Goal: Task Accomplishment & Management: Complete application form

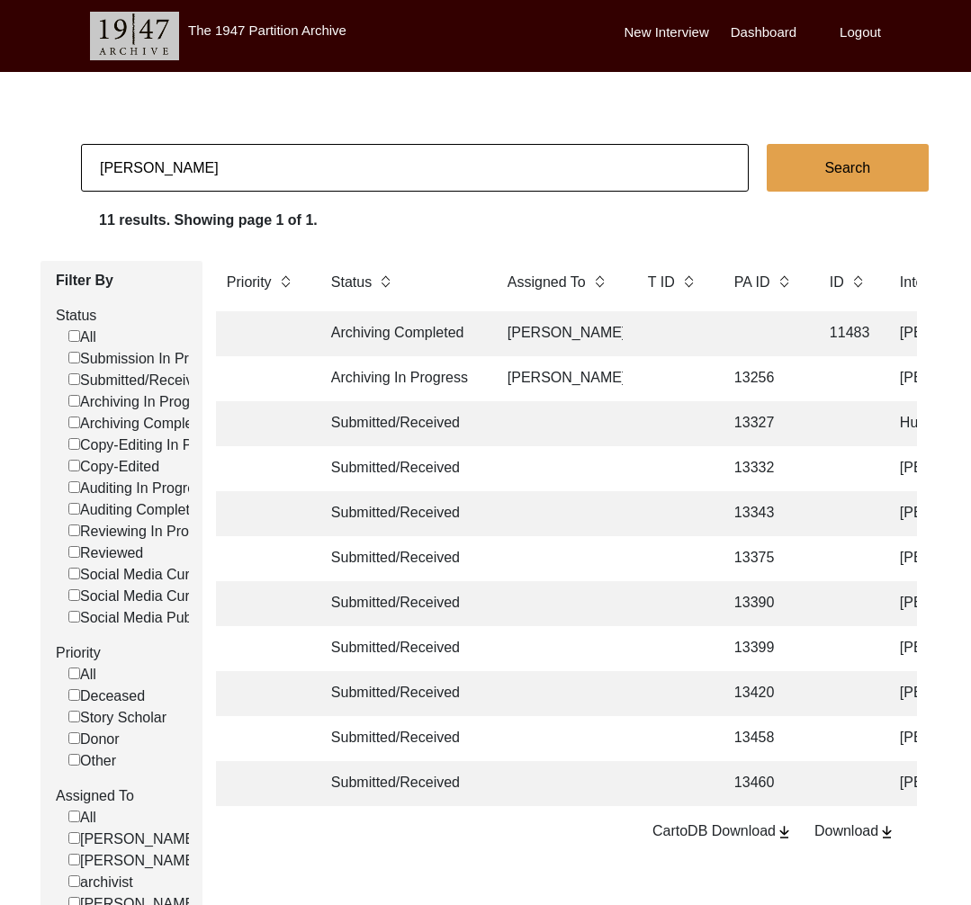
scroll to position [67, 0]
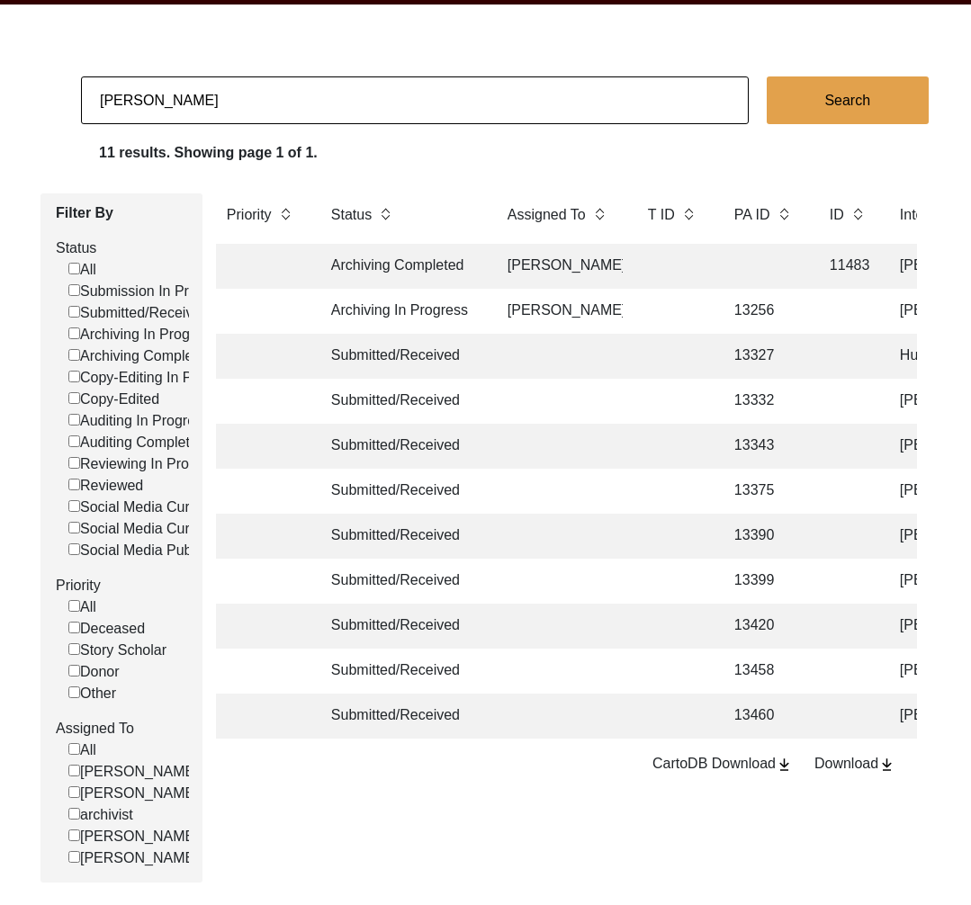
click at [176, 106] on input "[PERSON_NAME]" at bounding box center [415, 100] width 668 height 48
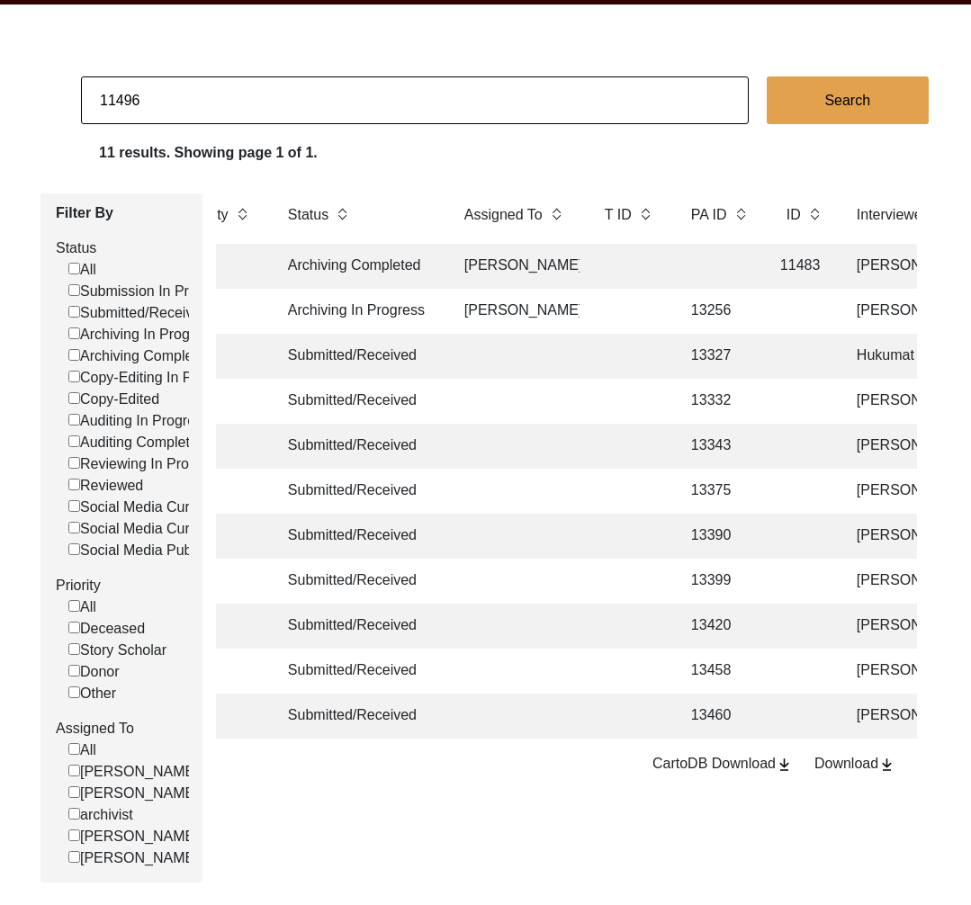
scroll to position [0, 41]
type input "11496"
checkbox input "false"
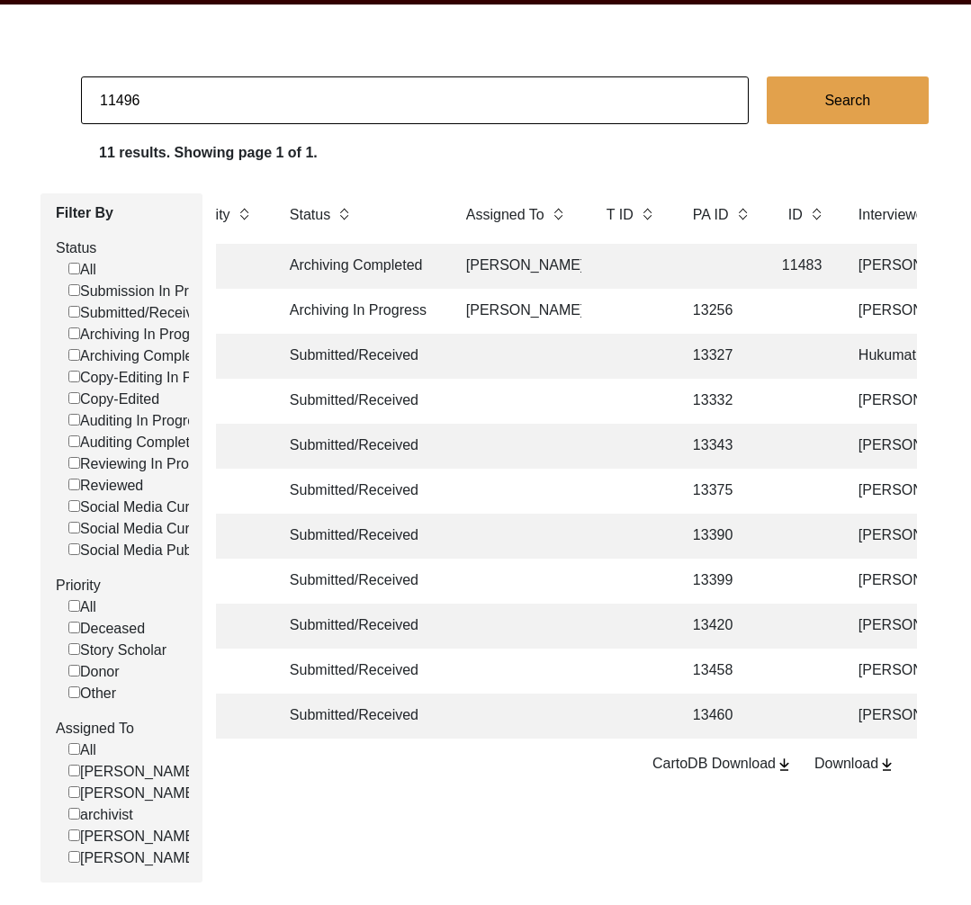
scroll to position [0, 0]
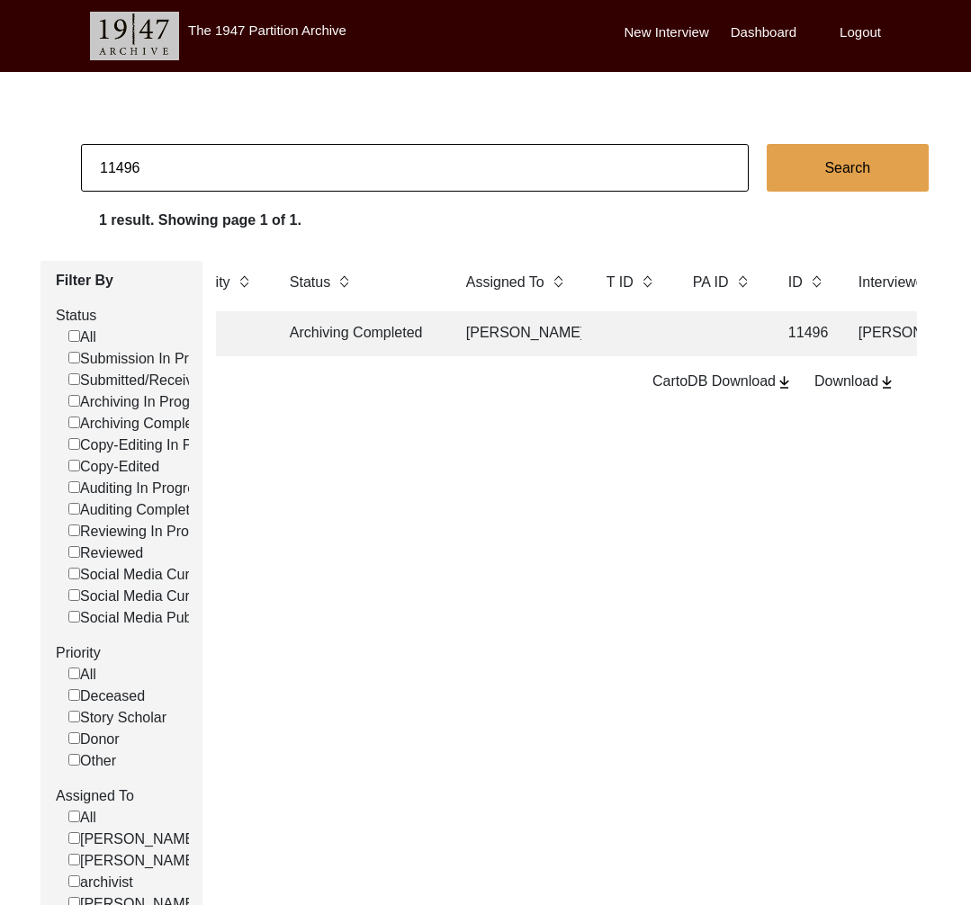
click at [469, 347] on td "[PERSON_NAME]" at bounding box center [518, 333] width 126 height 45
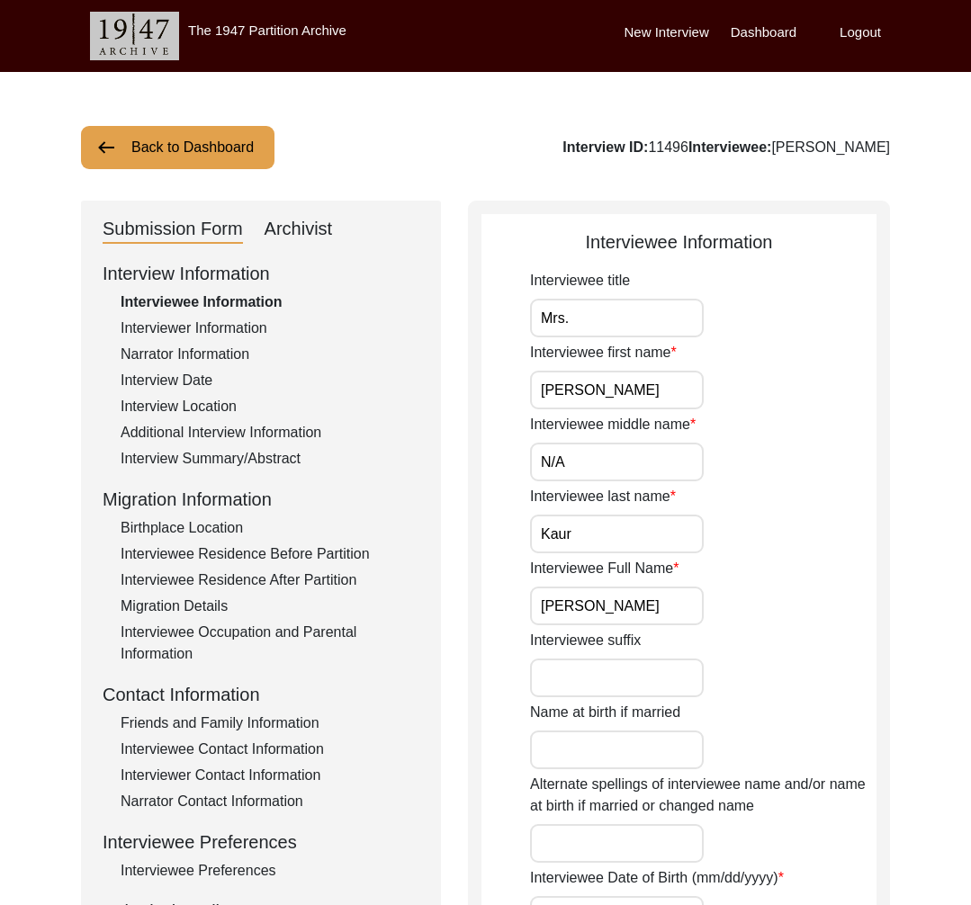
click at [325, 235] on div "Archivist" at bounding box center [299, 229] width 68 height 29
select select "Archiving Completed"
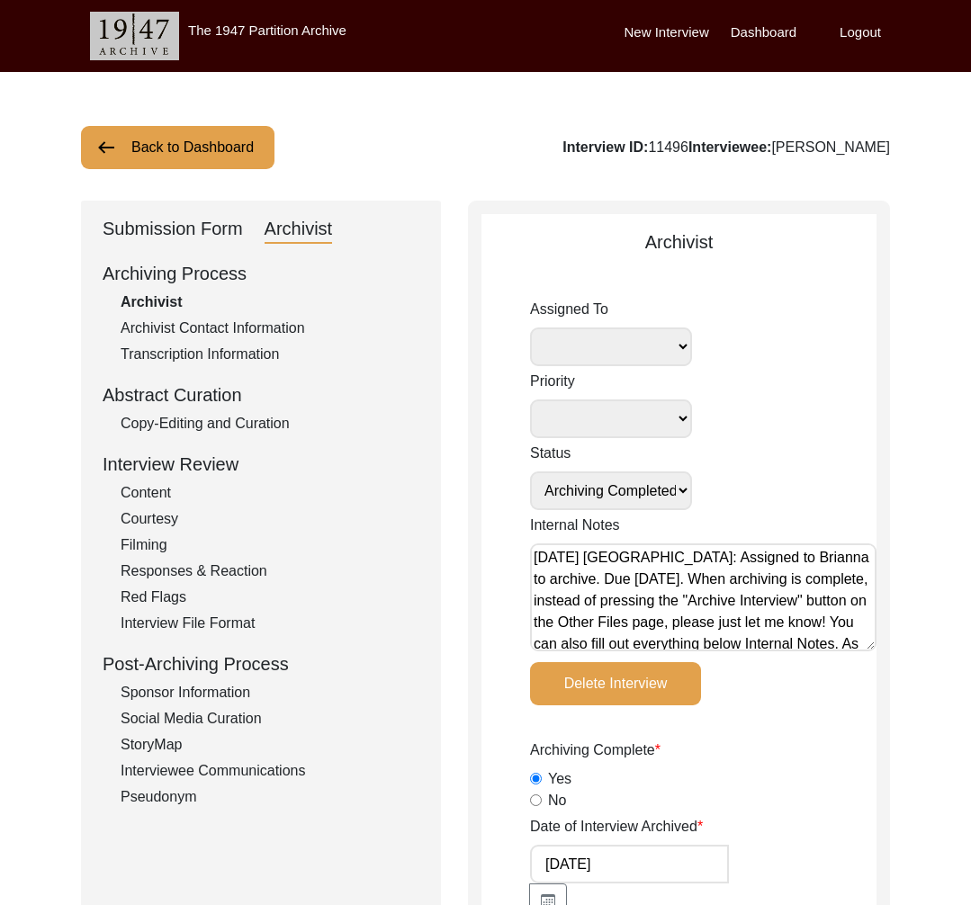
select select "442"
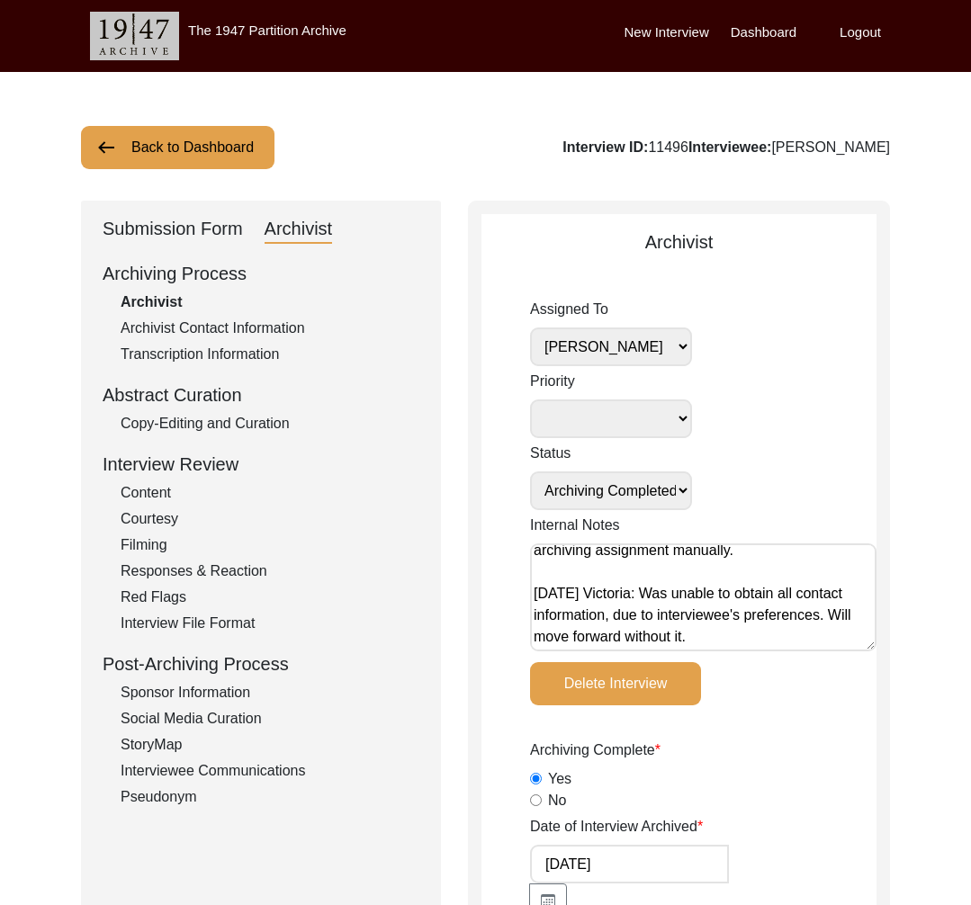
scroll to position [158, 0]
click at [184, 151] on button "Back to Dashboard" at bounding box center [177, 147] width 193 height 43
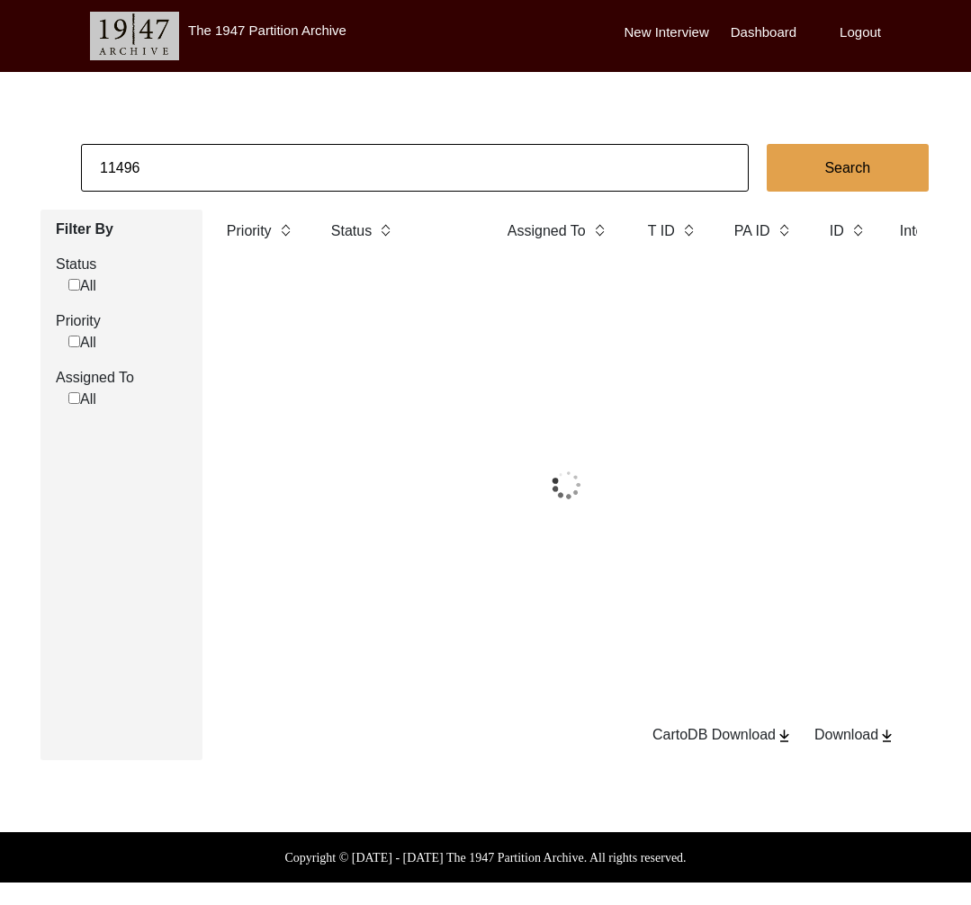
click at [205, 161] on input "11496" at bounding box center [415, 168] width 668 height 48
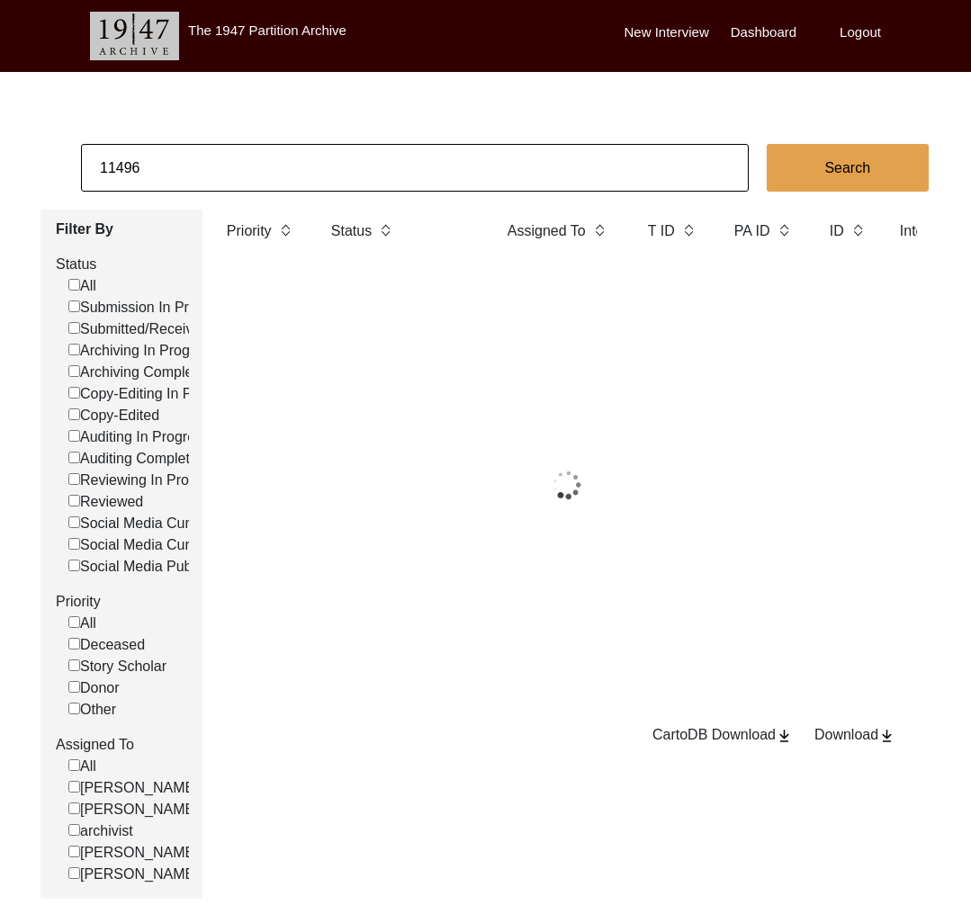
click at [205, 161] on input "11496" at bounding box center [415, 168] width 668 height 48
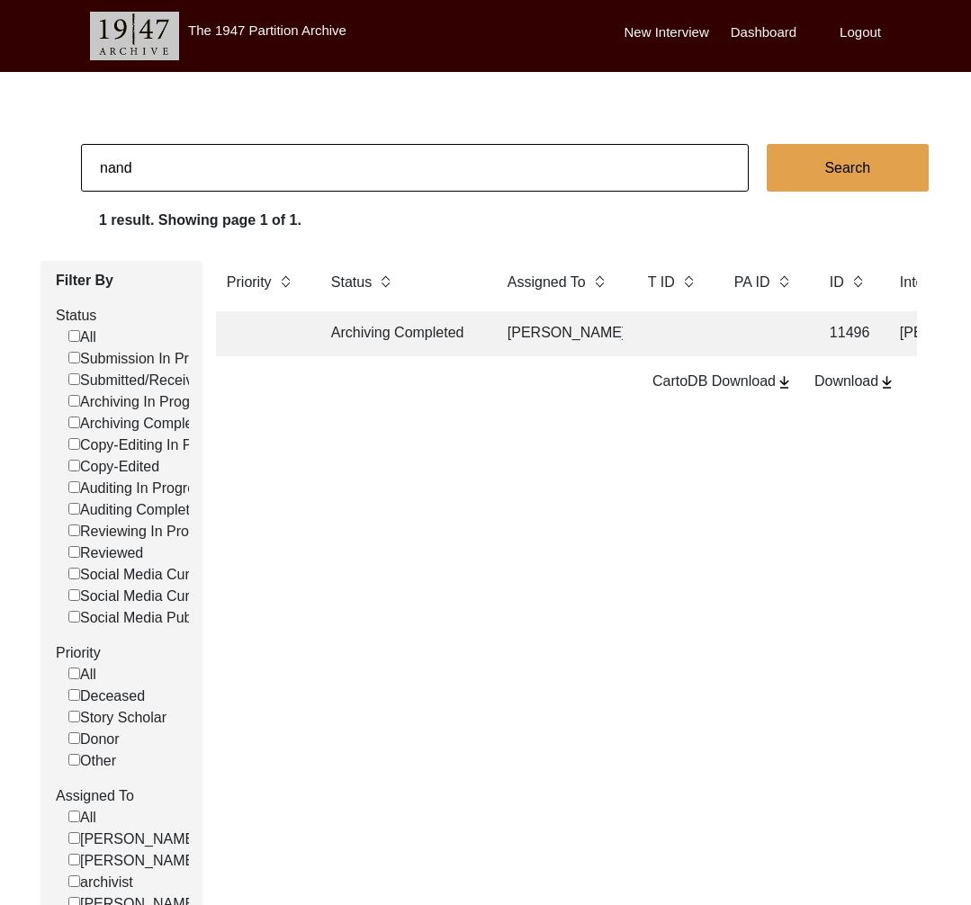
type input "nand"
checkbox input "false"
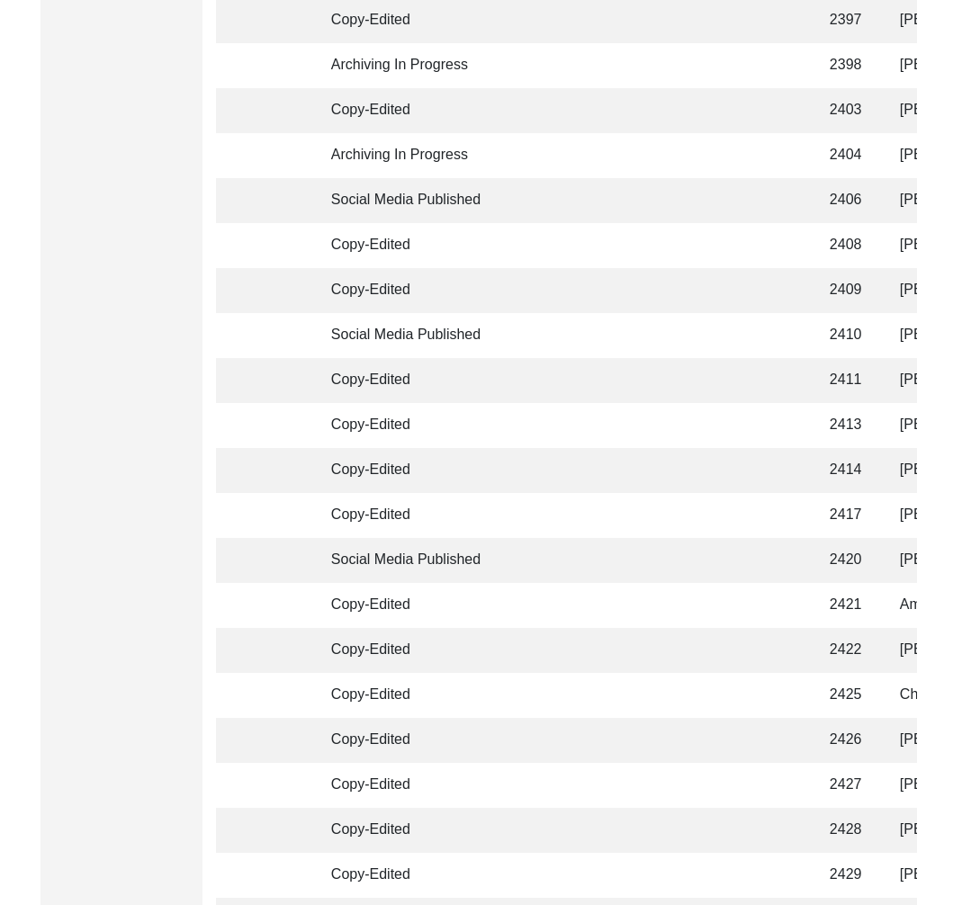
scroll to position [4131, 0]
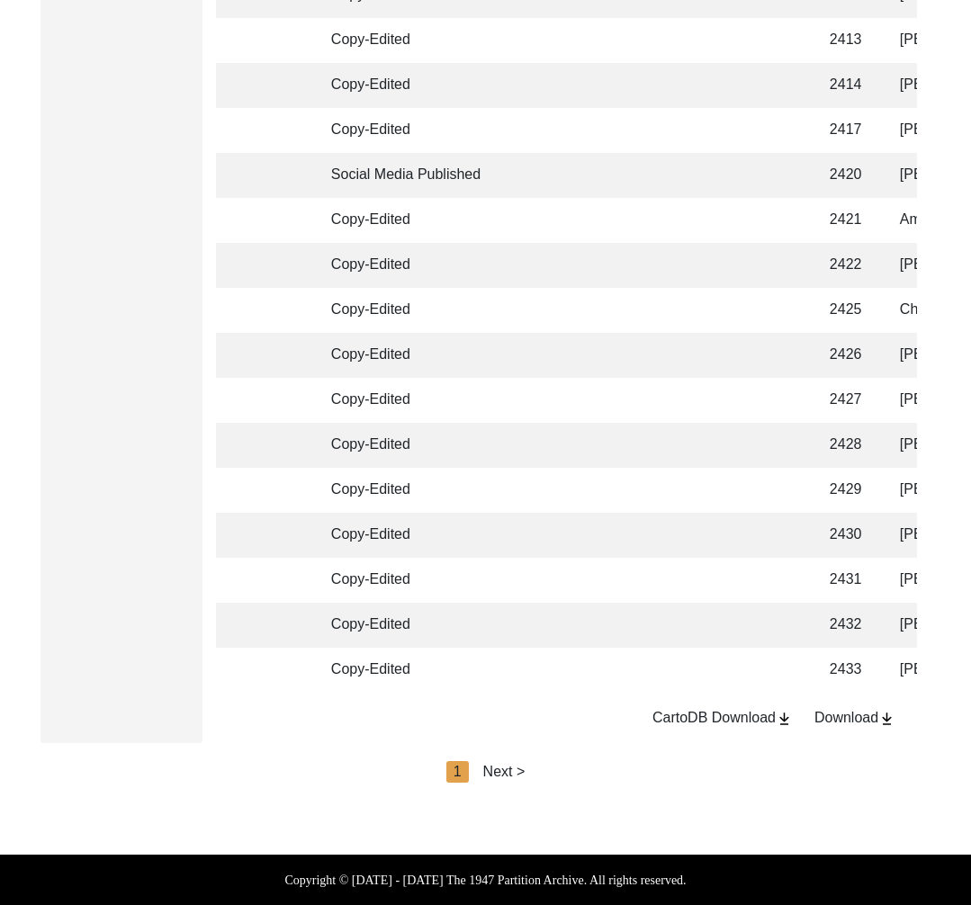
click at [511, 765] on div "Next >" at bounding box center [504, 772] width 42 height 22
click at [543, 772] on div "Next >" at bounding box center [546, 772] width 42 height 22
click at [543, 770] on div "Next >" at bounding box center [546, 772] width 42 height 22
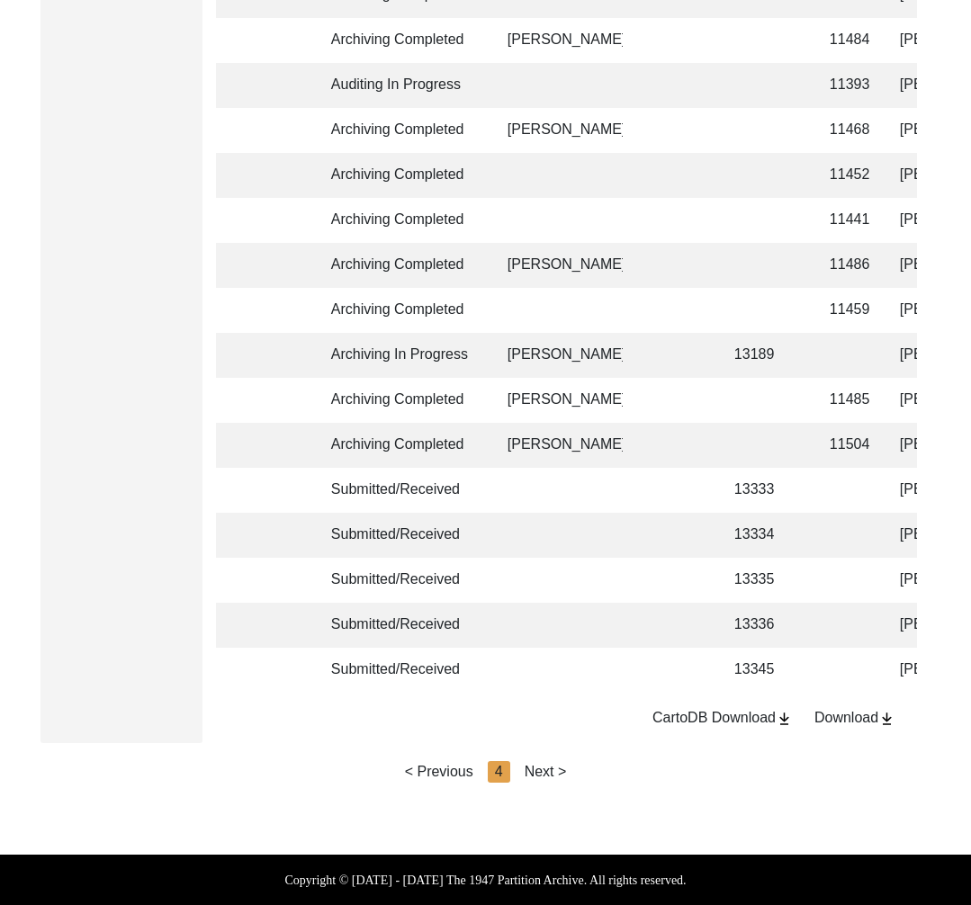
click at [551, 771] on div "Next >" at bounding box center [546, 772] width 42 height 22
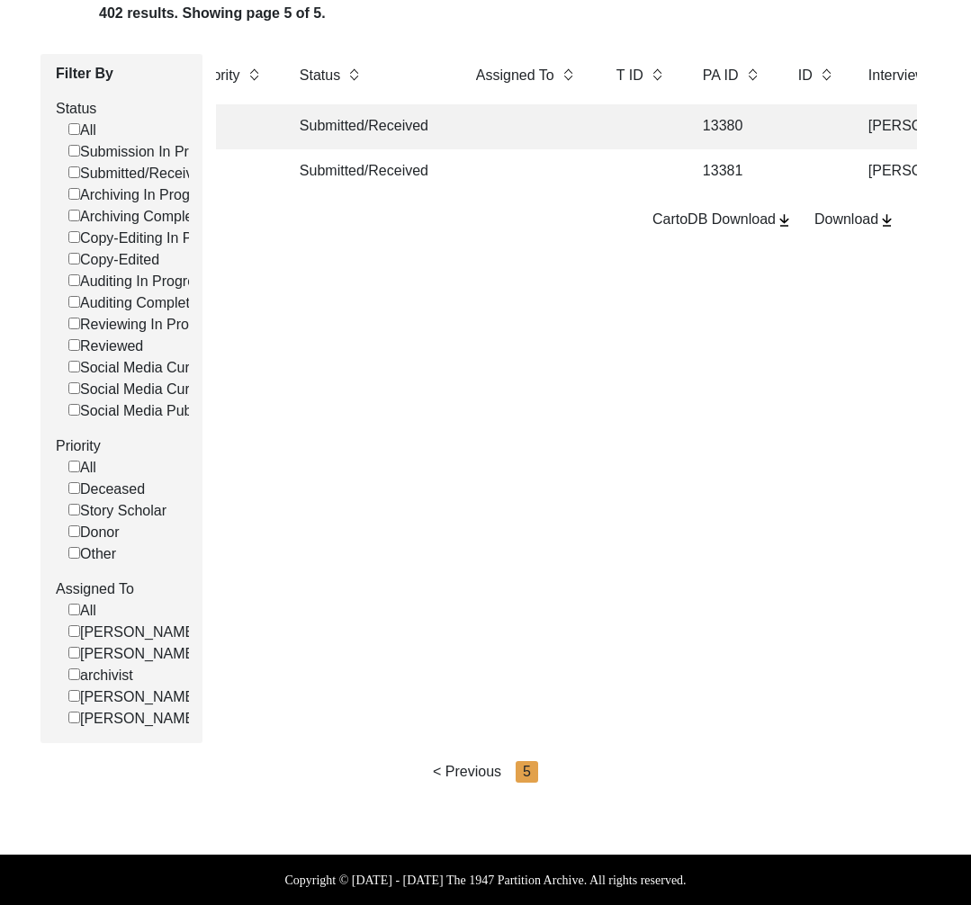
scroll to position [0, 61]
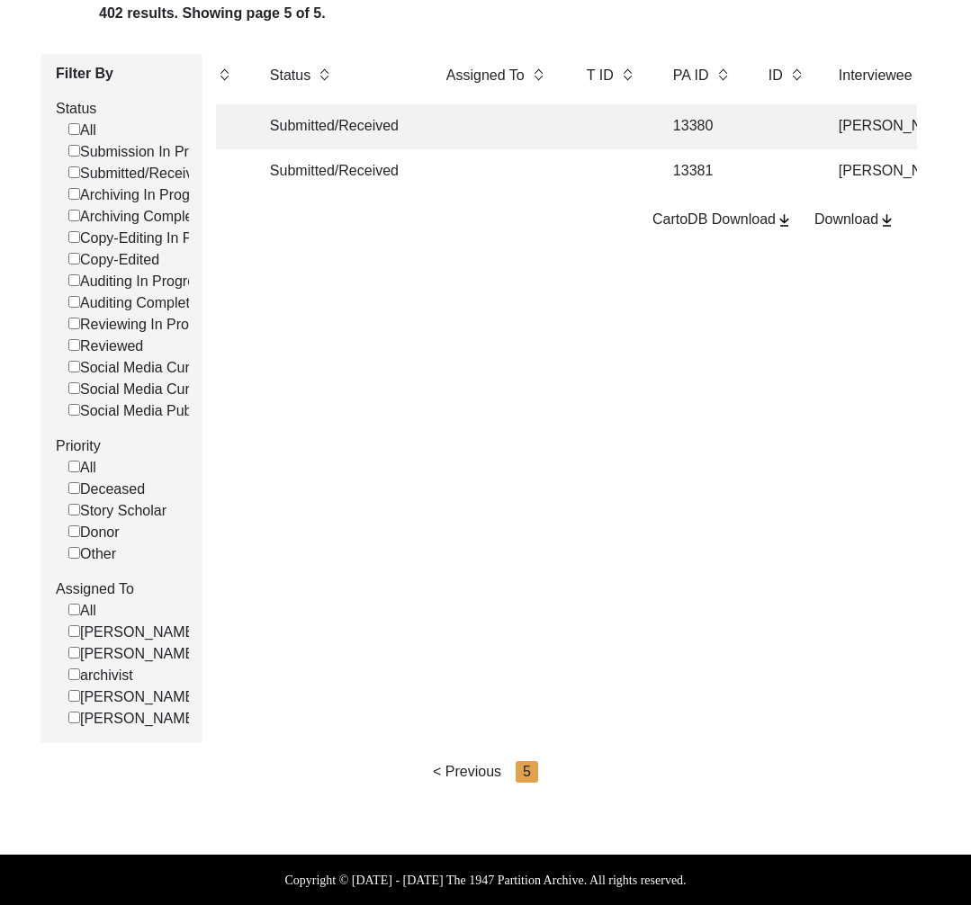
click at [471, 771] on div "< Previous" at bounding box center [467, 772] width 68 height 22
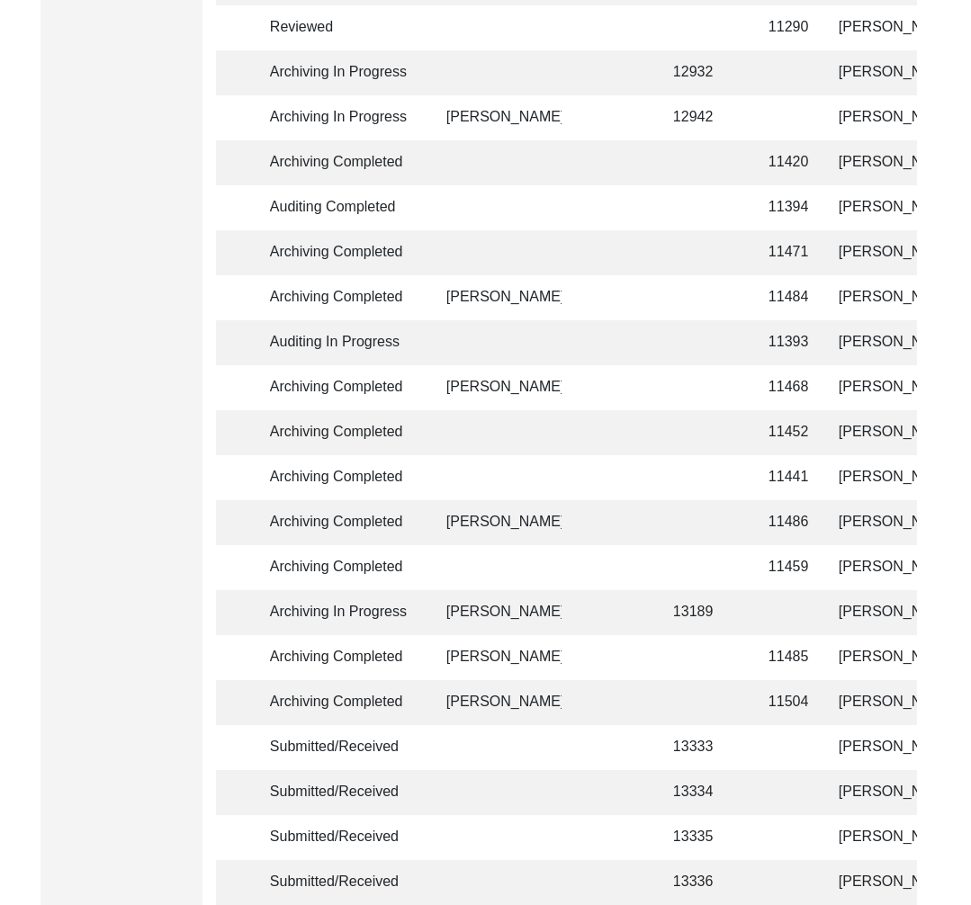
scroll to position [4131, 0]
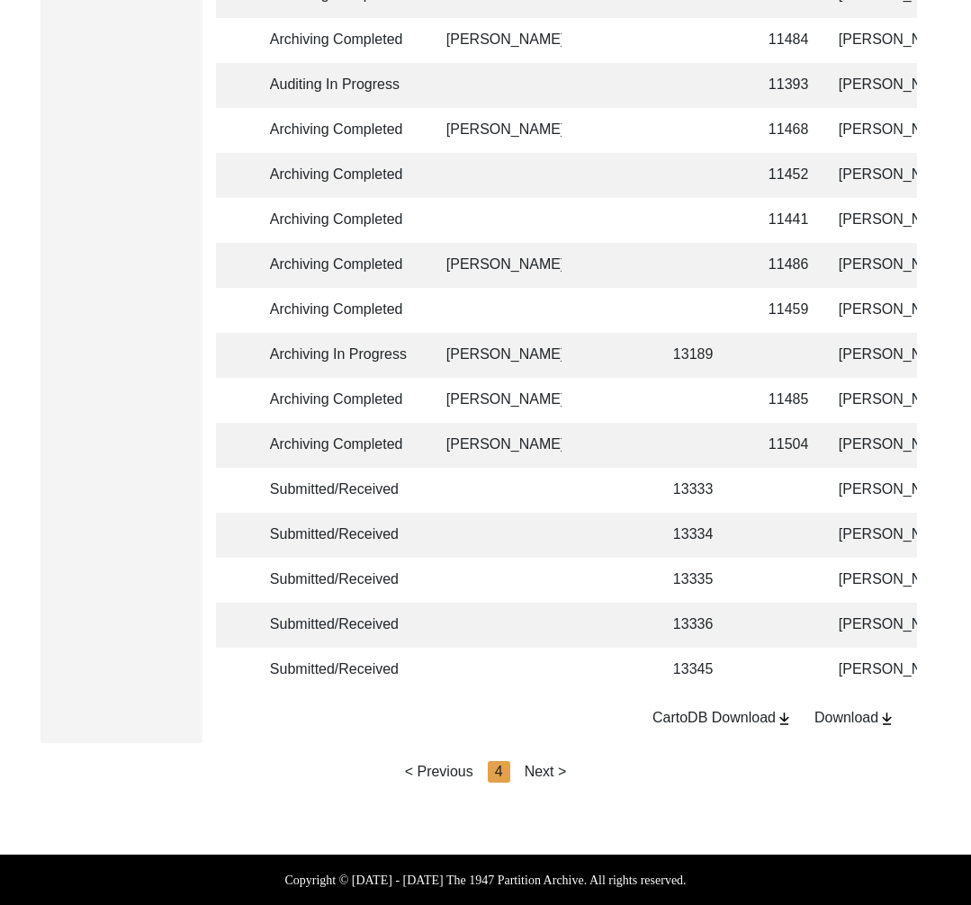
click at [704, 435] on td at bounding box center [702, 445] width 81 height 45
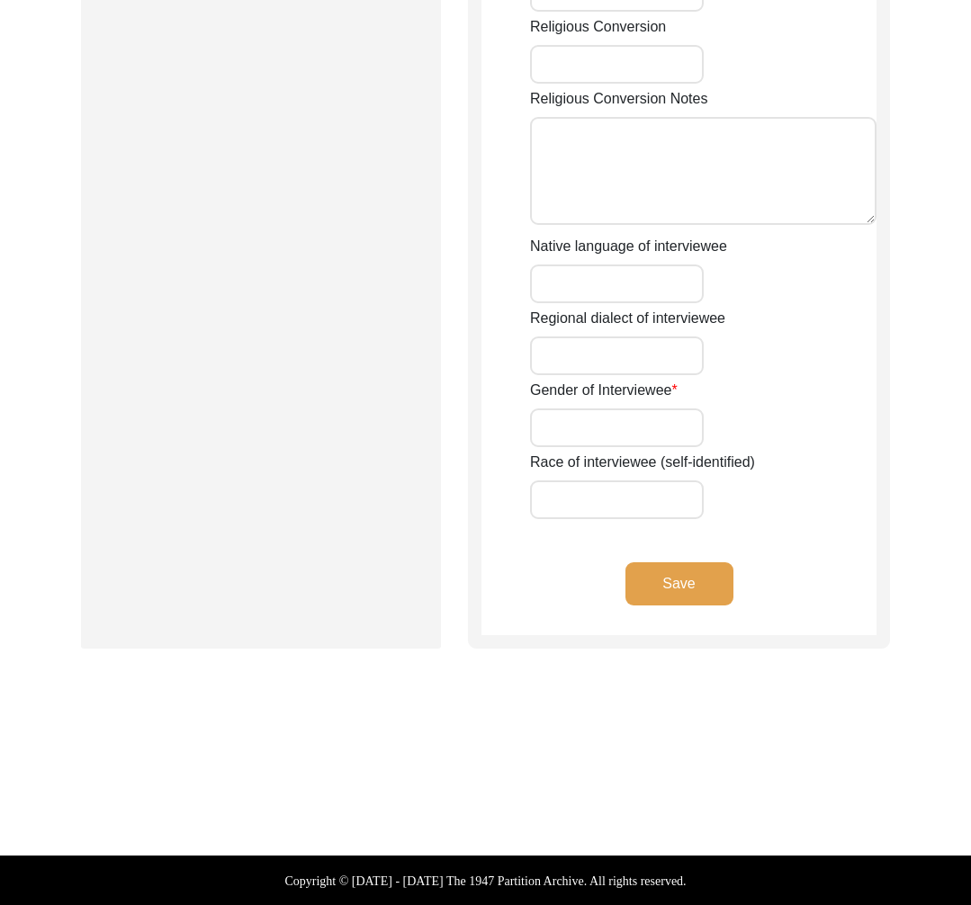
type input "Mr."
type input "Nand"
type input "[PERSON_NAME]"
type input "Das"
type input "[PERSON_NAME]"
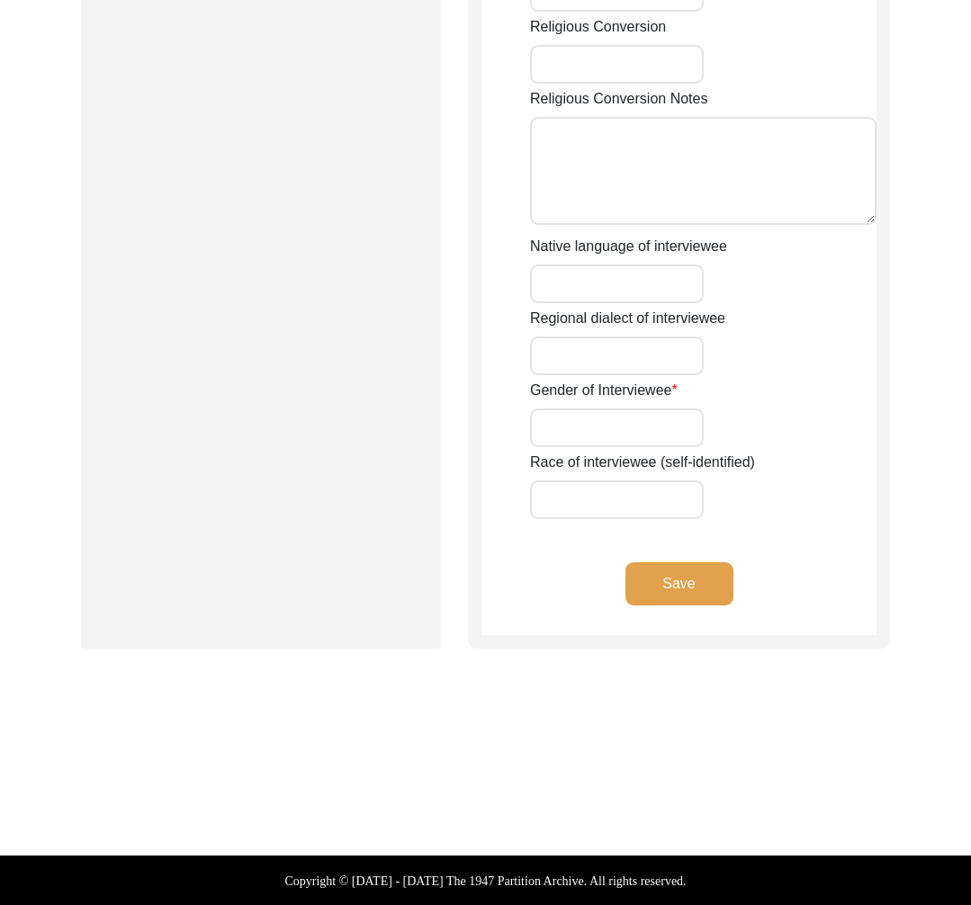
type input "[PERSON_NAME]"
type input "[DATE]"
type input "Janmashtami, [GEOGRAPHIC_DATA], [DATE] ([DATE])"
type input "95"
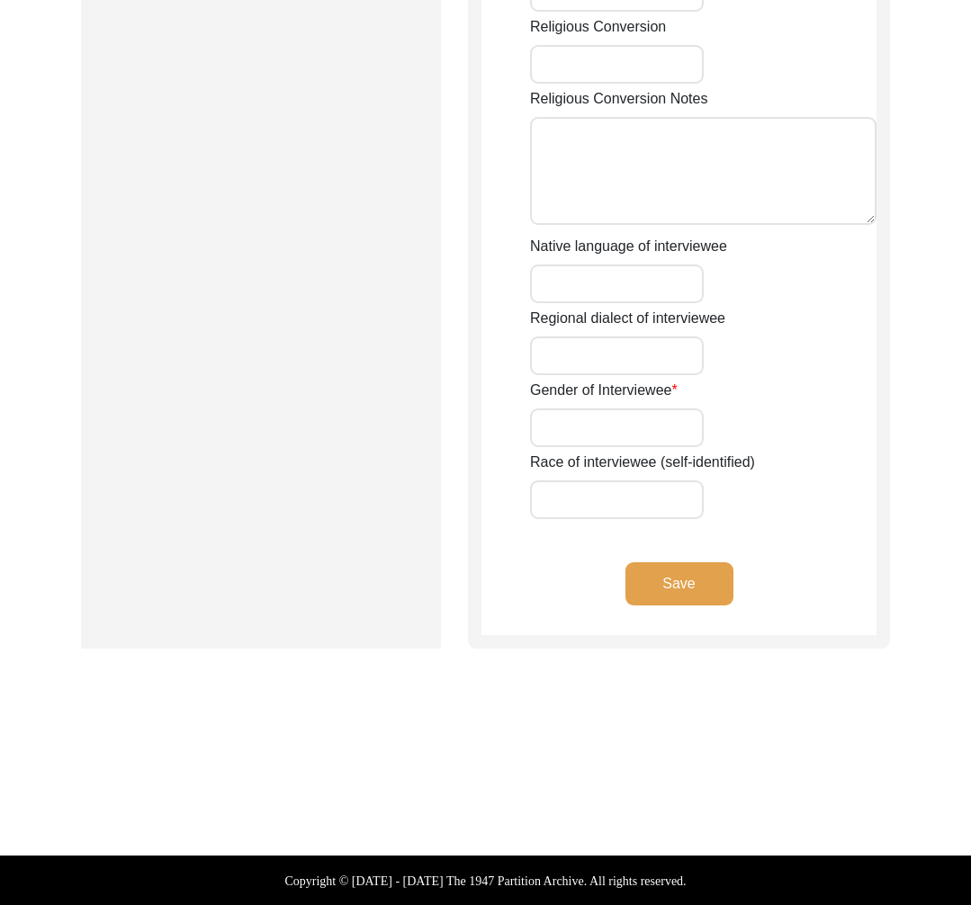
type input "[DEMOGRAPHIC_DATA]"
type textarea "Renounced home at a young age and became a Mahant."
type input "Hindi"
type input "Avadhi"
type input "[DEMOGRAPHIC_DATA]"
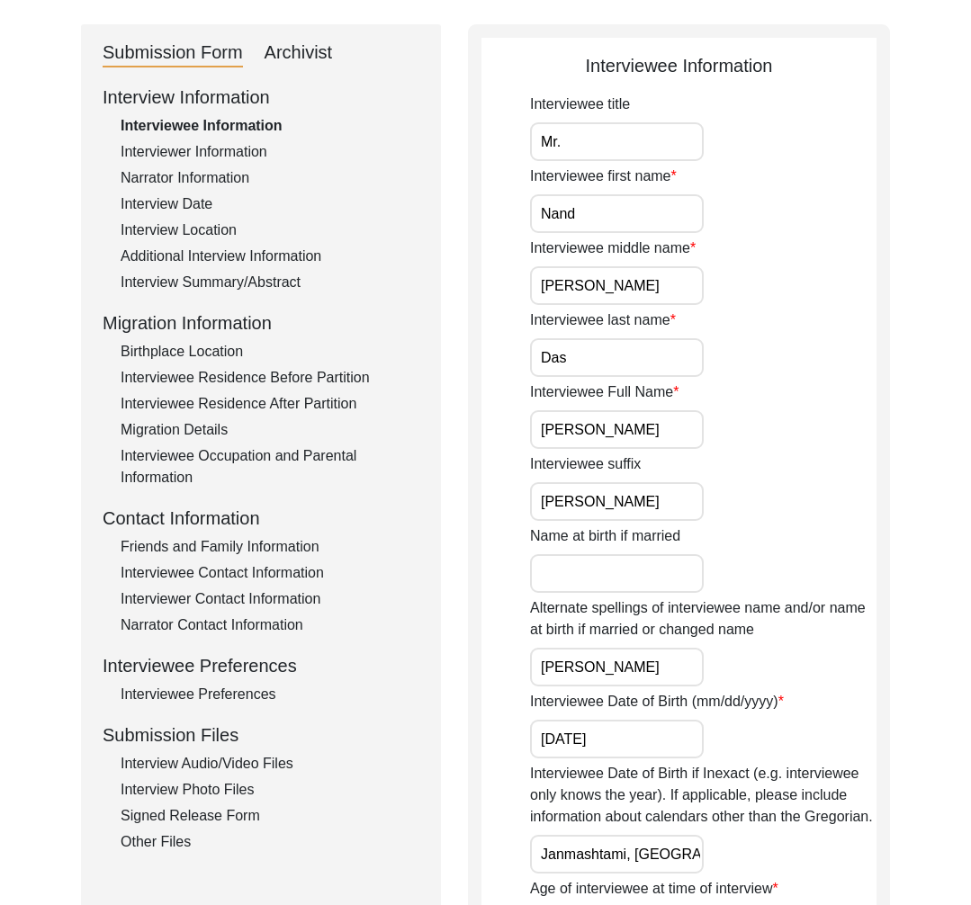
scroll to position [219, 0]
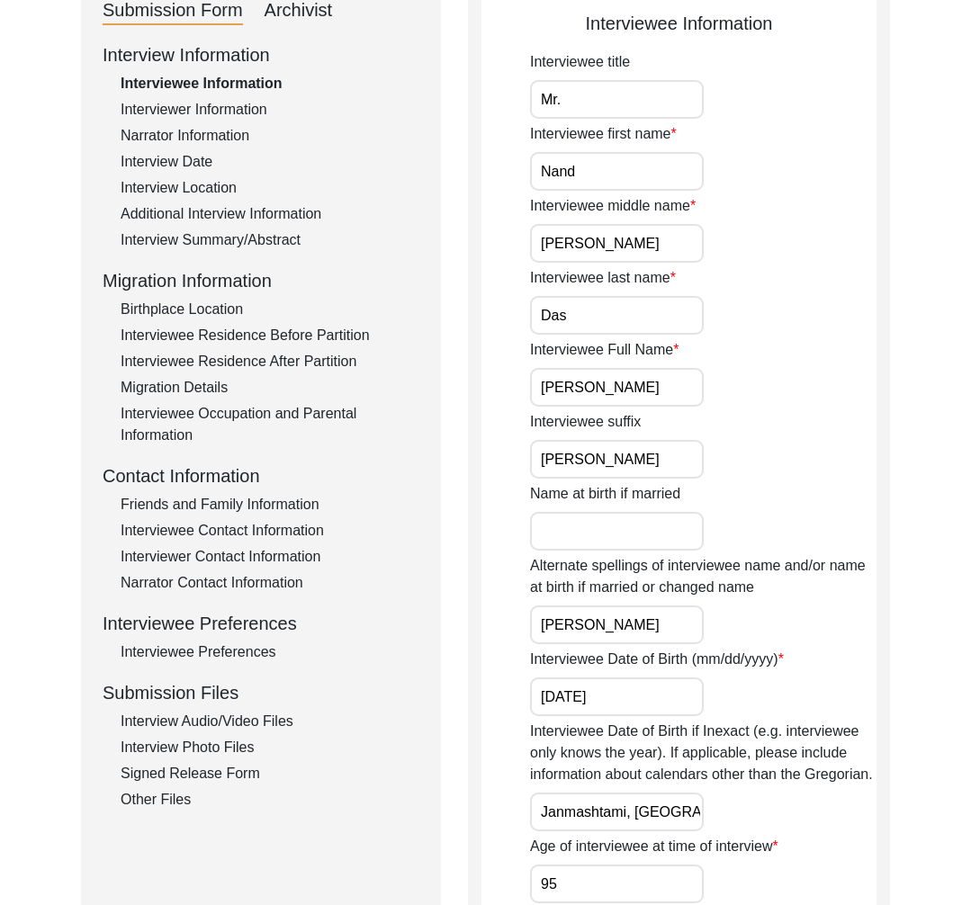
click at [233, 724] on div "Interview Audio/Video Files" at bounding box center [270, 722] width 299 height 22
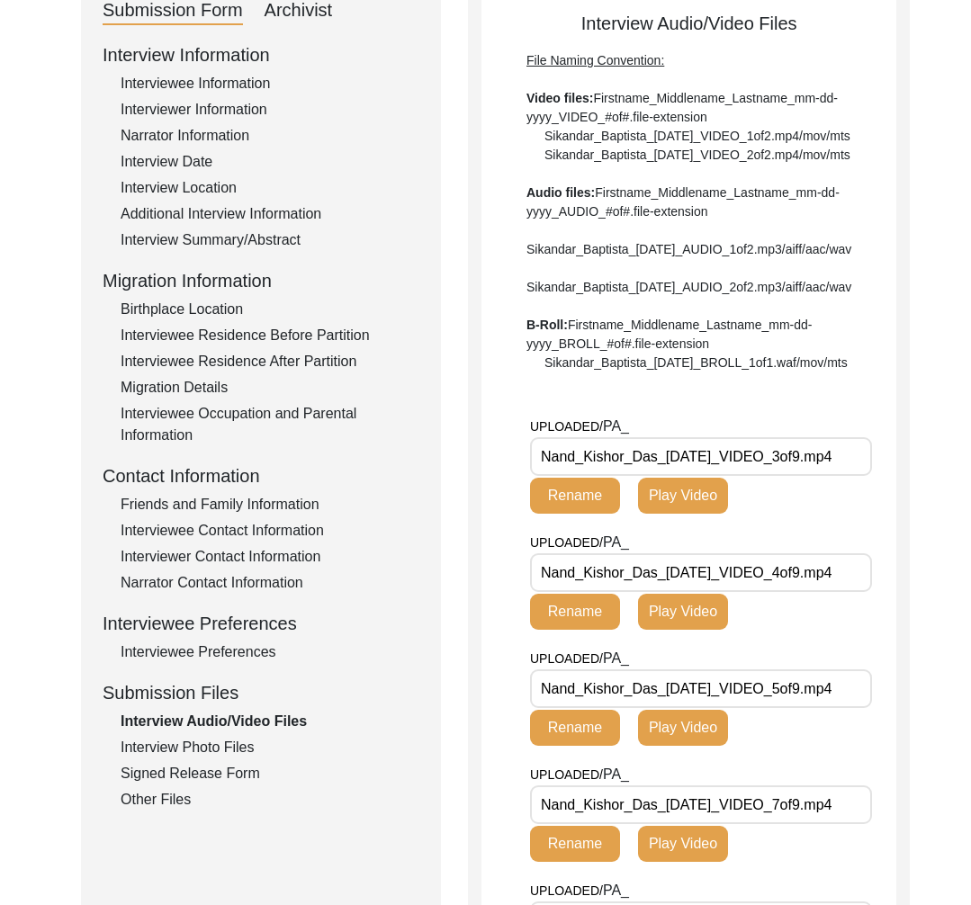
scroll to position [0, 0]
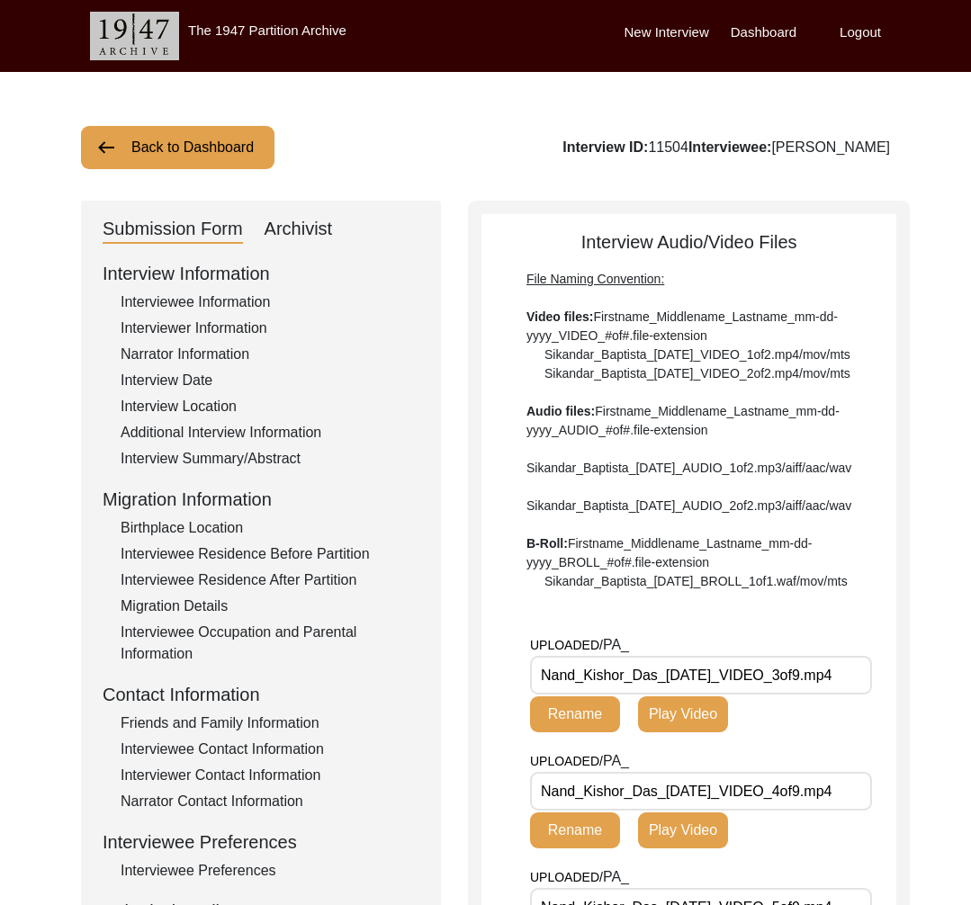
click at [663, 149] on div "Interview ID: 11504 Interviewee: [PERSON_NAME]" at bounding box center [726, 148] width 328 height 22
copy div "11504"
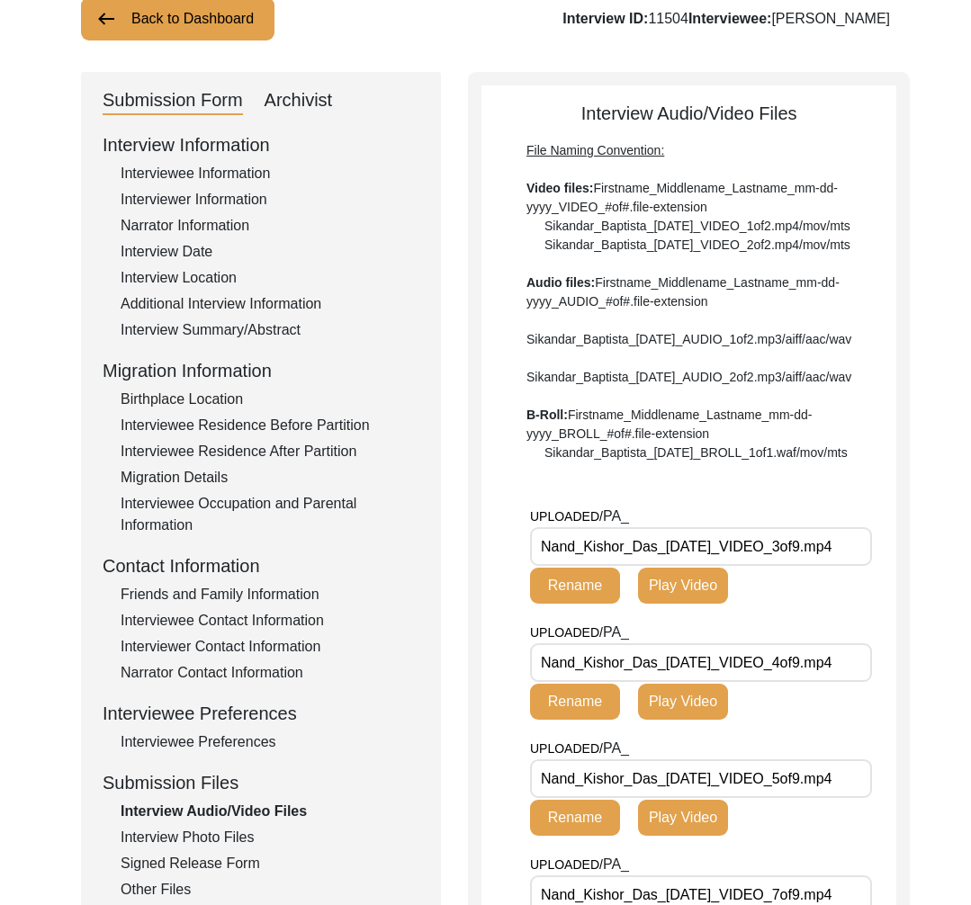
scroll to position [175, 0]
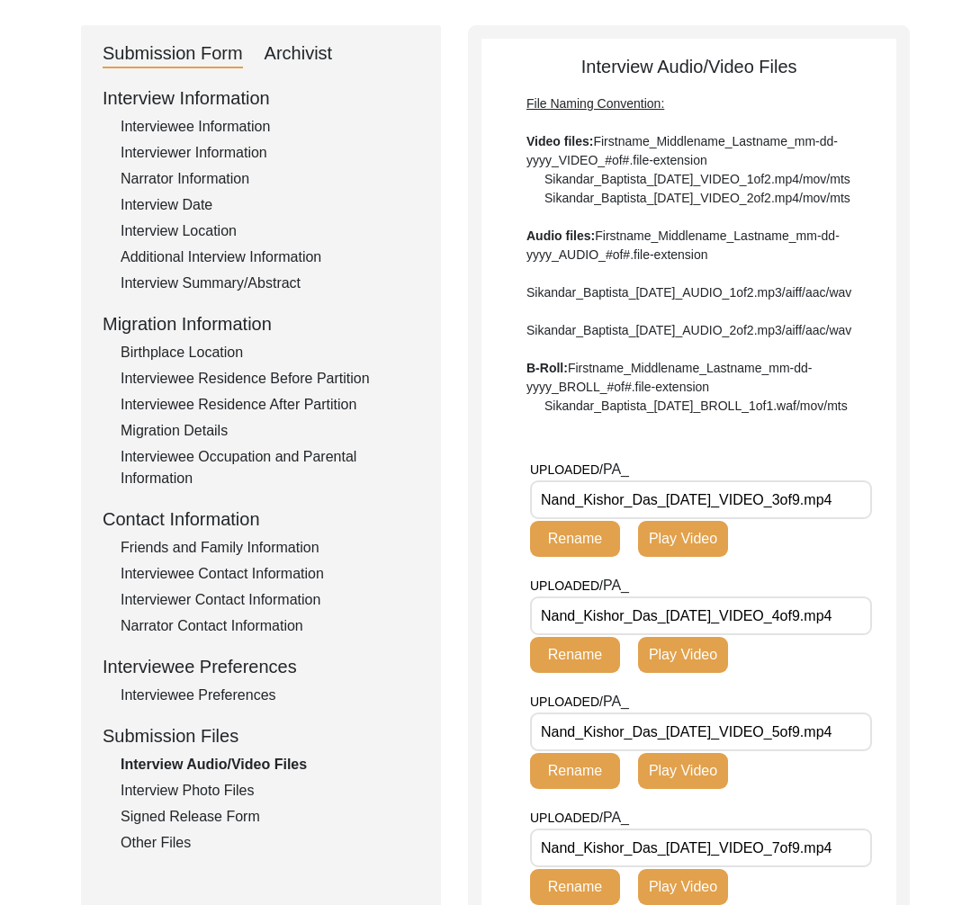
click at [238, 795] on div "Interview Photo Files" at bounding box center [270, 791] width 299 height 22
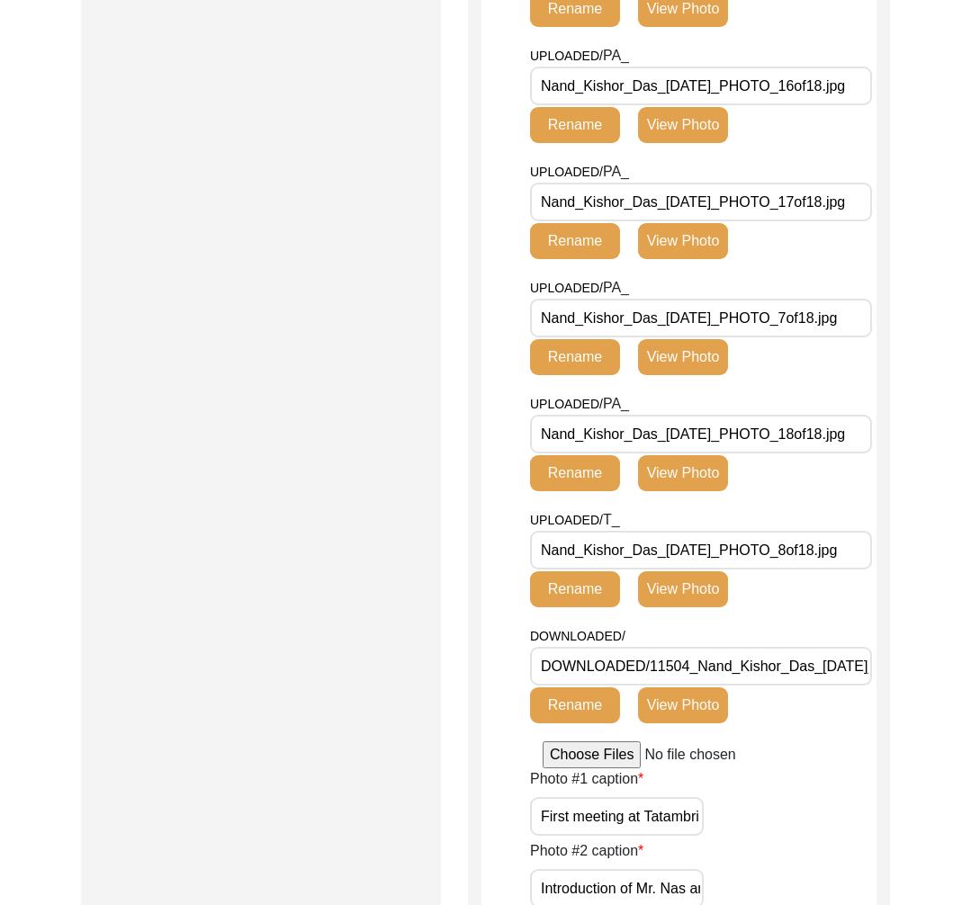
scroll to position [1920, 0]
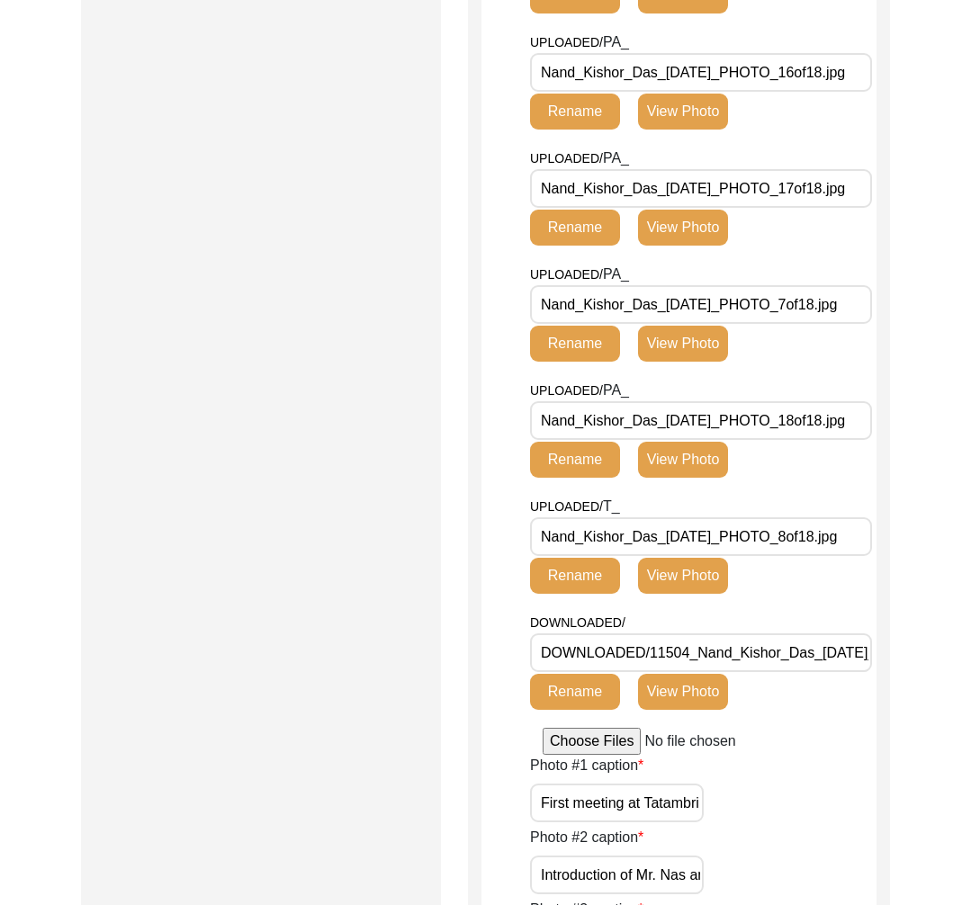
click at [616, 534] on input "Nand_Kishor_Das_[DATE]_PHOTO_8of18.jpg" at bounding box center [701, 536] width 342 height 39
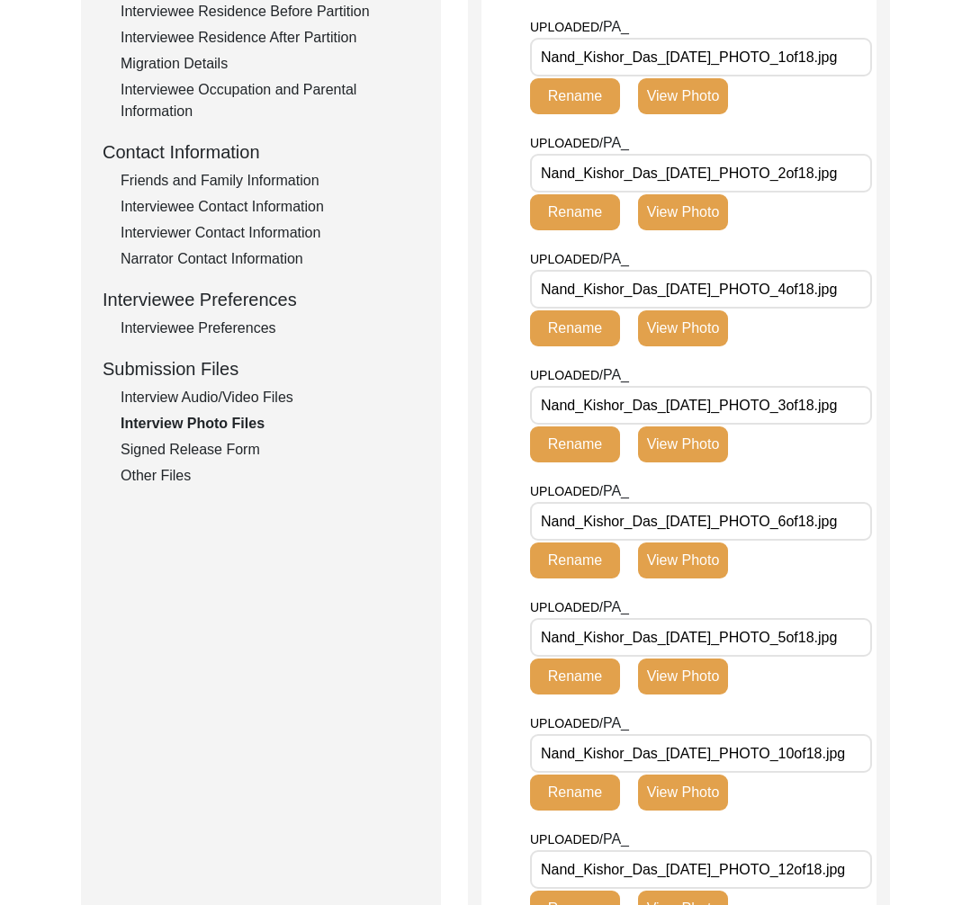
scroll to position [194, 0]
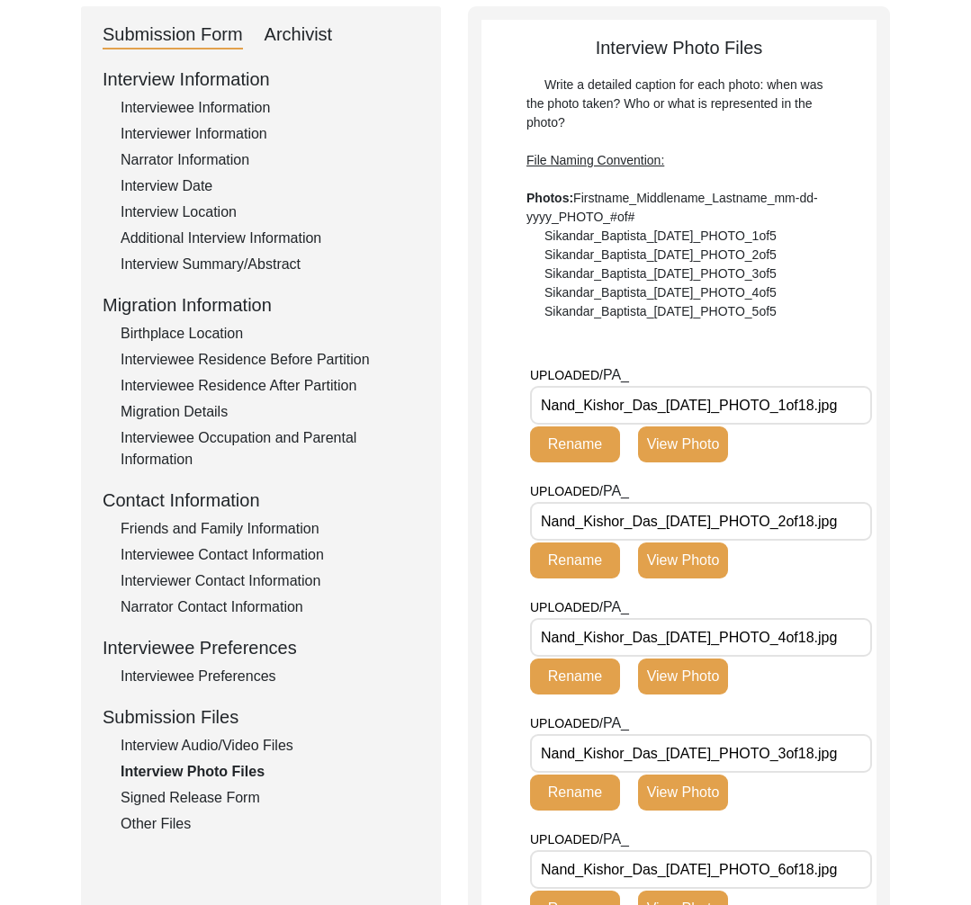
click at [157, 795] on div "Signed Release Form" at bounding box center [270, 798] width 299 height 22
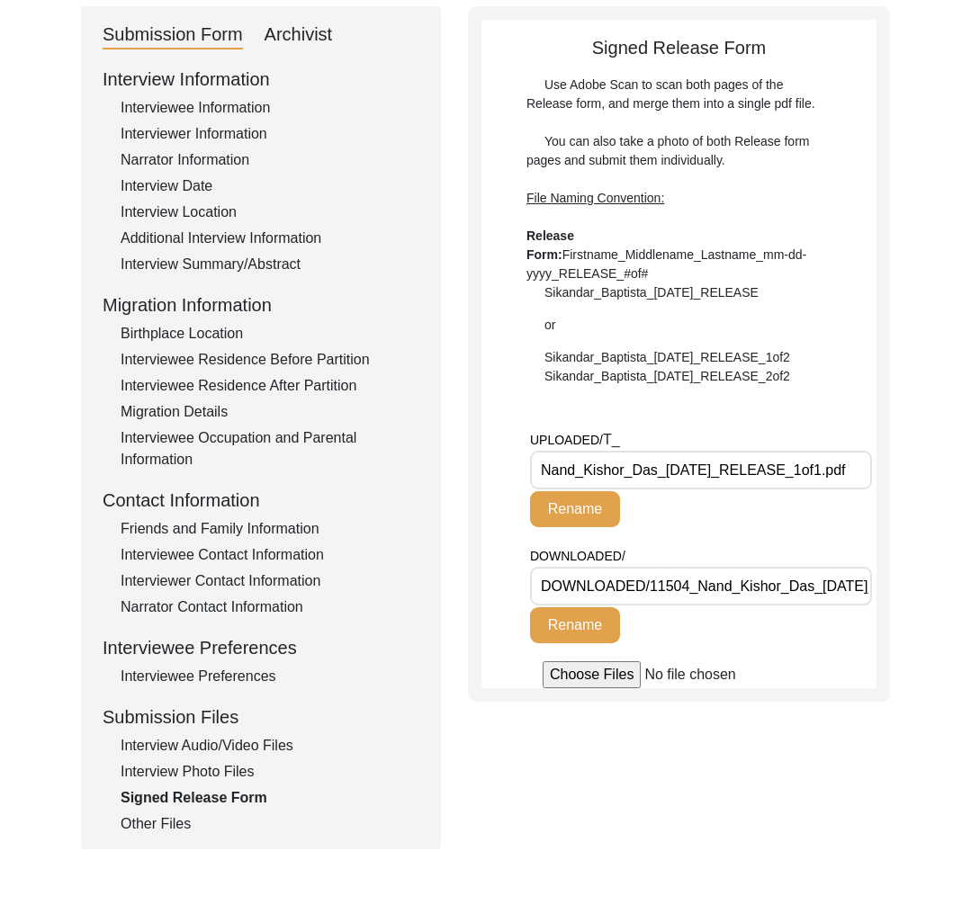
click at [646, 469] on input "Nand_Kishor_Das_[DATE]_RELEASE_1of1.pdf" at bounding box center [701, 470] width 342 height 39
click at [256, 265] on div "Interview Summary/Abstract" at bounding box center [270, 265] width 299 height 22
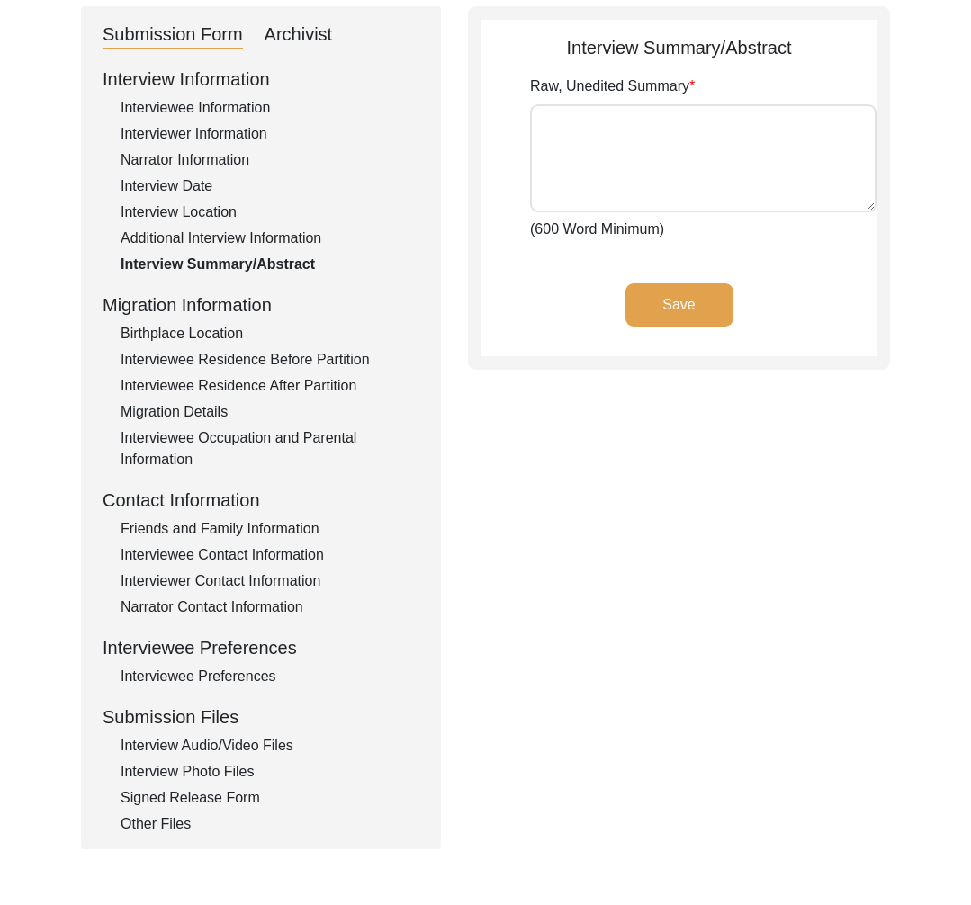
type textarea "[PERSON_NAME], now widely known as [PERSON_NAME], was born in the [GEOGRAPHIC_D…"
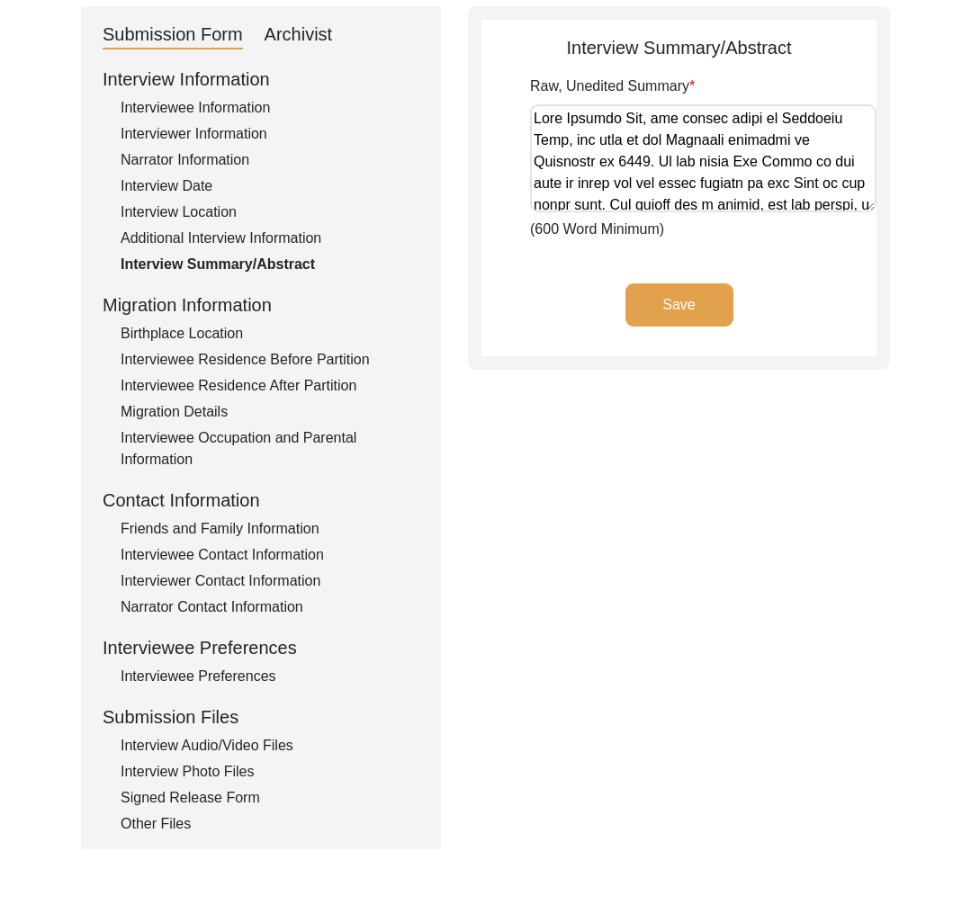
scroll to position [0, 0]
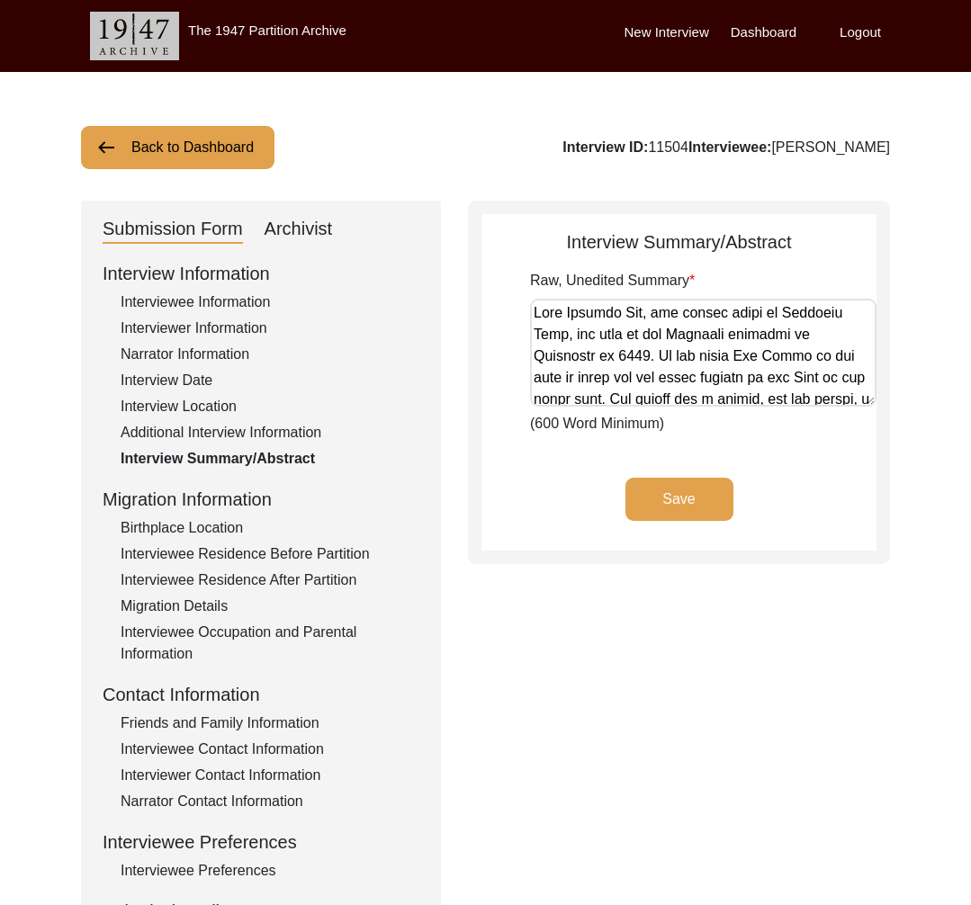
click at [209, 151] on button "Back to Dashboard" at bounding box center [177, 147] width 193 height 43
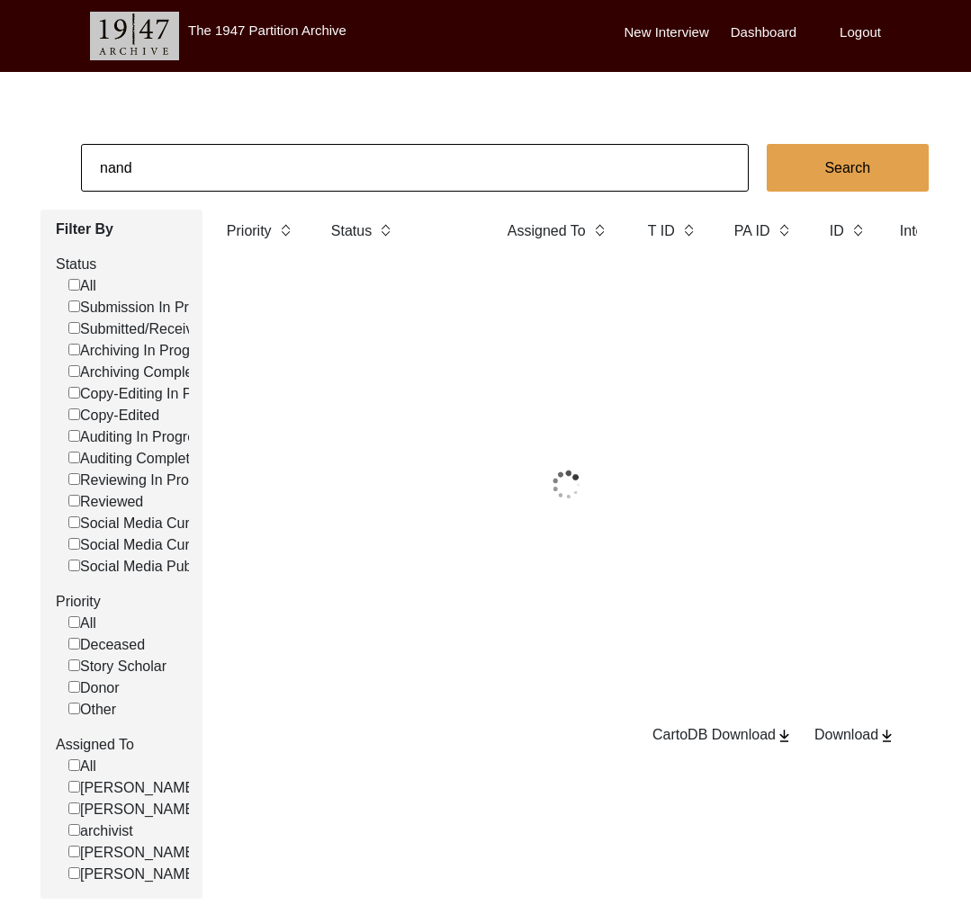
click at [222, 157] on input "nand" at bounding box center [415, 168] width 668 height 48
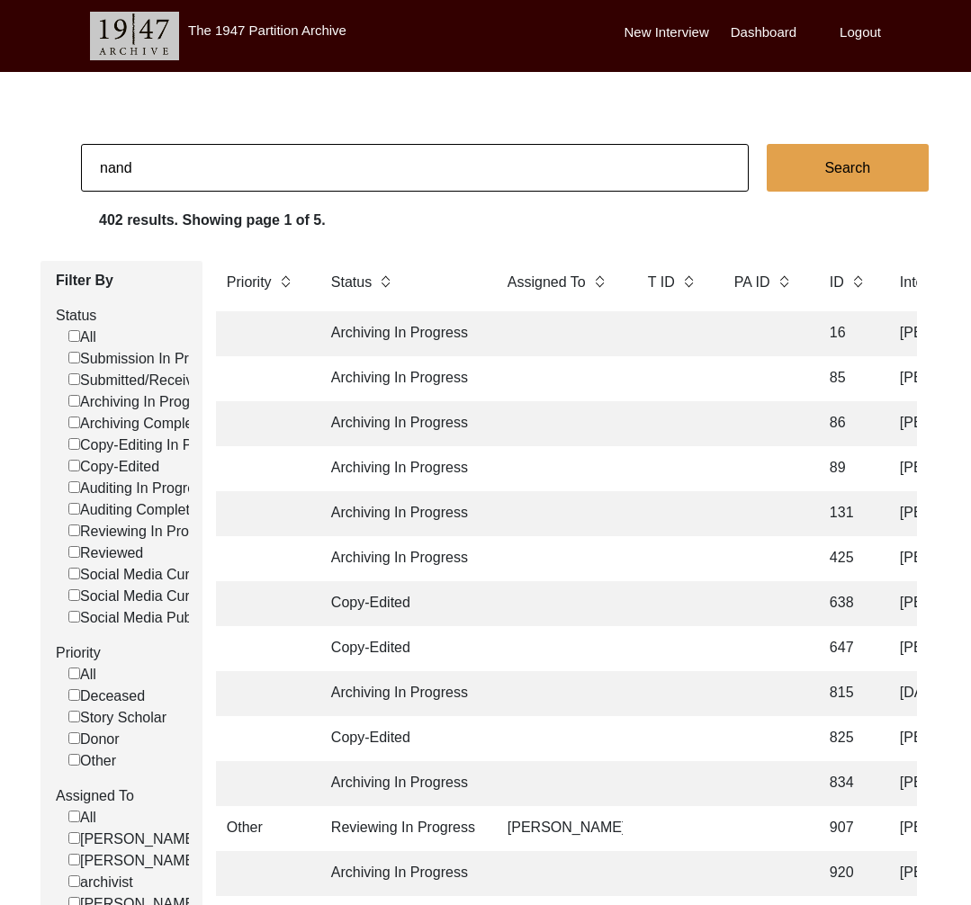
click at [222, 157] on input "nand" at bounding box center [415, 168] width 668 height 48
type input "11496"
checkbox input "false"
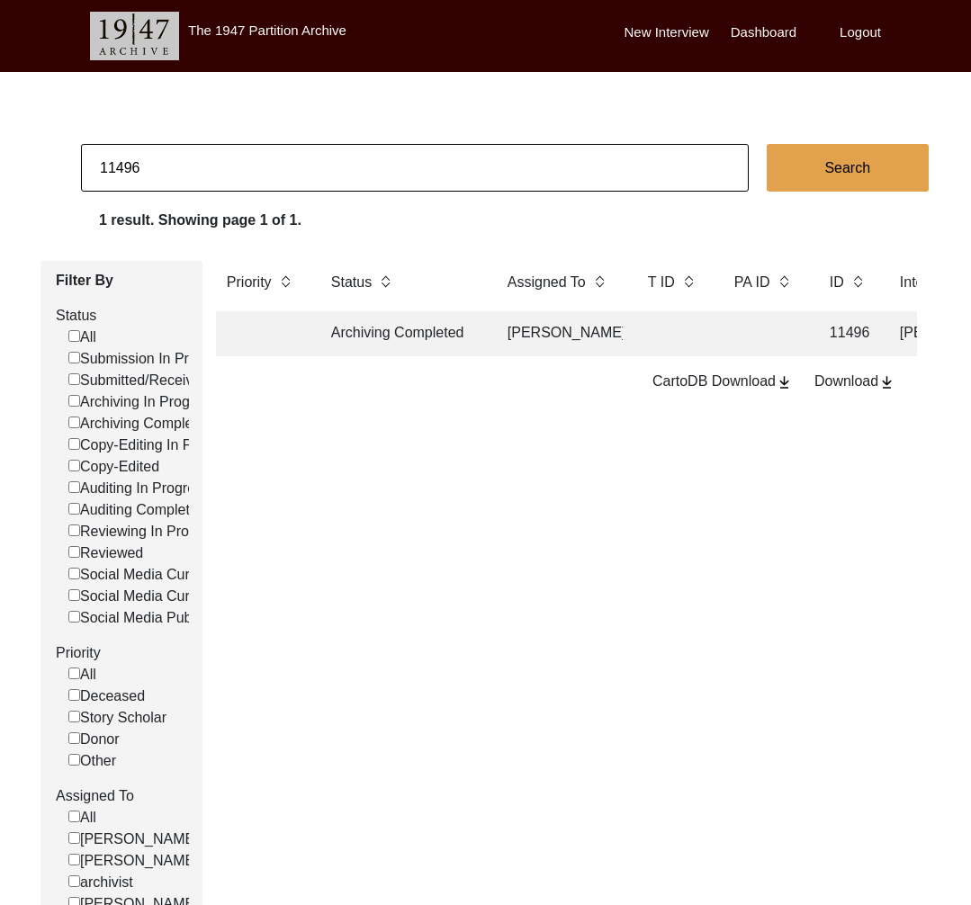
click at [431, 354] on td "Archiving Completed" at bounding box center [401, 333] width 162 height 45
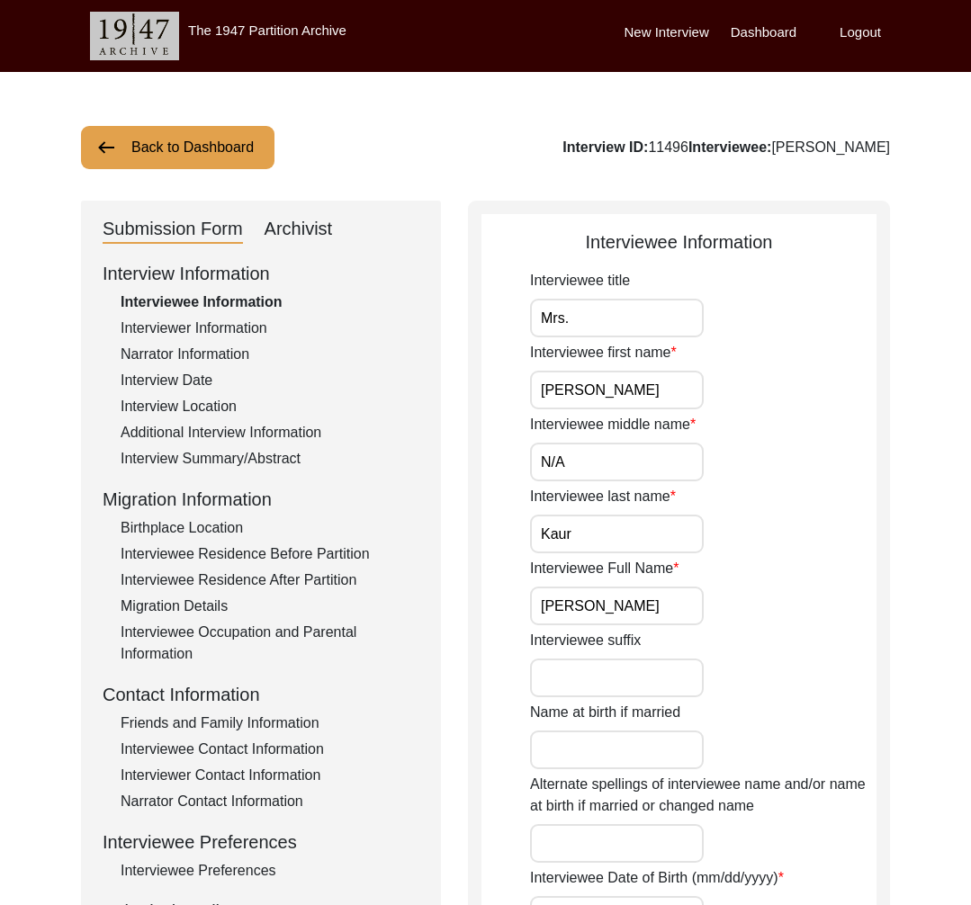
click at [260, 459] on div "Interview Summary/Abstract" at bounding box center [270, 459] width 299 height 22
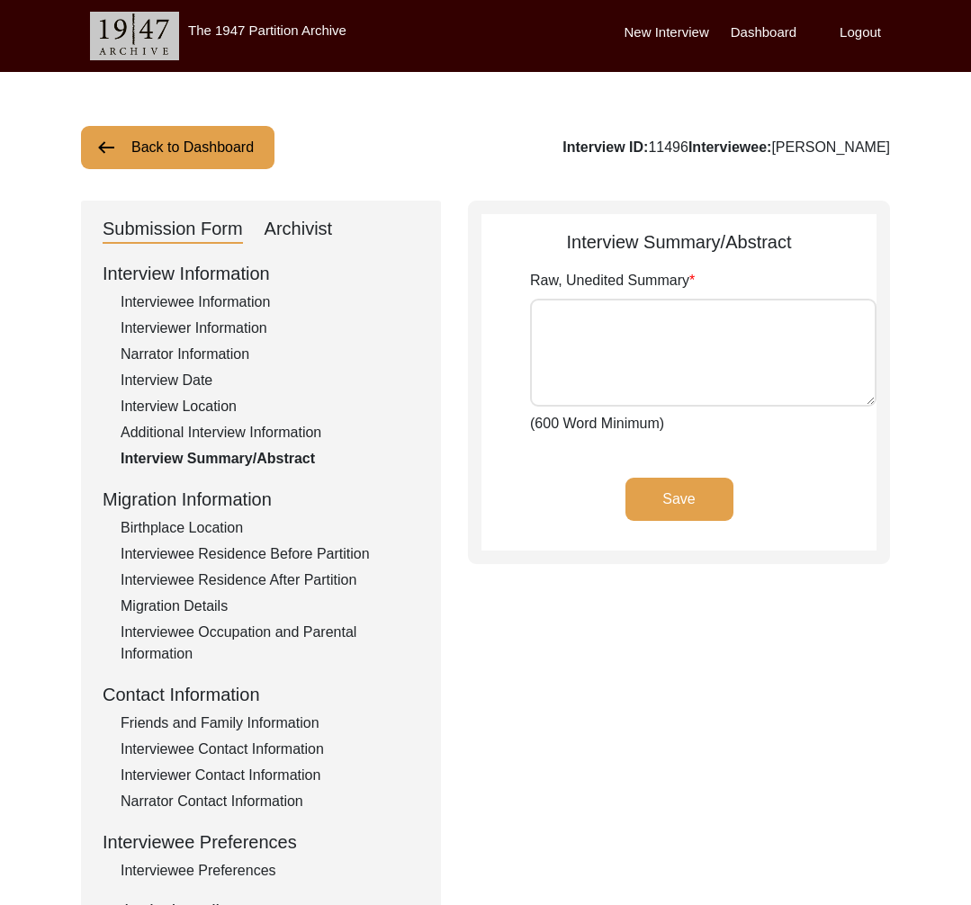
type textarea "Lor. Ipsumd Sita cons adi elitsedd eiu tempo inci ut labor etd magnaa enim adm …"
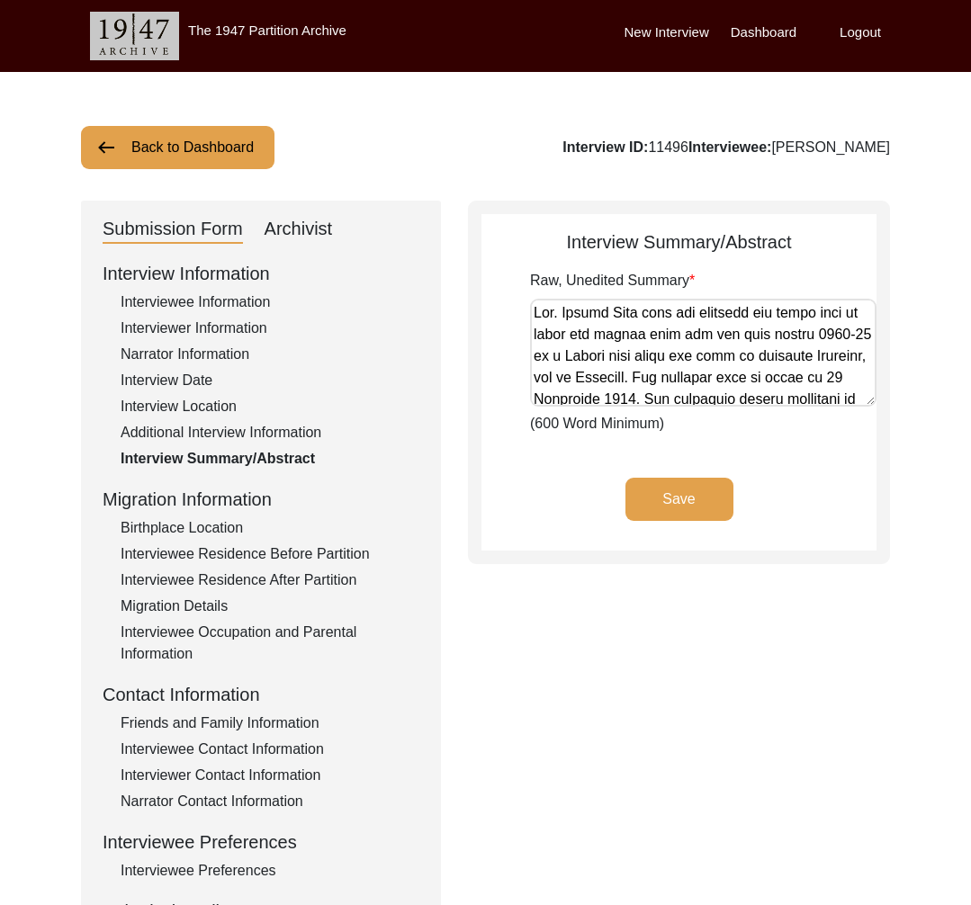
click at [217, 306] on div "Interviewee Information" at bounding box center [270, 303] width 299 height 22
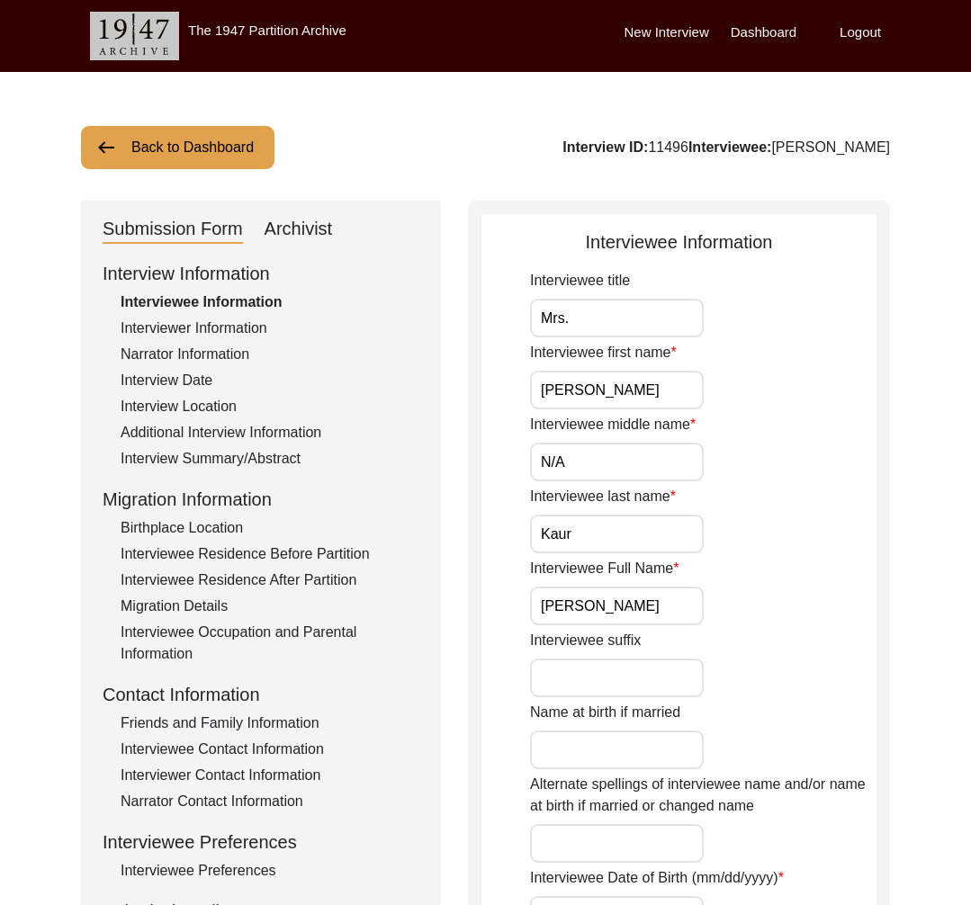
click at [631, 597] on input "[PERSON_NAME]" at bounding box center [617, 606] width 174 height 39
click at [255, 550] on div "Interviewee Residence Before Partition" at bounding box center [270, 554] width 299 height 22
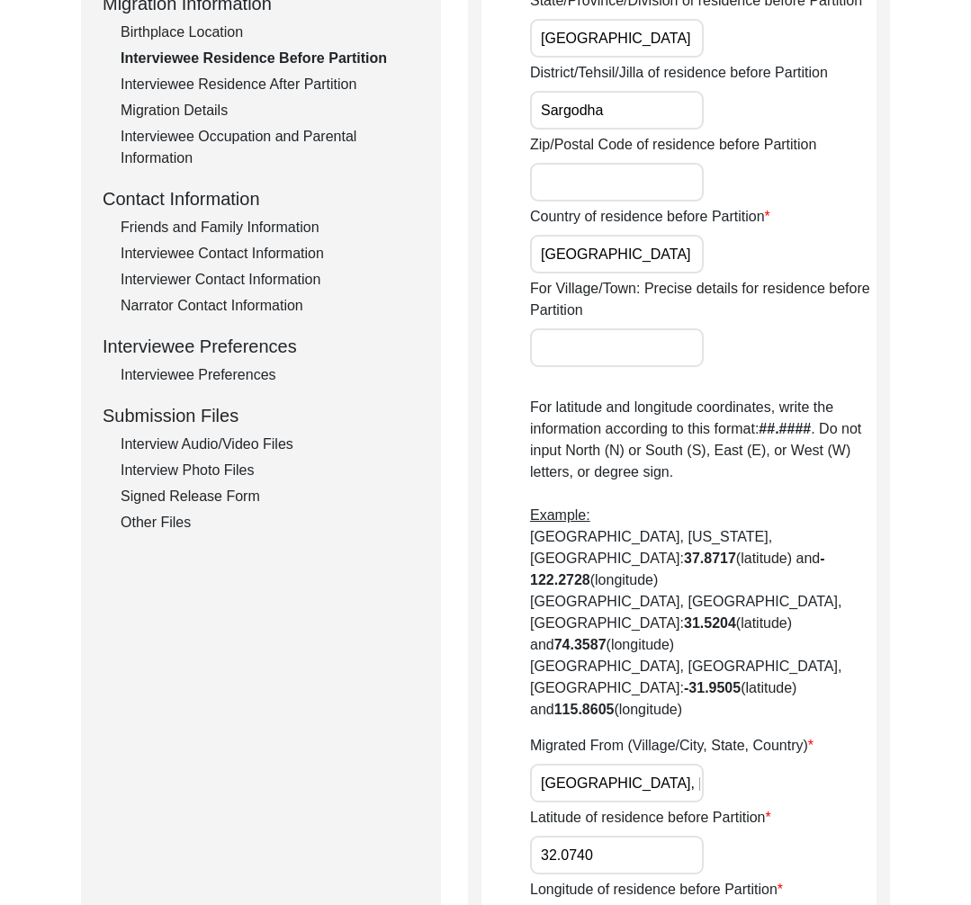
scroll to position [527, 0]
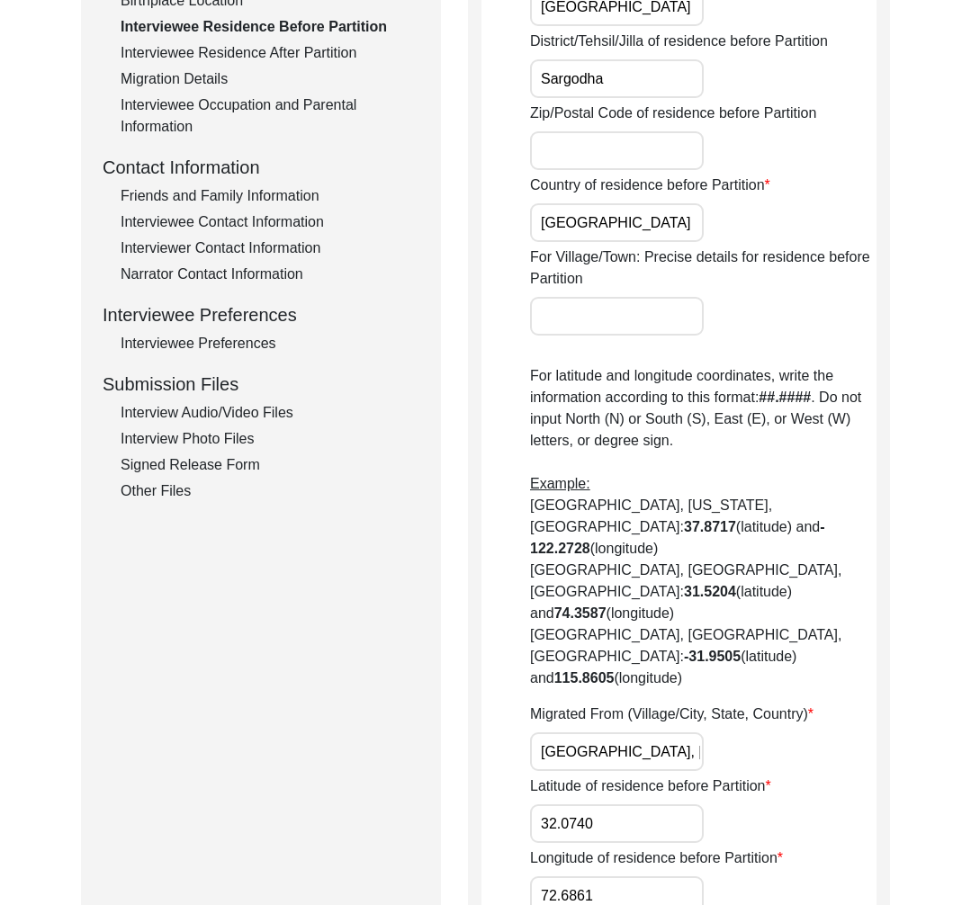
click at [574, 732] on input "[GEOGRAPHIC_DATA], [GEOGRAPHIC_DATA], [GEOGRAPHIC_DATA]" at bounding box center [617, 751] width 174 height 39
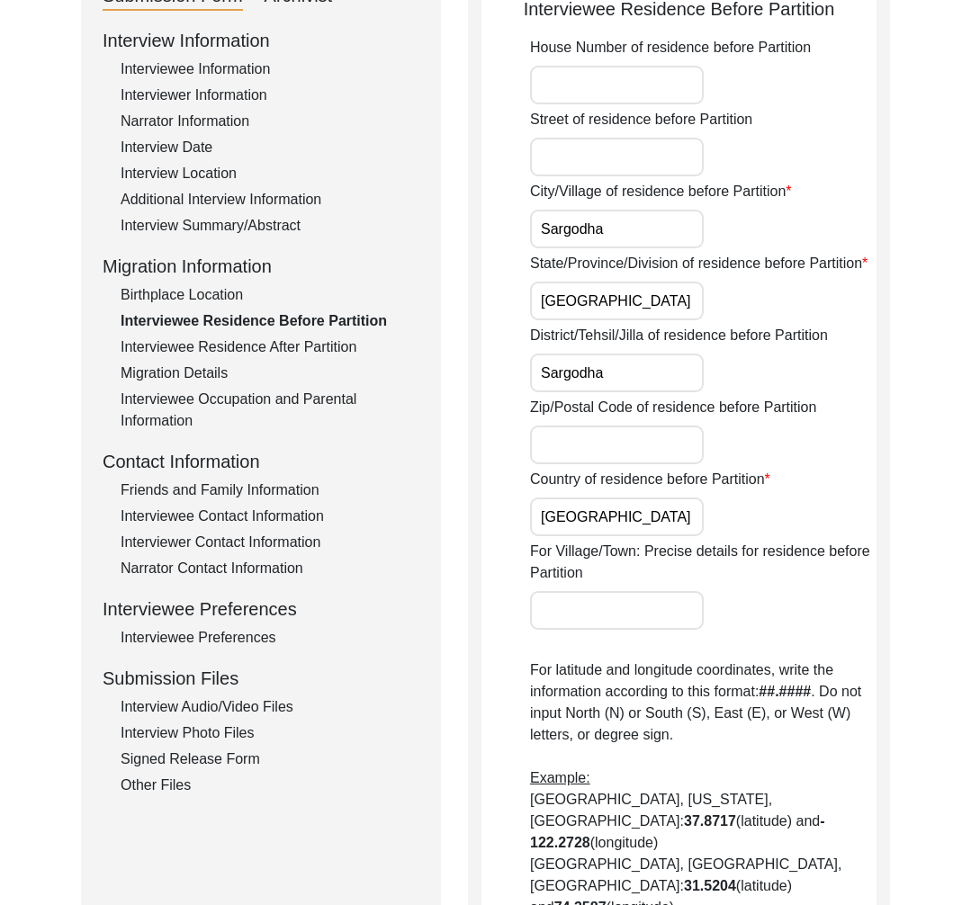
scroll to position [14, 0]
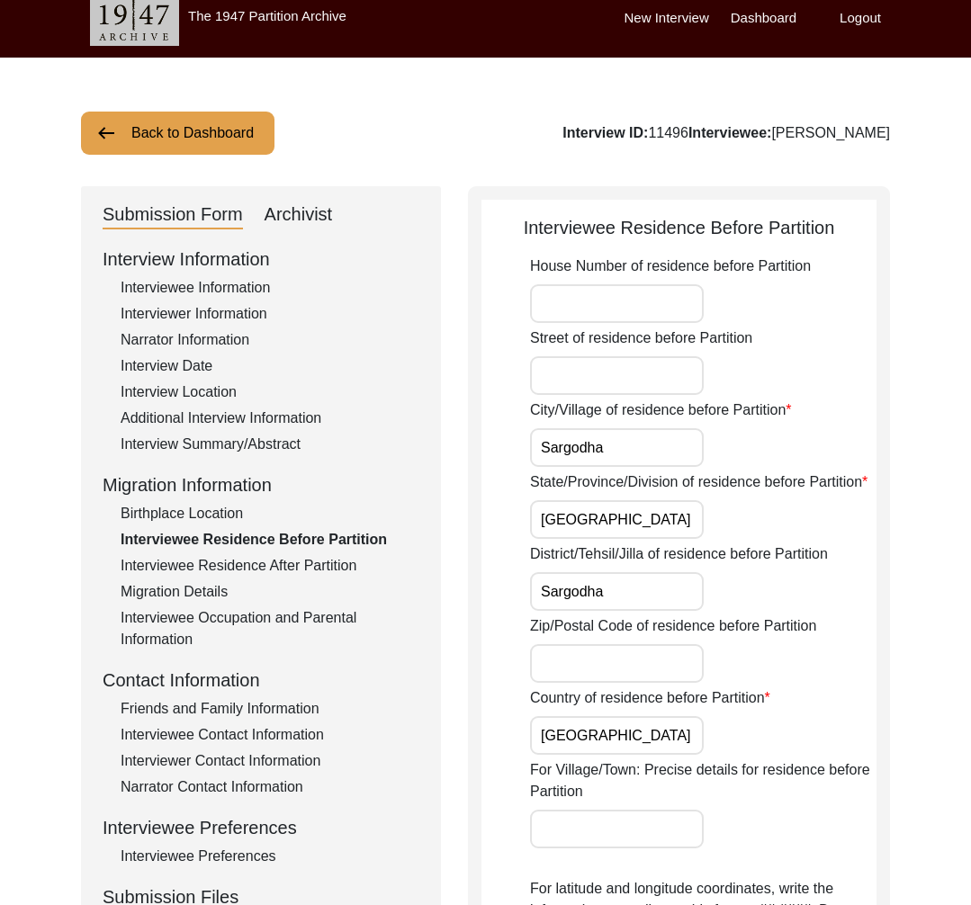
click at [208, 434] on div "Interview Summary/Abstract" at bounding box center [270, 445] width 299 height 22
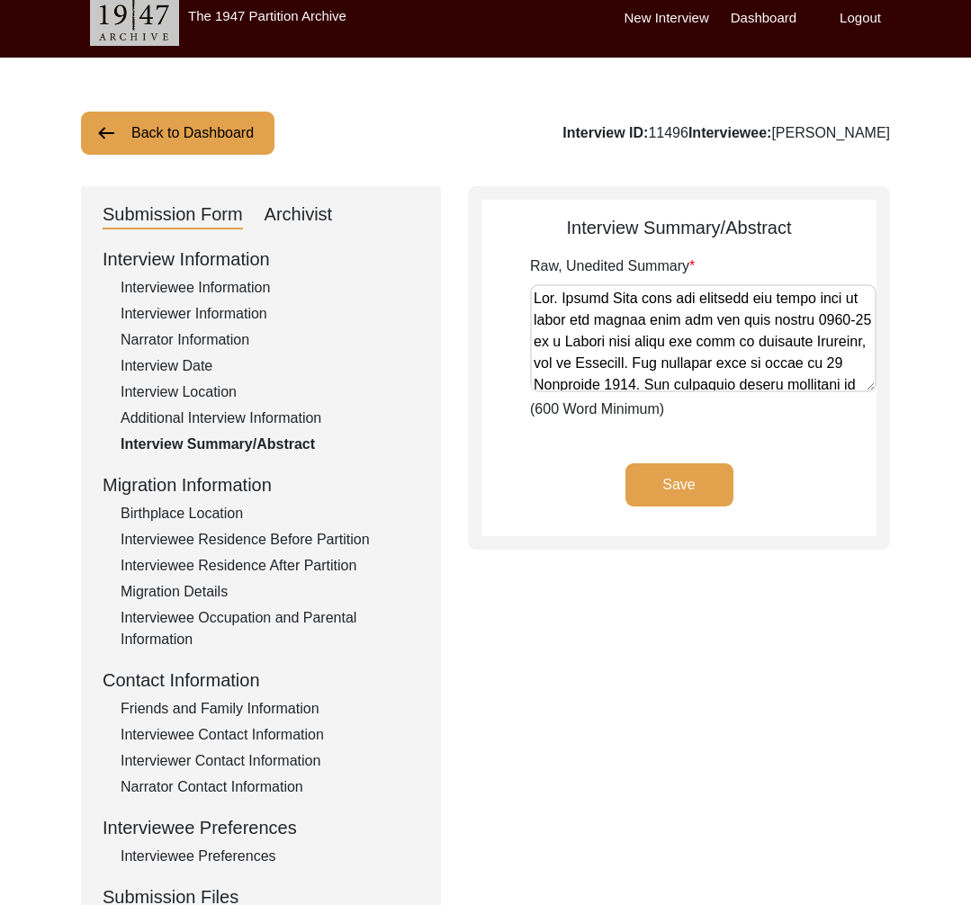
click at [858, 390] on textarea "Raw, Unedited Summary" at bounding box center [703, 338] width 346 height 108
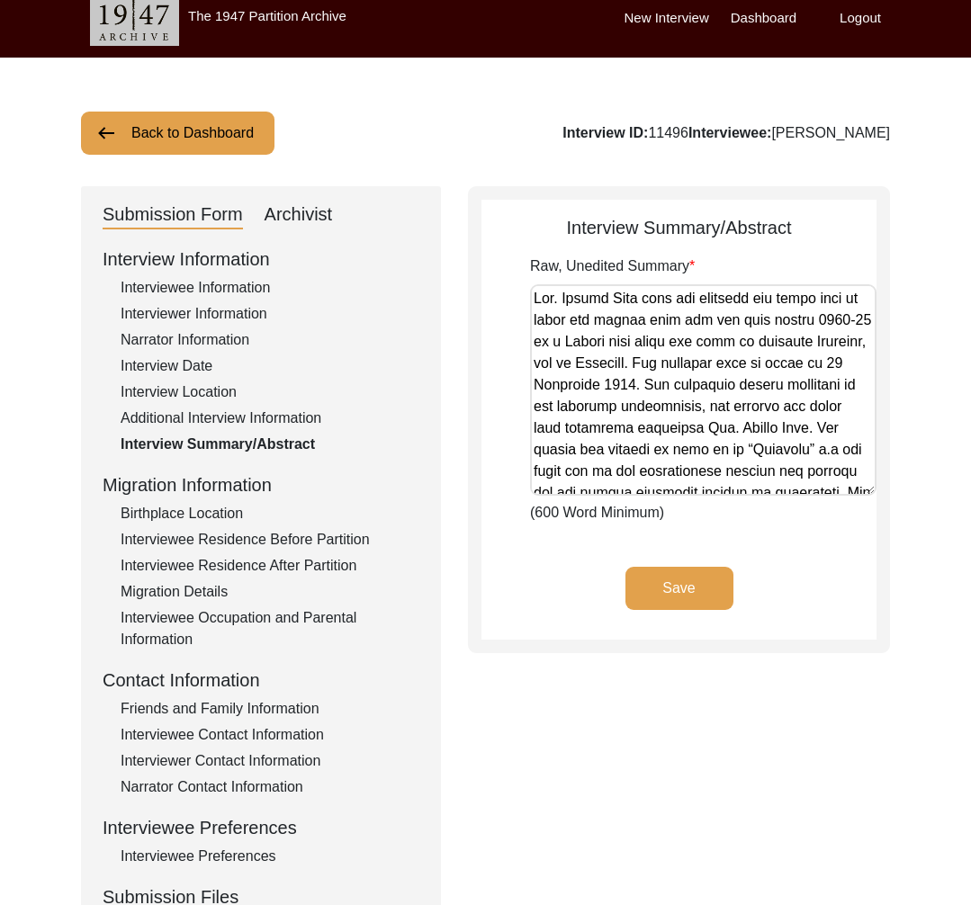
drag, startPoint x: 868, startPoint y: 384, endPoint x: 868, endPoint y: 488, distance: 103.5
click at [868, 488] on textarea "Raw, Unedited Summary" at bounding box center [703, 389] width 346 height 211
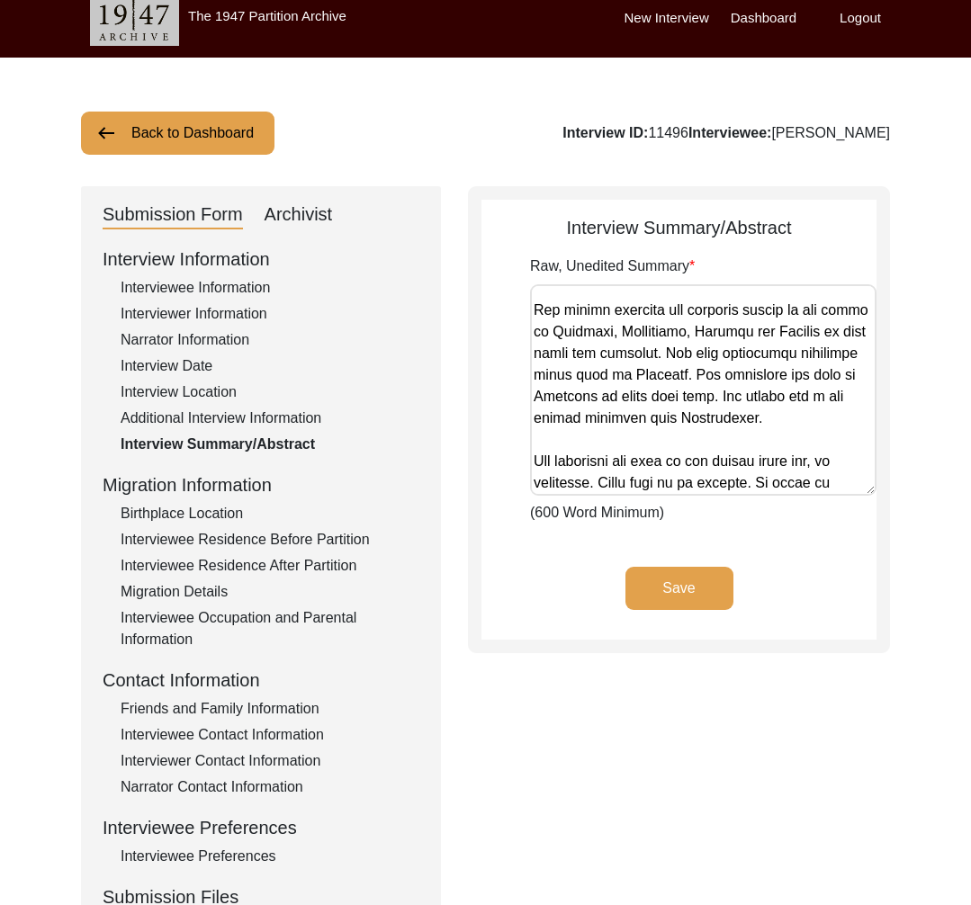
scroll to position [374, 0]
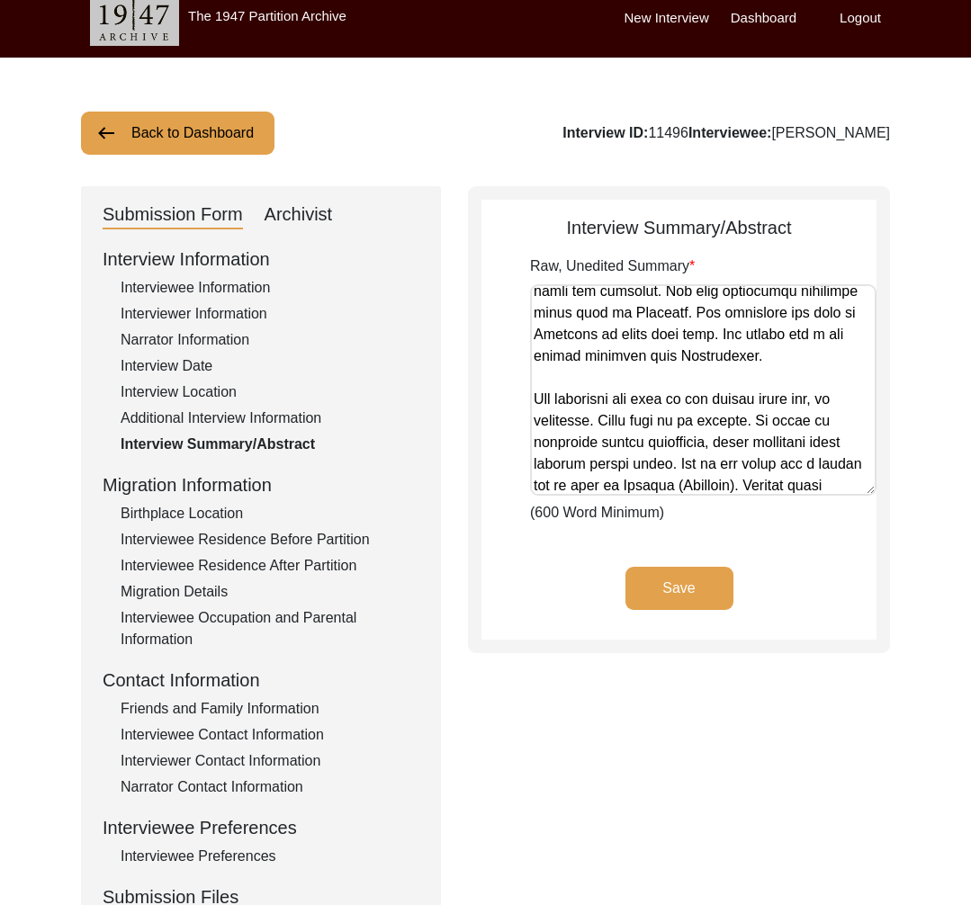
click at [195, 294] on div "Interviewee Information" at bounding box center [270, 288] width 299 height 22
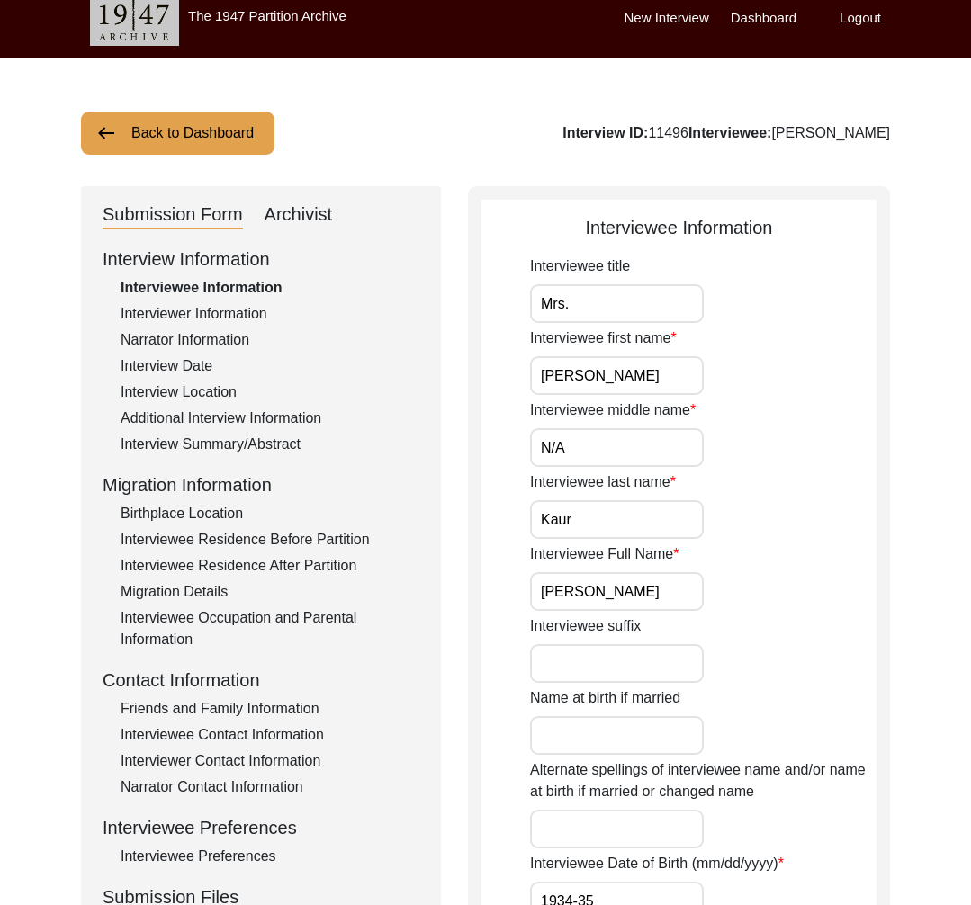
click at [593, 595] on input "[PERSON_NAME]" at bounding box center [617, 591] width 174 height 39
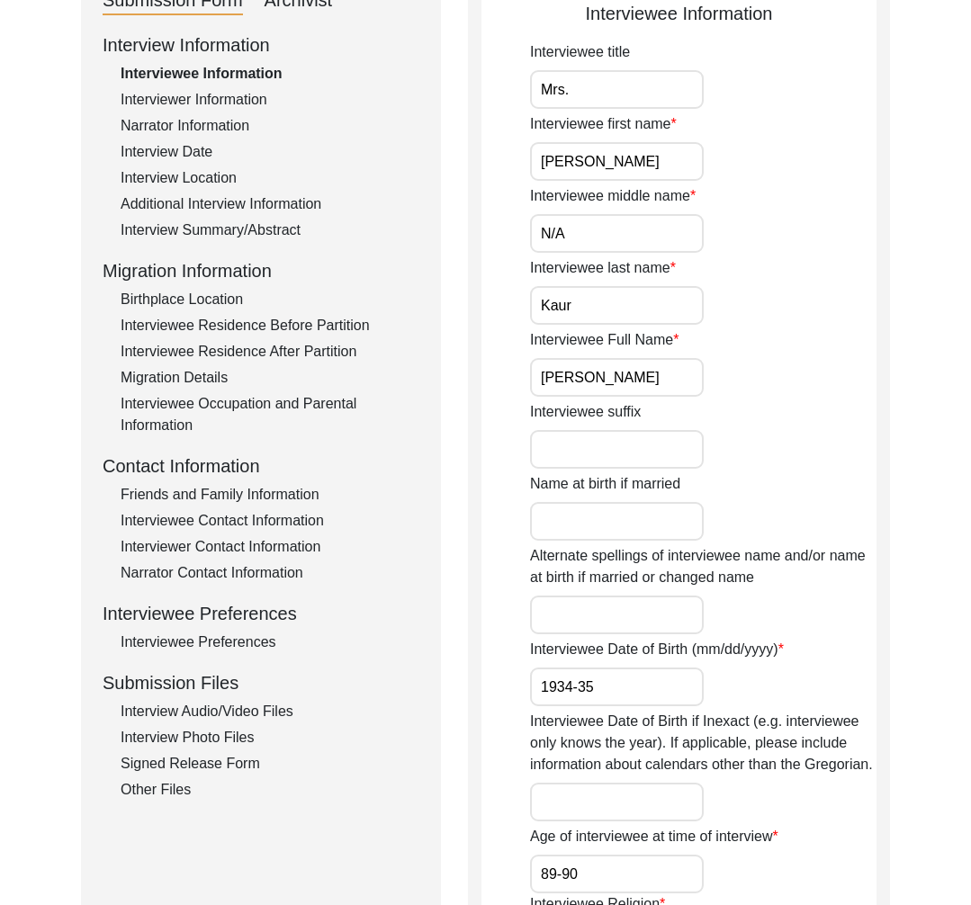
scroll to position [0, 0]
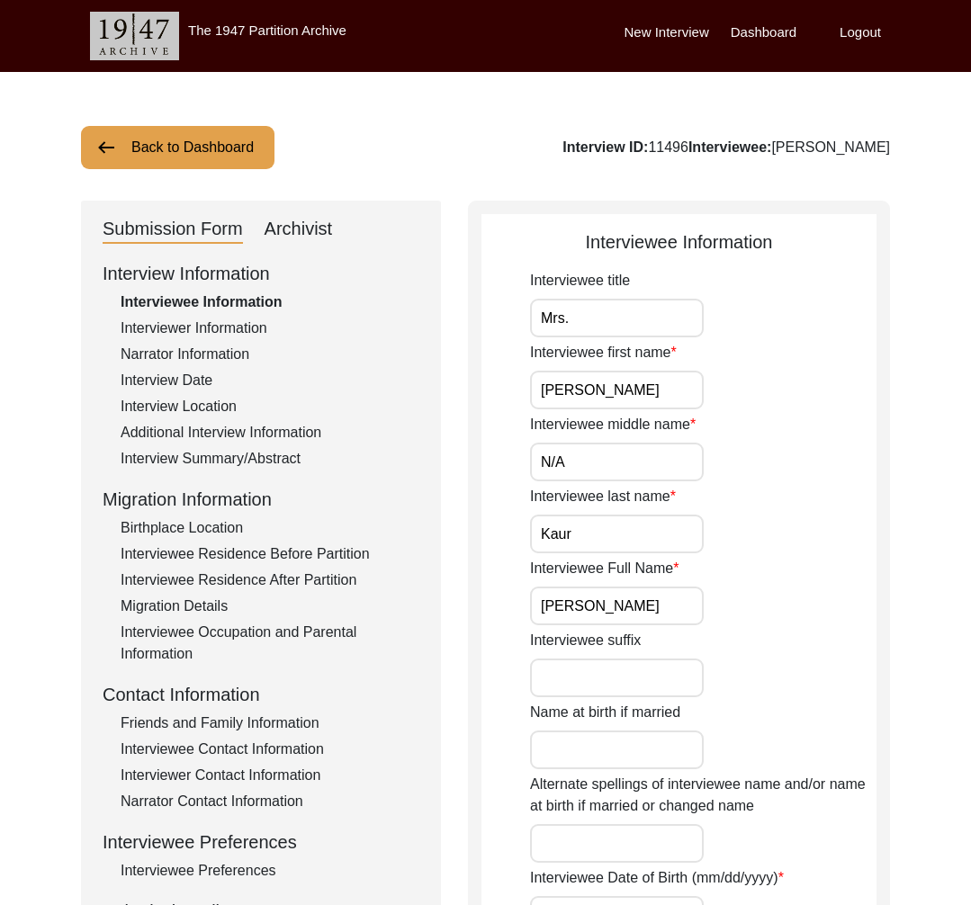
click at [181, 356] on div "Narrator Information" at bounding box center [270, 355] width 299 height 22
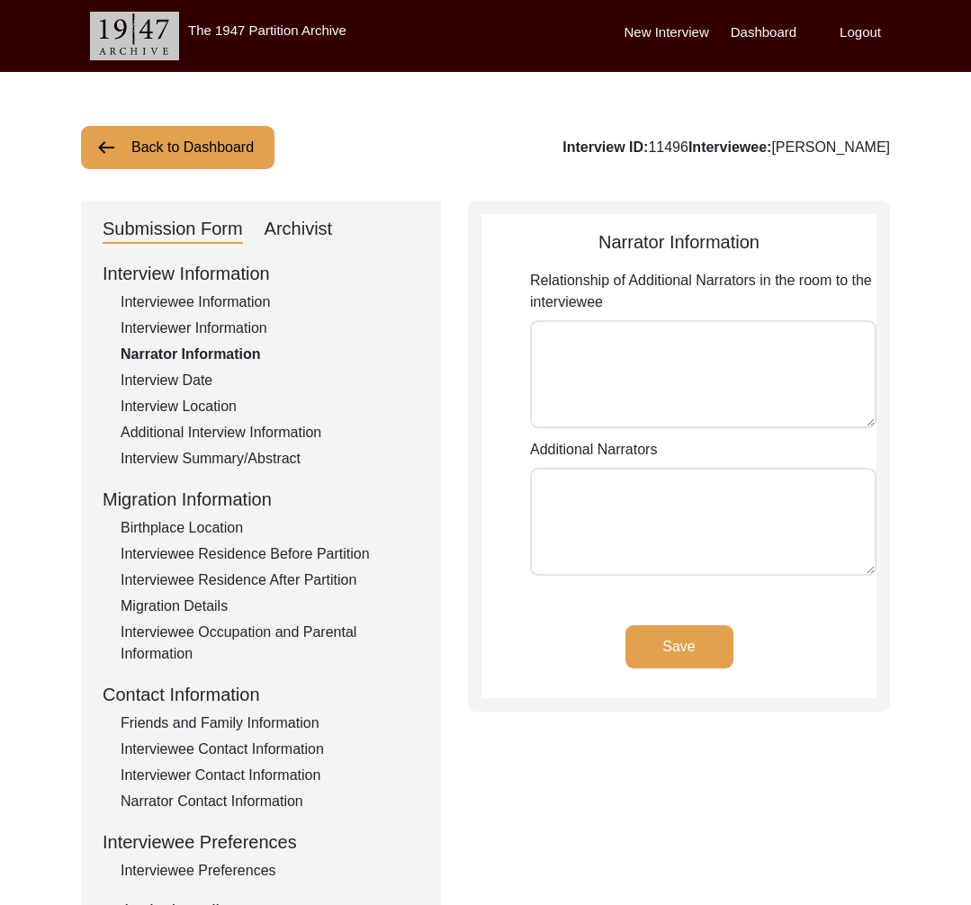
click at [188, 379] on div "Interview Date" at bounding box center [270, 381] width 299 height 22
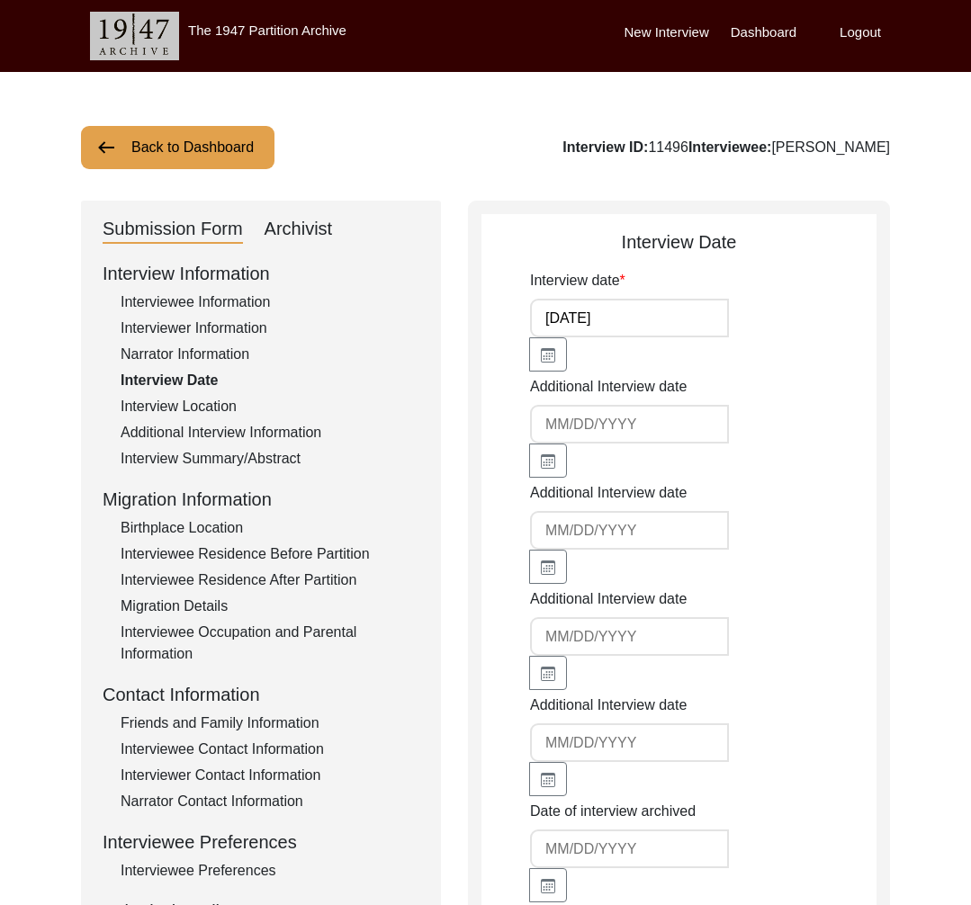
click at [220, 409] on div "Interview Location" at bounding box center [270, 407] width 299 height 22
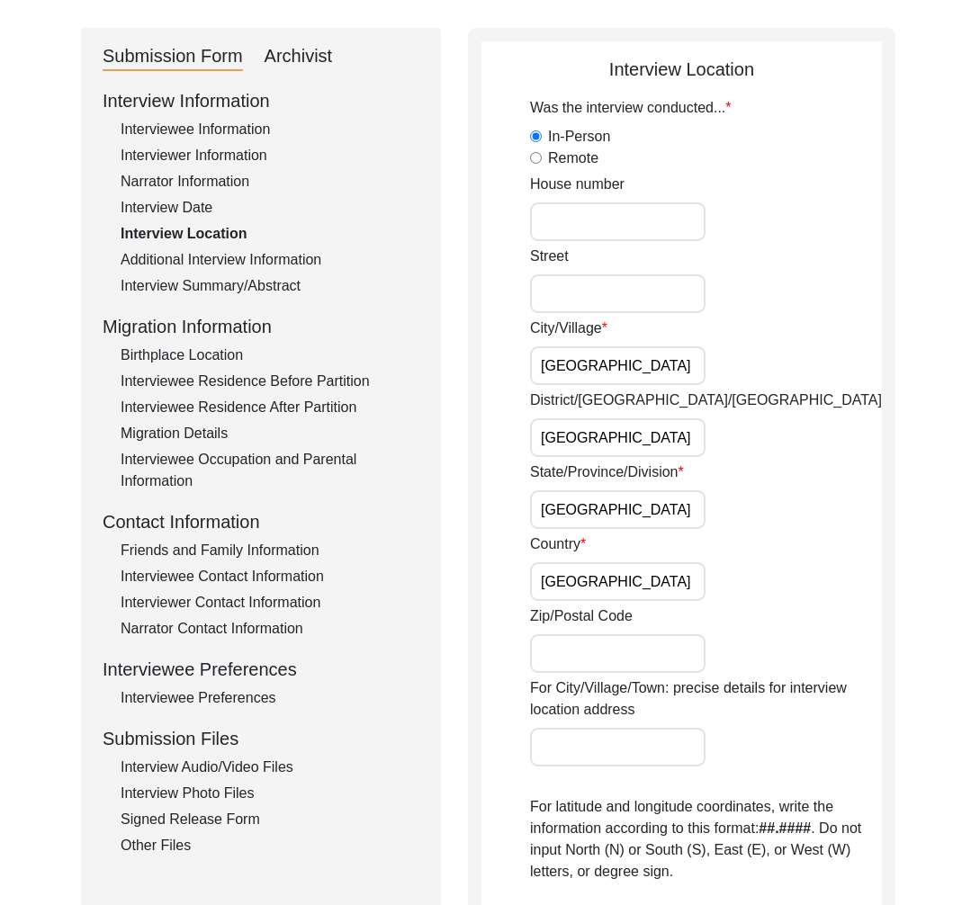
scroll to position [561, 0]
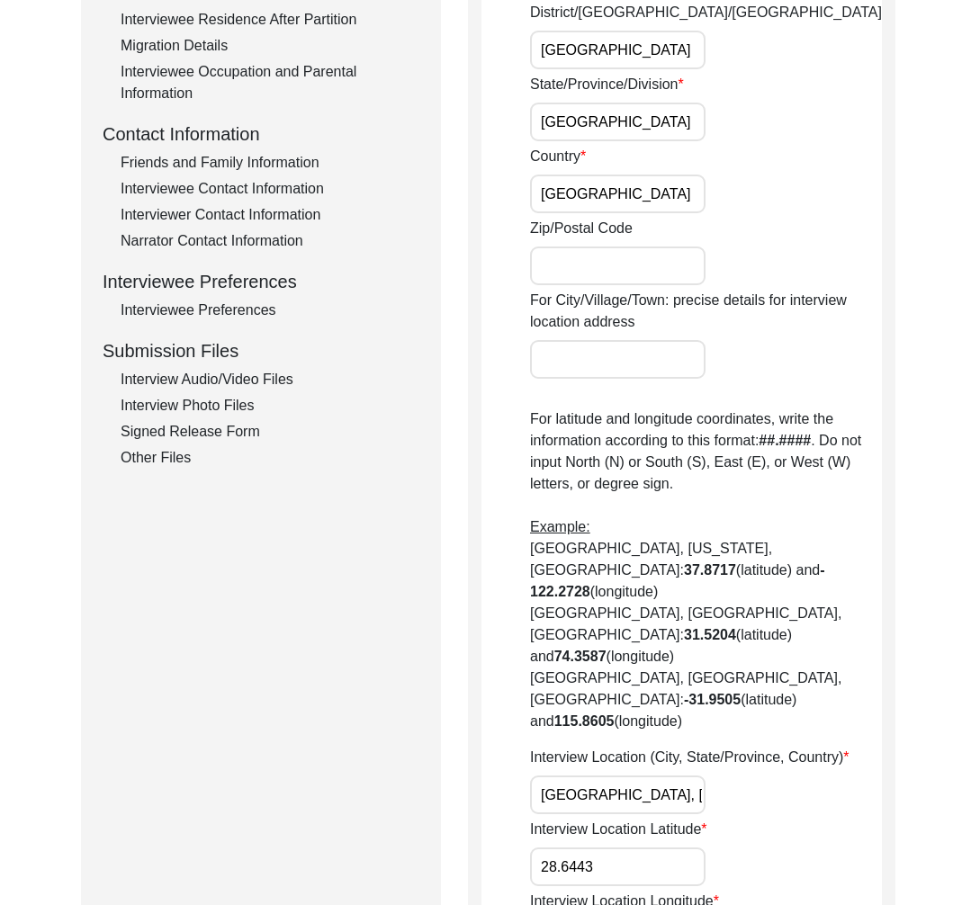
click at [595, 776] on input "[GEOGRAPHIC_DATA], [GEOGRAPHIC_DATA]" at bounding box center [617, 795] width 175 height 39
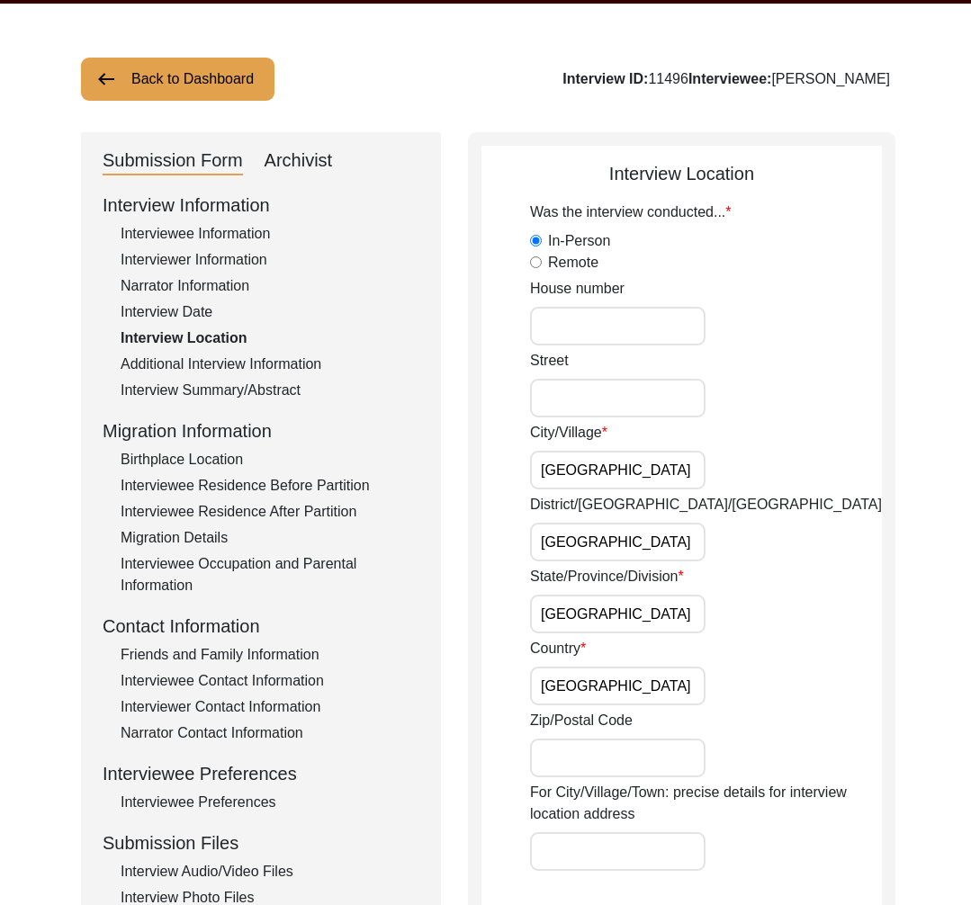
scroll to position [0, 0]
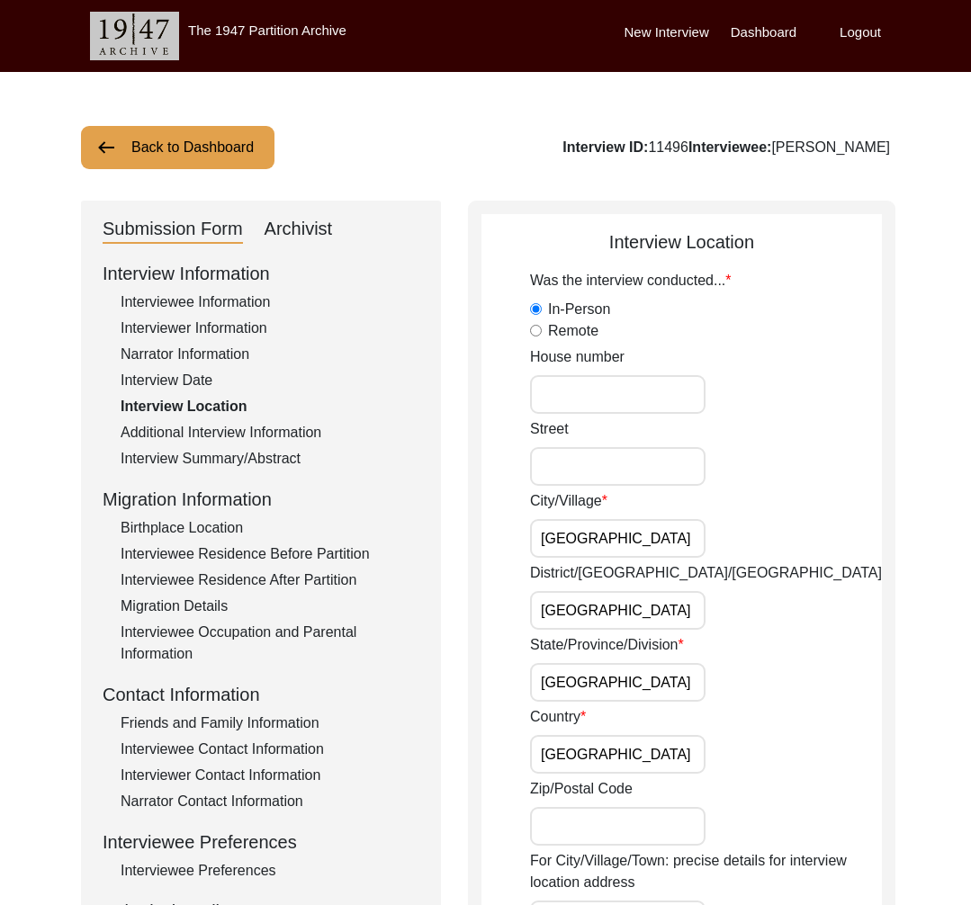
click at [211, 330] on div "Interviewer Information" at bounding box center [270, 329] width 299 height 22
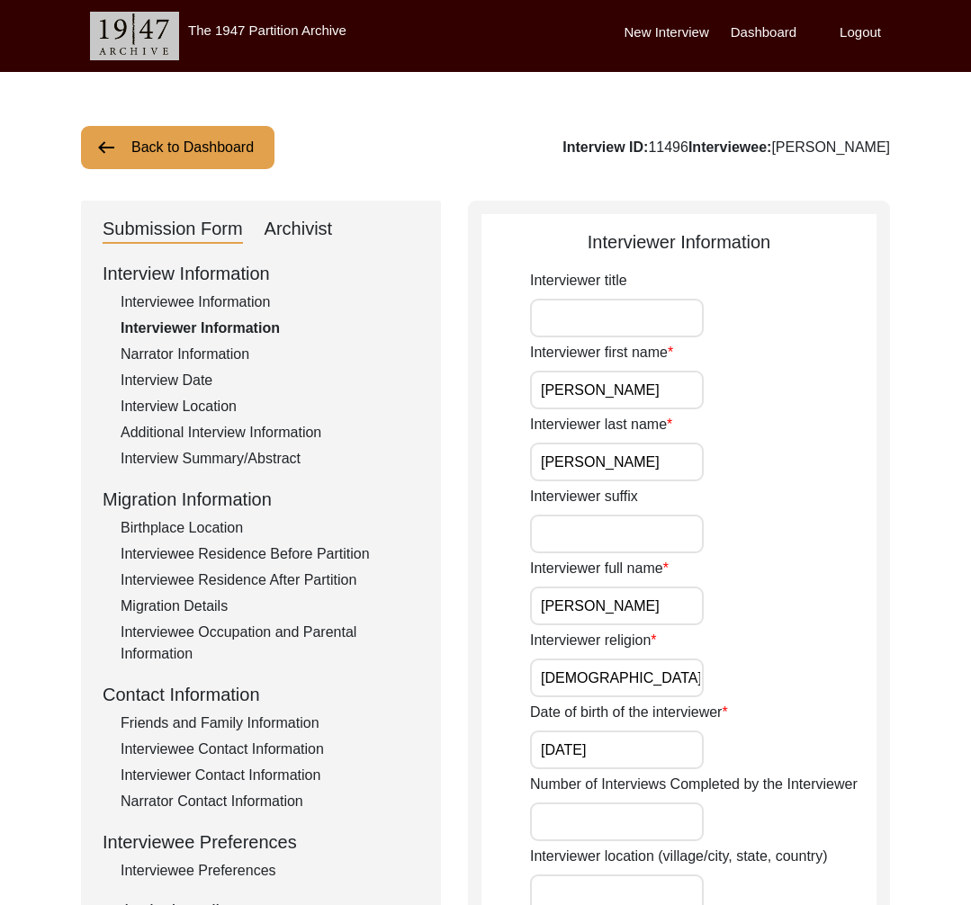
click at [581, 609] on input "[PERSON_NAME]" at bounding box center [617, 606] width 174 height 39
click at [150, 151] on button "Back to Dashboard" at bounding box center [177, 147] width 193 height 43
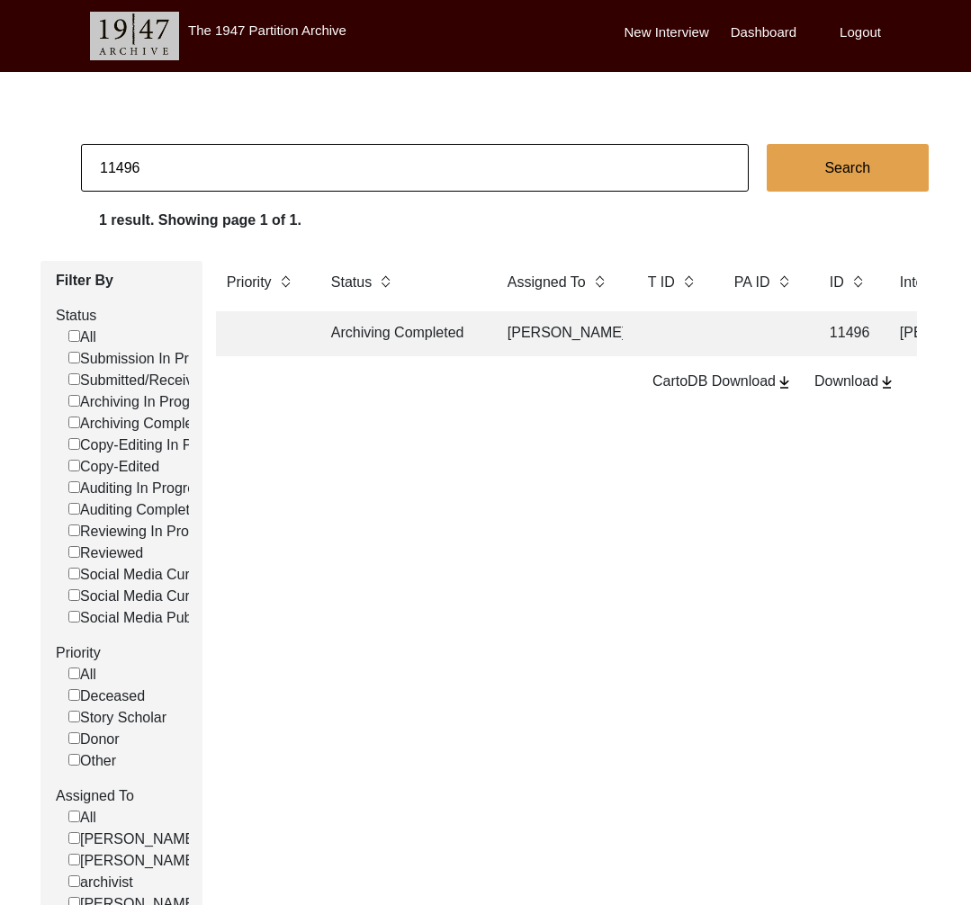
drag, startPoint x: 130, startPoint y: 168, endPoint x: 237, endPoint y: 176, distance: 107.4
click at [237, 176] on input "11496" at bounding box center [415, 168] width 668 height 48
type input "11494"
checkbox input "false"
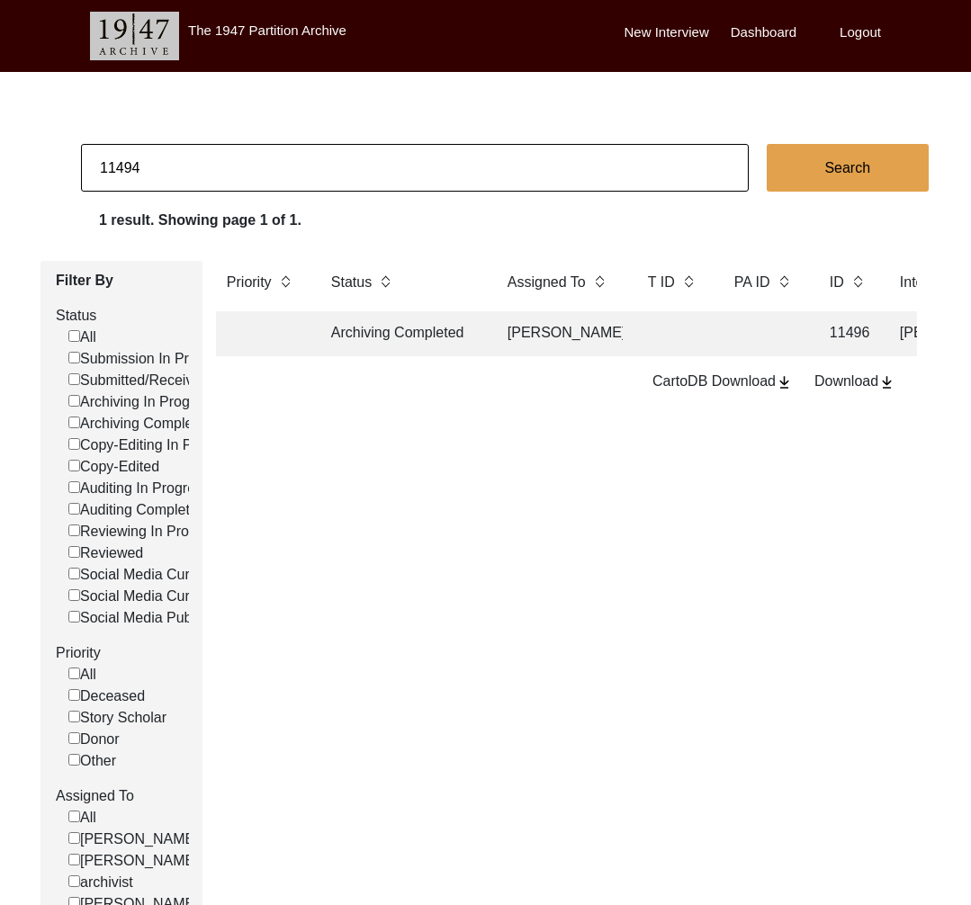
checkbox input "false"
click at [378, 320] on td "Archiving Completed" at bounding box center [401, 333] width 162 height 45
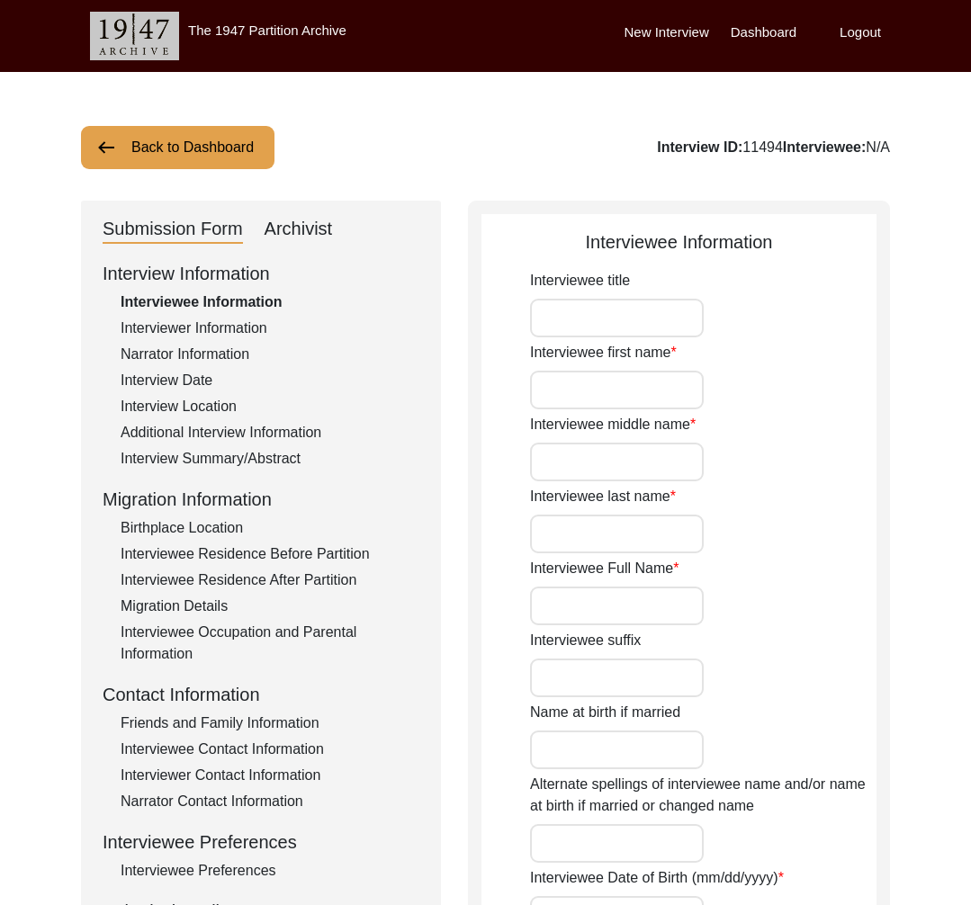
type input "Mrs."
type input "[PERSON_NAME]"
type input "."
type input "Bhatia"
type input "[PERSON_NAME]"
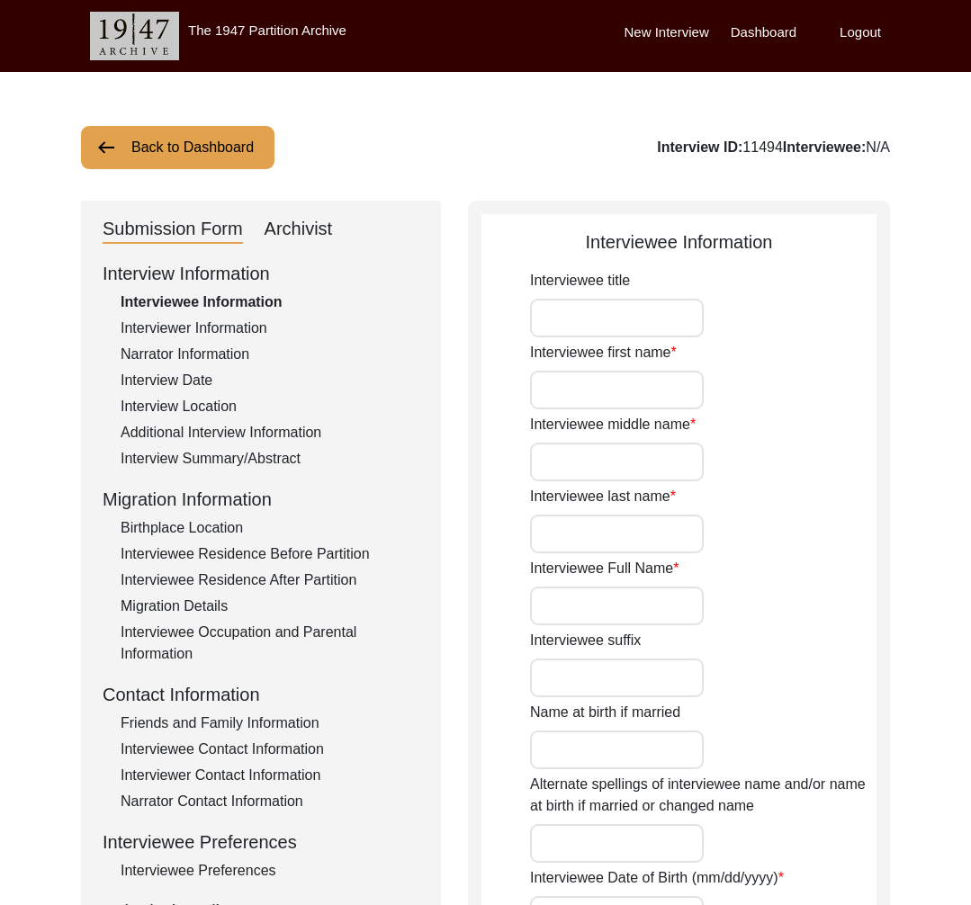
type input "1939"
type input "85"
type input "[DEMOGRAPHIC_DATA]"
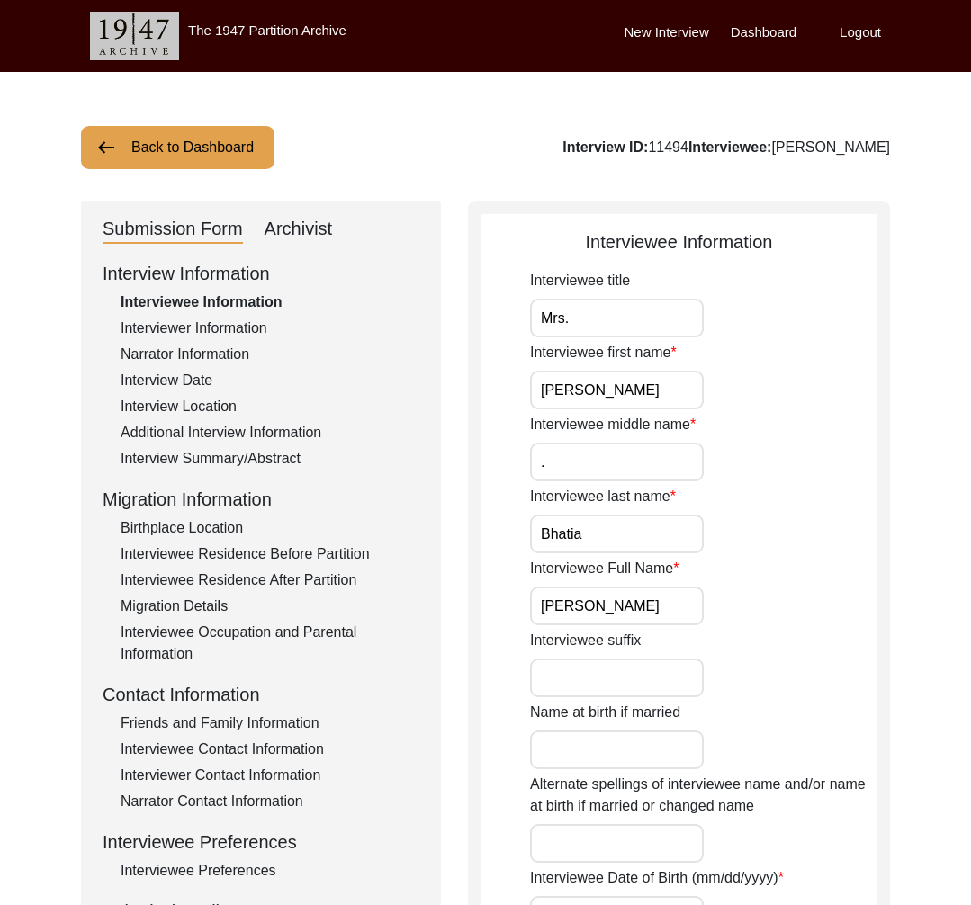
click at [609, 585] on div "Interviewee Full Name [PERSON_NAME]" at bounding box center [703, 591] width 346 height 67
click at [607, 600] on input "[PERSON_NAME]" at bounding box center [617, 606] width 174 height 39
click at [228, 550] on div "Interviewee Residence Before Partition" at bounding box center [270, 554] width 299 height 22
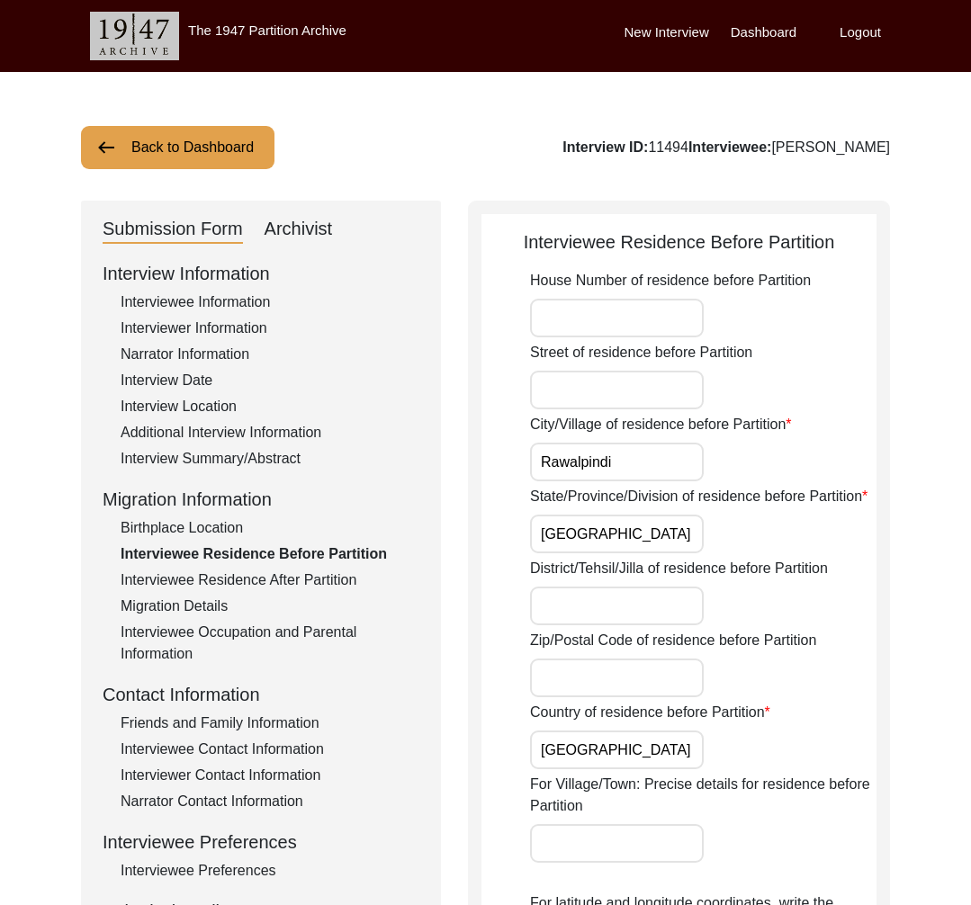
click at [217, 453] on div "Interview Summary/Abstract" at bounding box center [270, 459] width 299 height 22
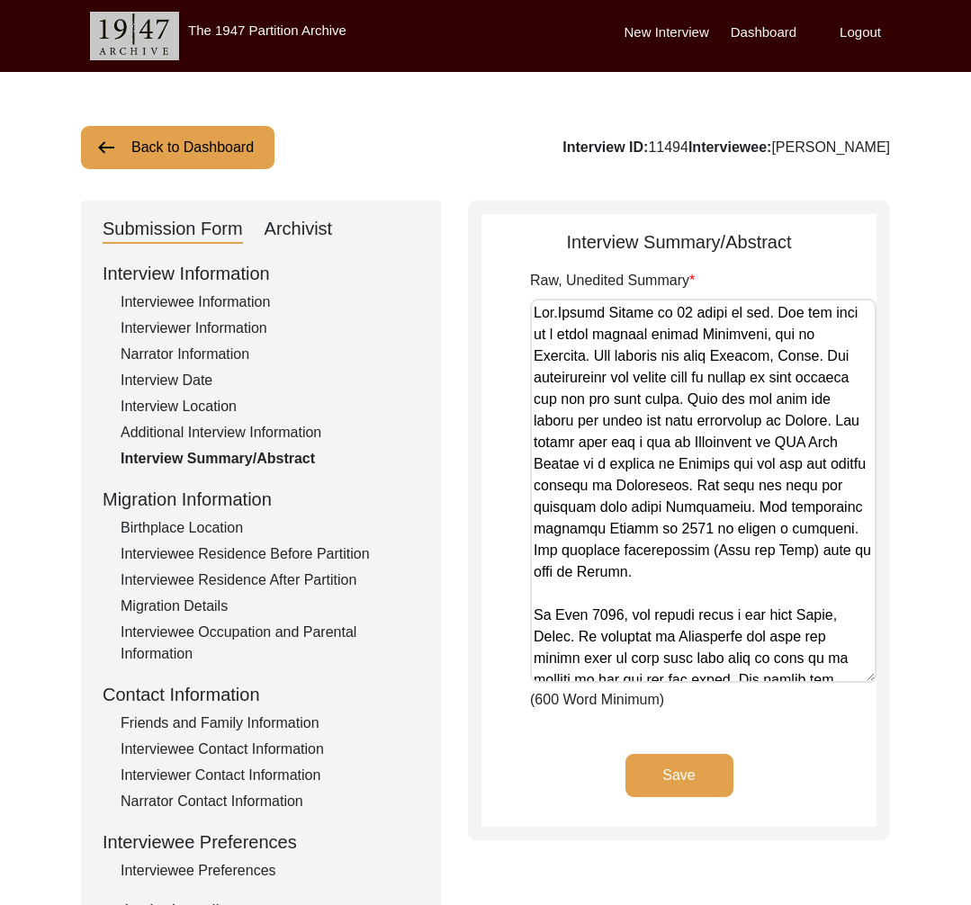
drag, startPoint x: 861, startPoint y: 402, endPoint x: 826, endPoint y: 679, distance: 279.3
click at [826, 679] on textarea "Raw, Unedited Summary" at bounding box center [703, 491] width 346 height 384
click at [244, 556] on div "Interviewee Residence Before Partition" at bounding box center [270, 554] width 299 height 22
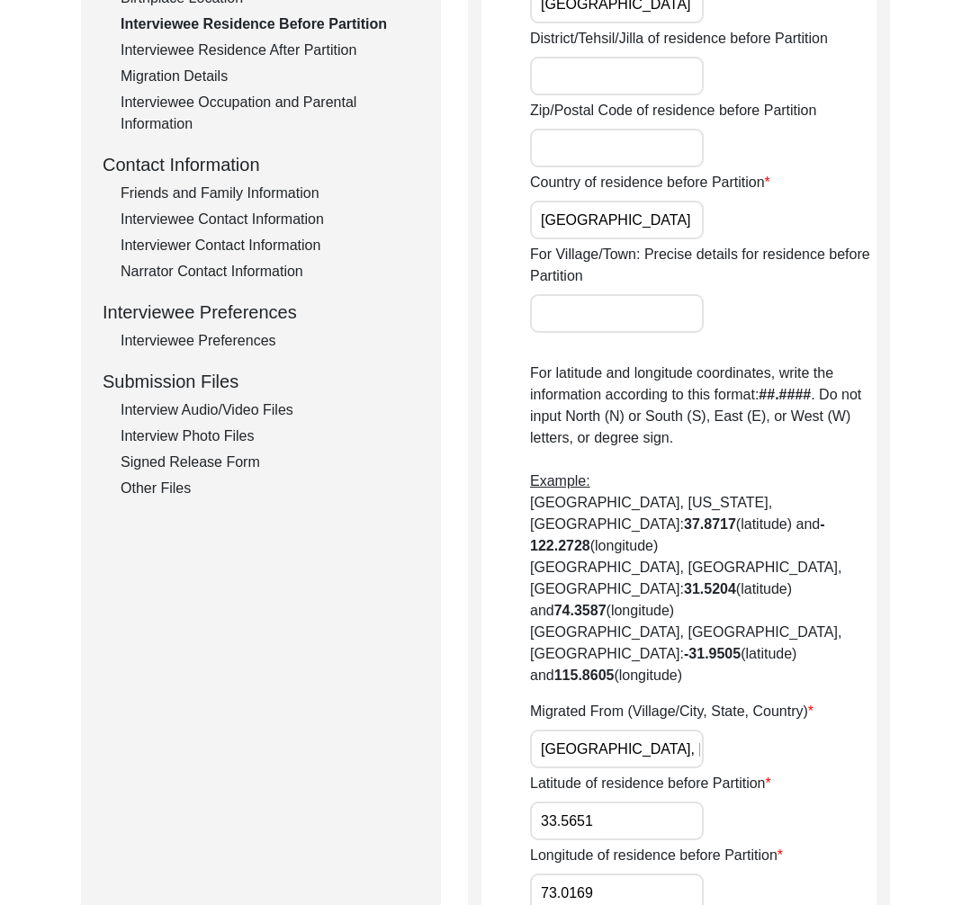
scroll to position [599, 0]
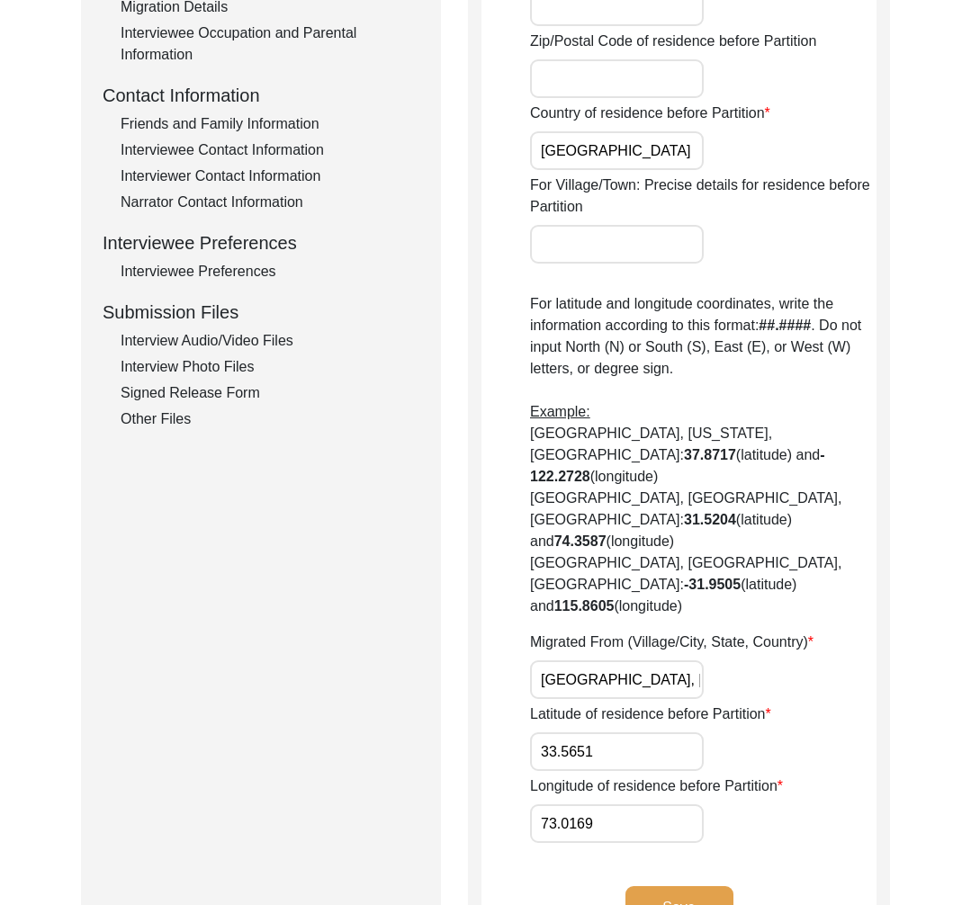
click at [587, 660] on input "[GEOGRAPHIC_DATA], [GEOGRAPHIC_DATA], [GEOGRAPHIC_DATA]" at bounding box center [617, 679] width 174 height 39
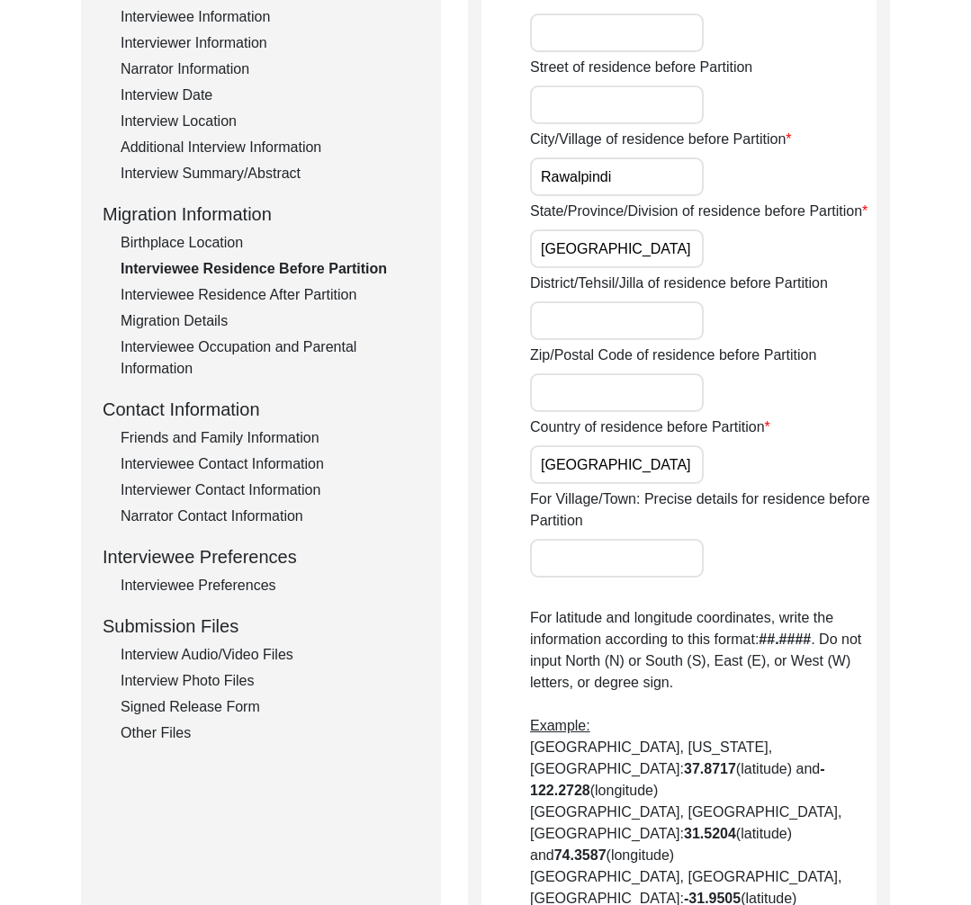
scroll to position [182, 0]
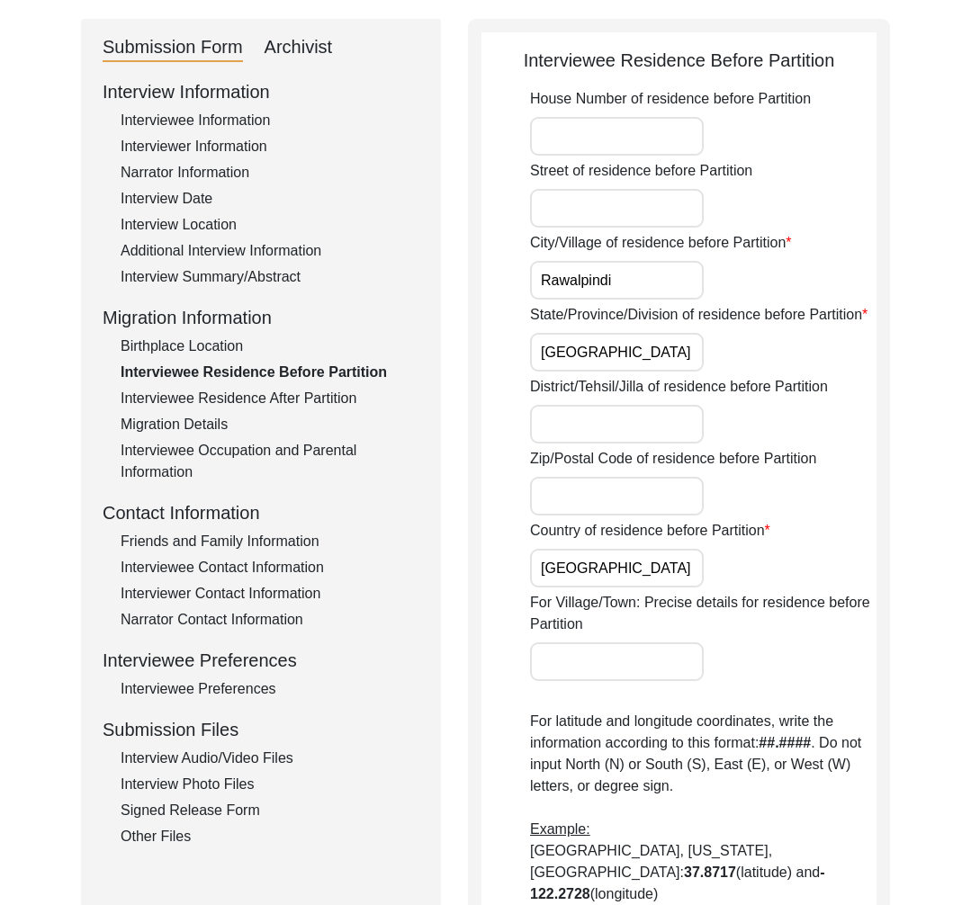
drag, startPoint x: 170, startPoint y: 121, endPoint x: 462, endPoint y: 255, distance: 320.9
click at [170, 121] on div "Interviewee Information" at bounding box center [270, 121] width 299 height 22
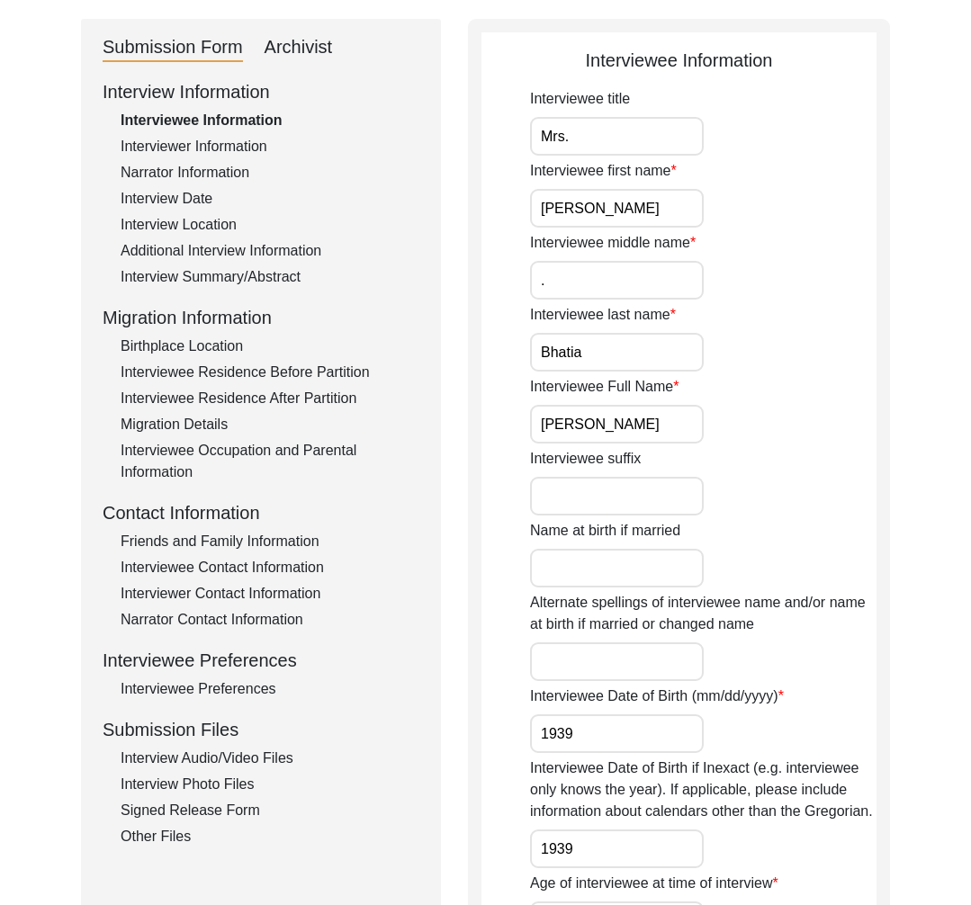
click at [570, 415] on input "[PERSON_NAME]" at bounding box center [617, 424] width 174 height 39
click at [194, 184] on div "Interview Information Interviewee Information Interviewer Information Narrator …" at bounding box center [261, 462] width 317 height 769
click at [190, 200] on div "Interview Date" at bounding box center [270, 199] width 299 height 22
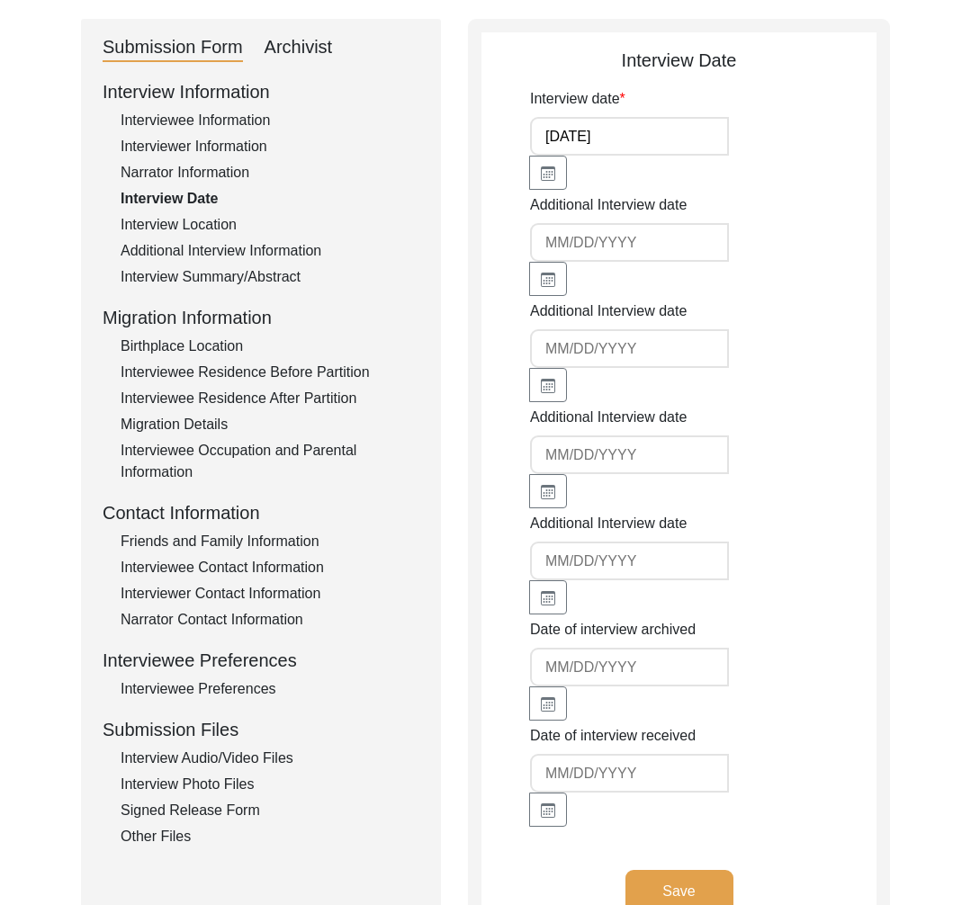
click at [219, 224] on div "Interview Location" at bounding box center [270, 225] width 299 height 22
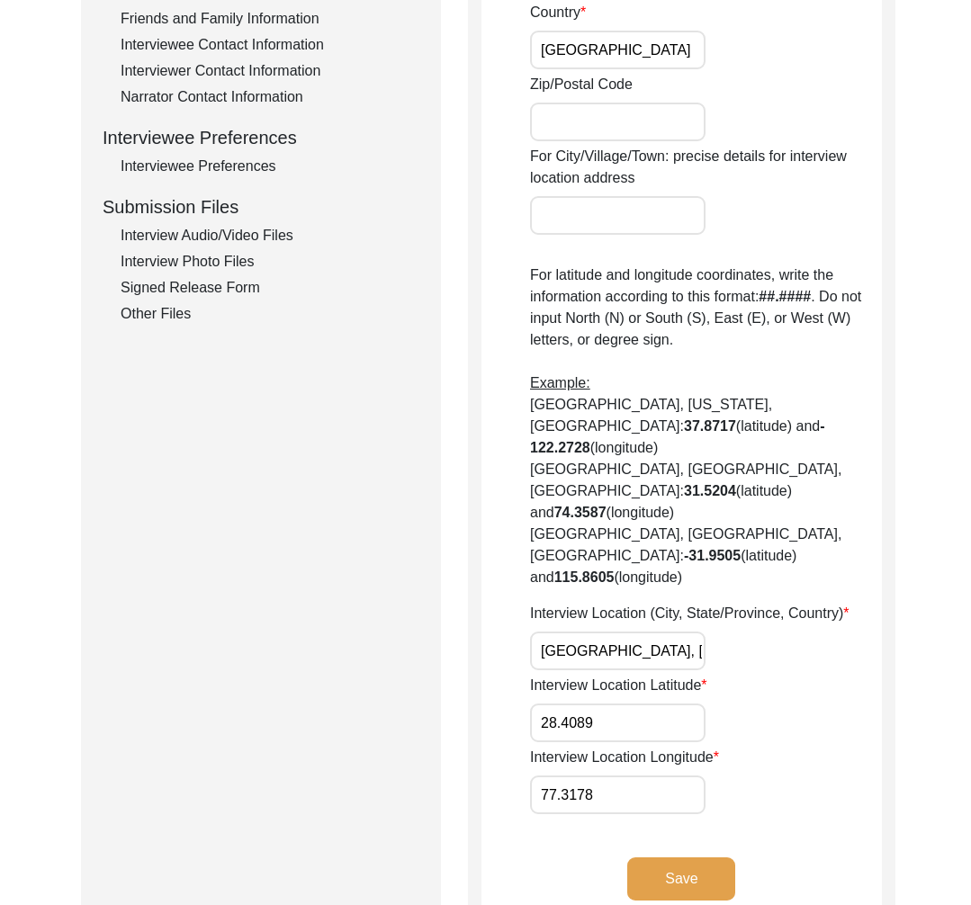
scroll to position [826, 0]
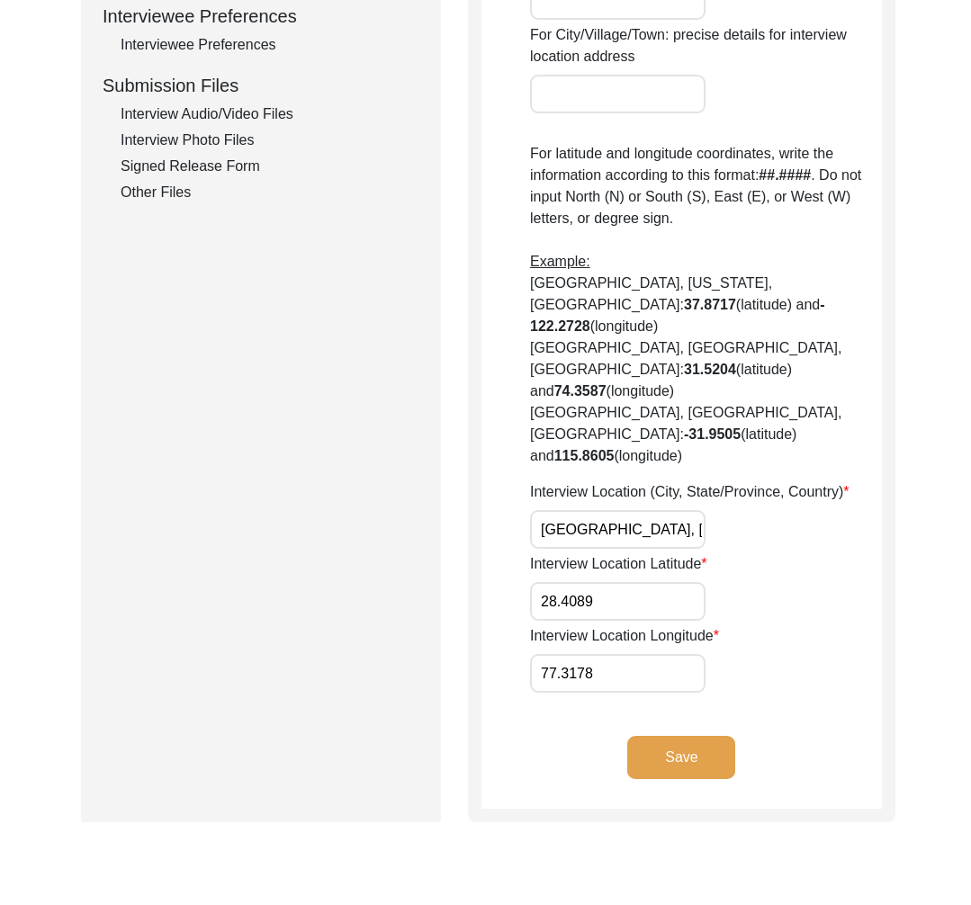
click at [617, 510] on input "[GEOGRAPHIC_DATA], [GEOGRAPHIC_DATA], [GEOGRAPHIC_DATA]" at bounding box center [617, 529] width 175 height 39
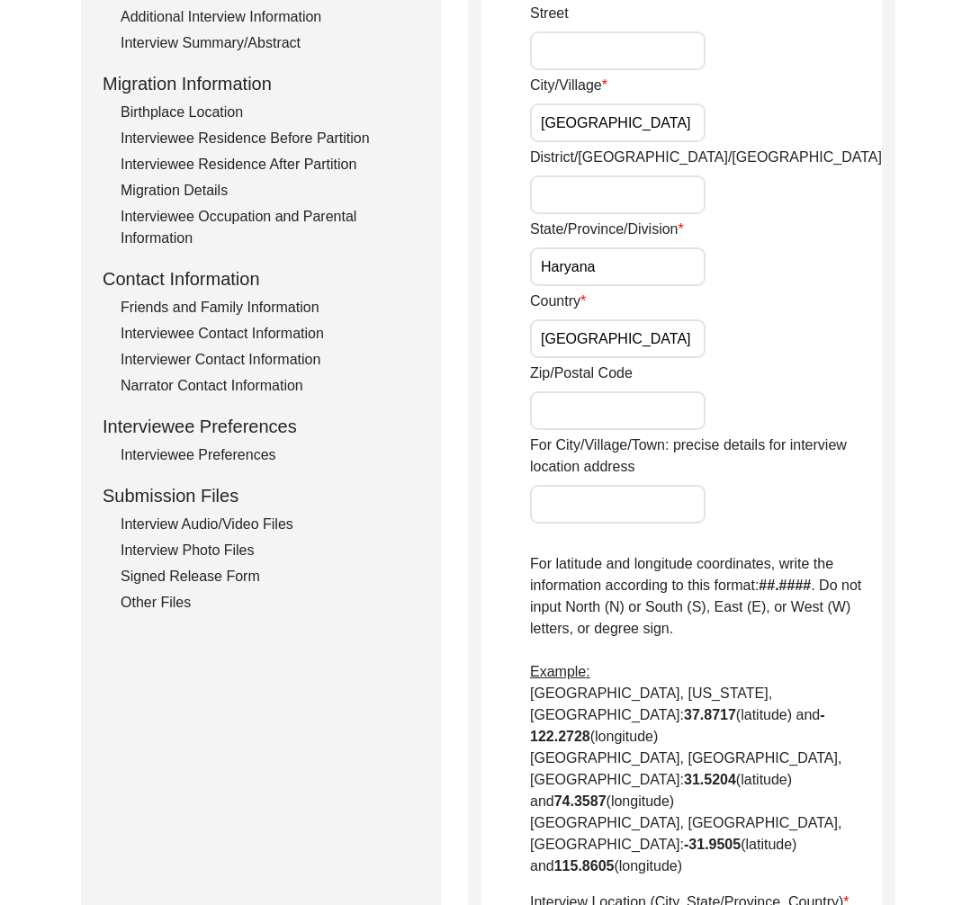
scroll to position [310, 0]
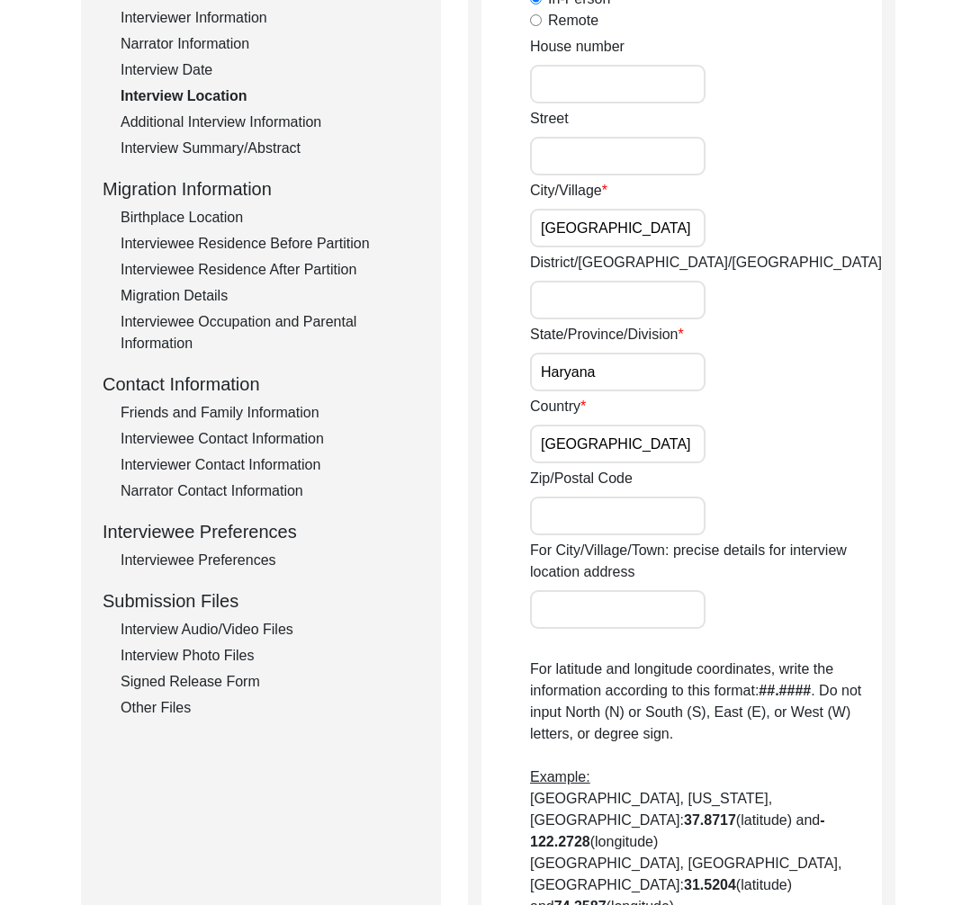
click at [215, 25] on div "Interviewer Information" at bounding box center [270, 18] width 299 height 22
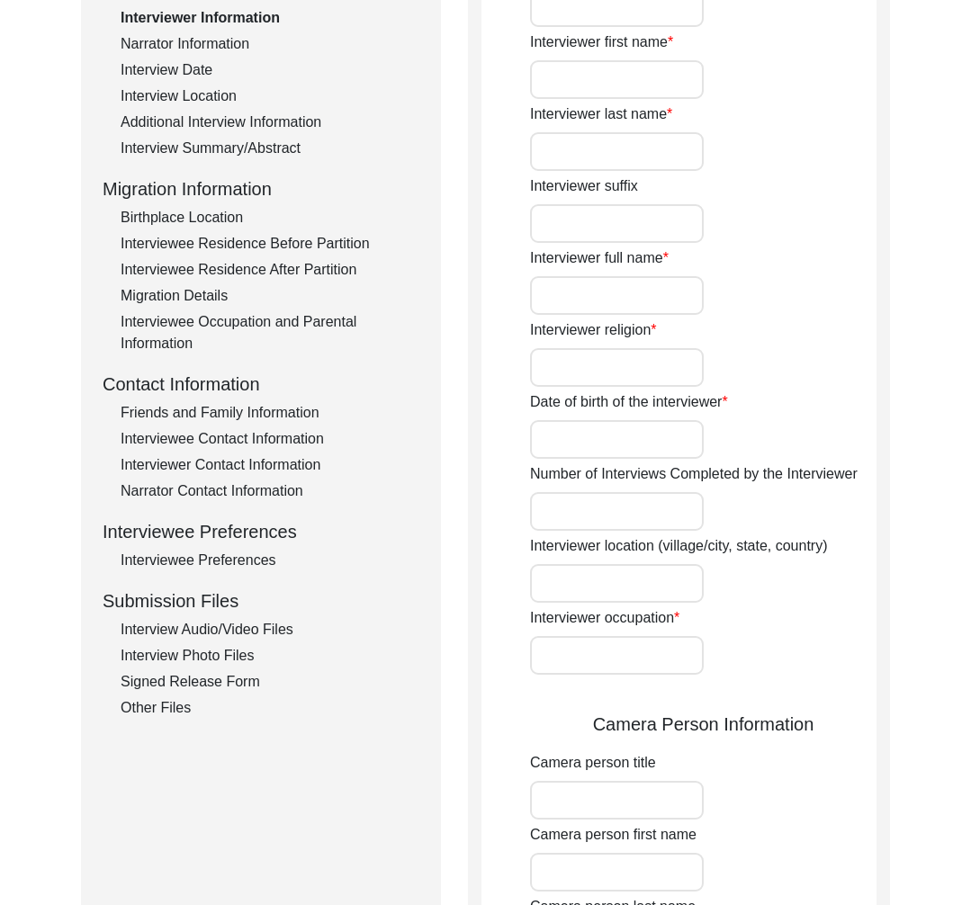
type input "[PERSON_NAME]"
type input "[DEMOGRAPHIC_DATA]"
type input "[DATE]"
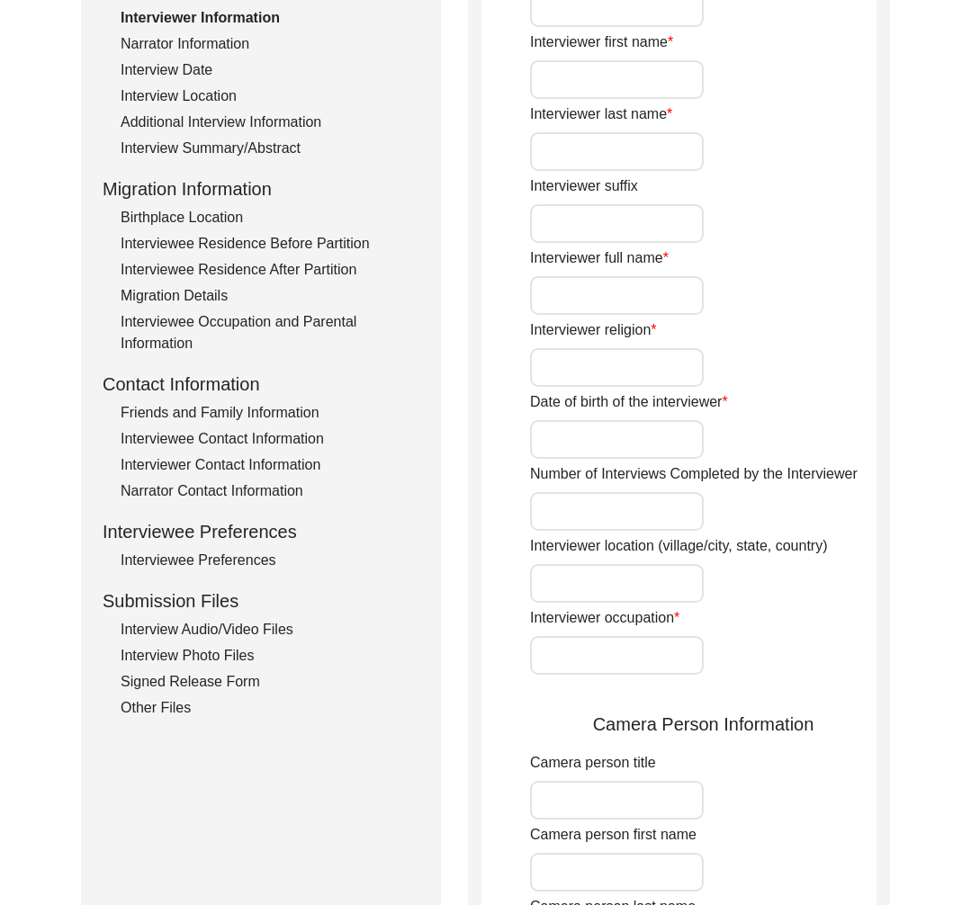
type input "Student"
type textarea "."
type input "English, Hindi"
type textarea "Request sent by archive."
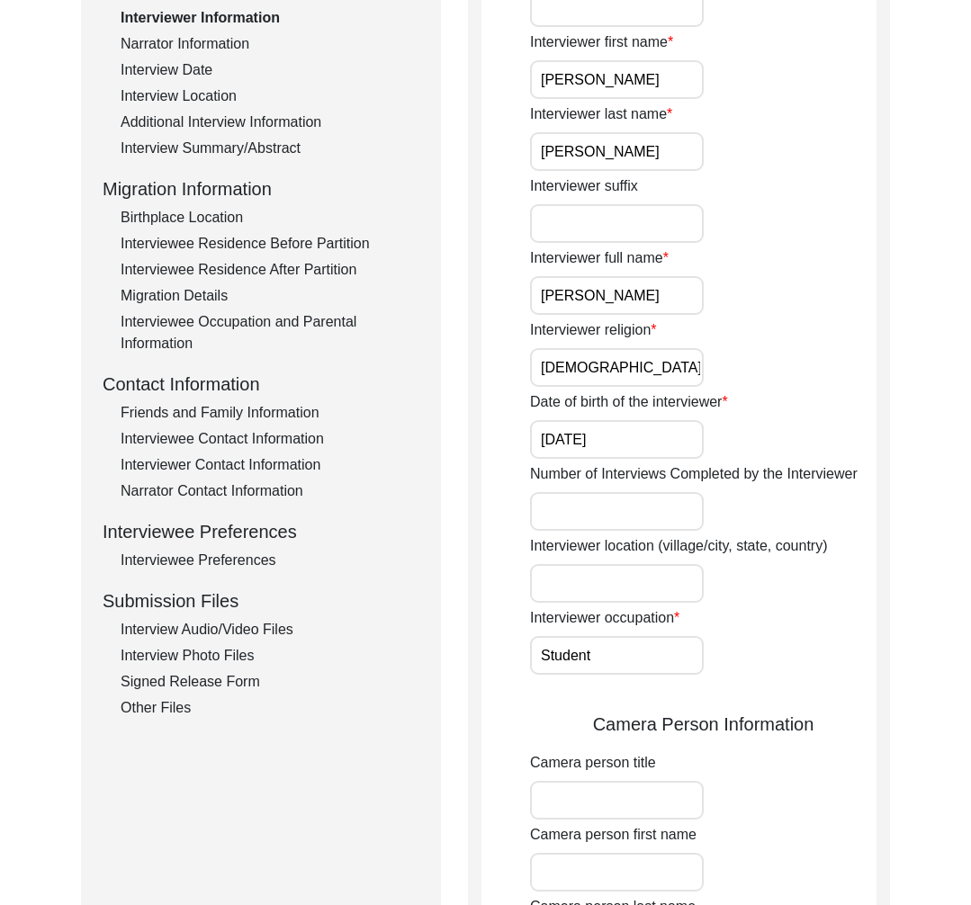
click at [581, 293] on input "[PERSON_NAME]" at bounding box center [617, 295] width 174 height 39
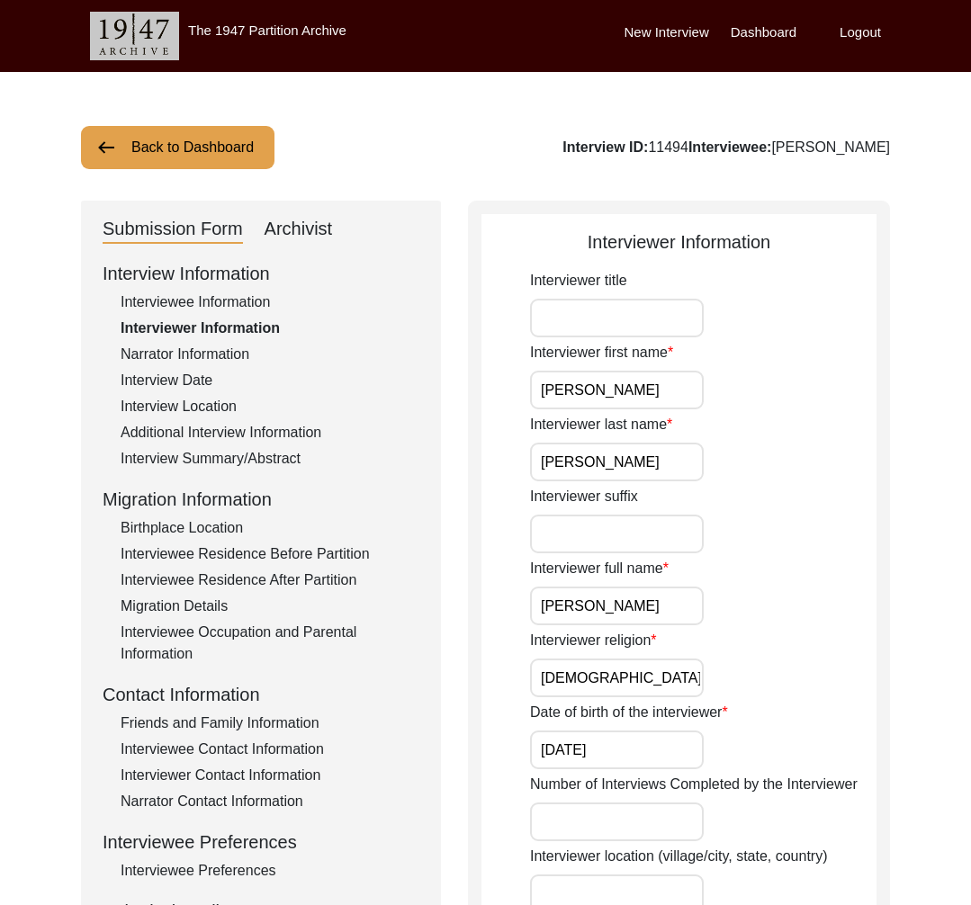
click at [256, 146] on button "Back to Dashboard" at bounding box center [177, 147] width 193 height 43
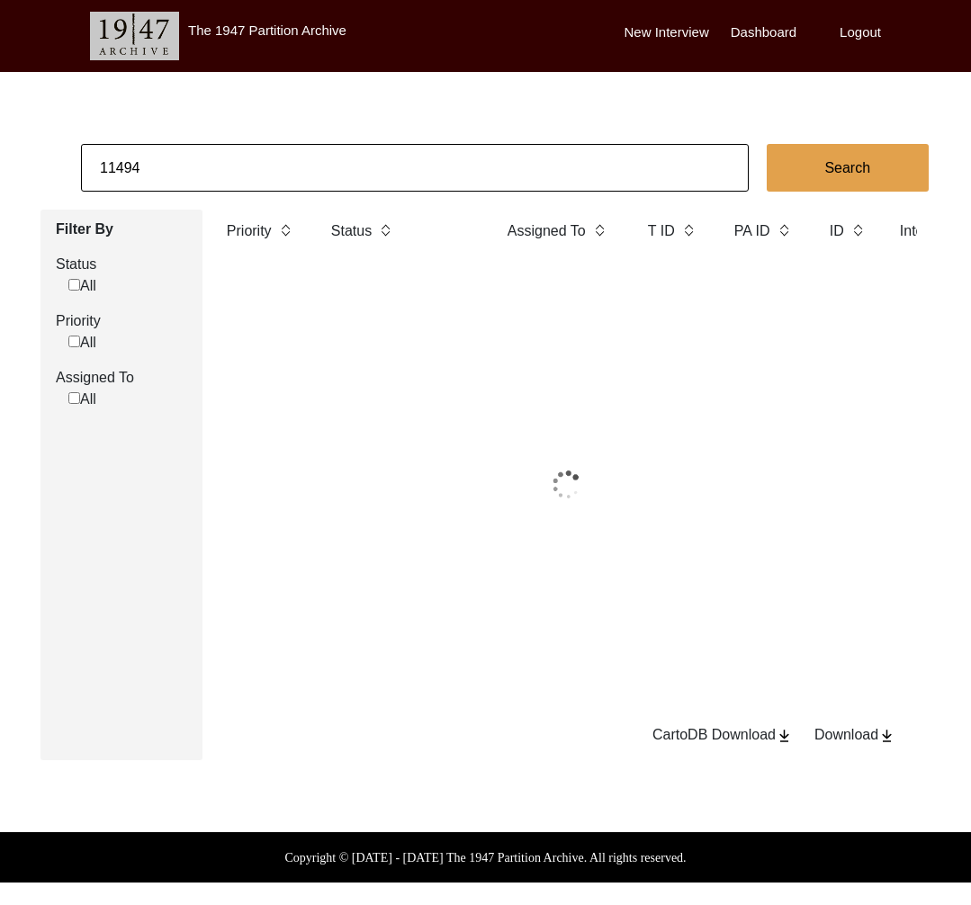
click at [249, 153] on input "11494" at bounding box center [415, 168] width 668 height 48
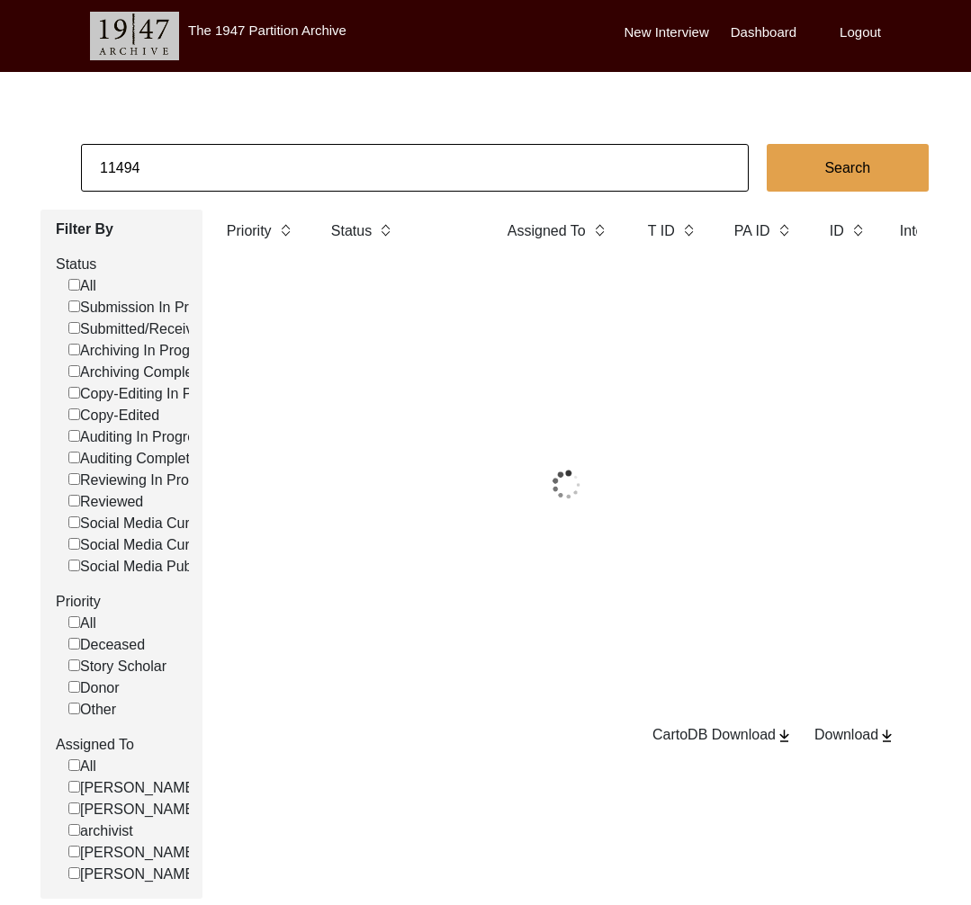
click at [249, 153] on input "11494" at bounding box center [415, 168] width 668 height 48
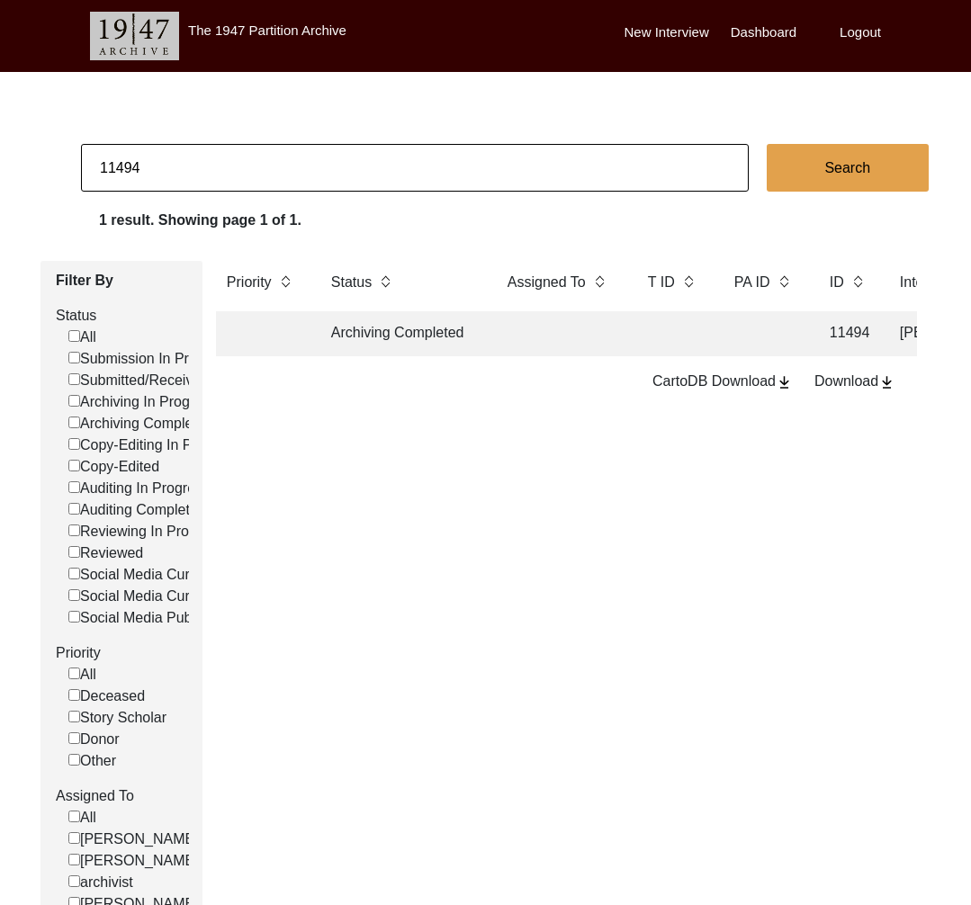
type input "s"
click at [119, 170] on input at bounding box center [415, 168] width 668 height 48
paste input "[PERSON_NAME]"
type input "[PERSON_NAME]"
checkbox input "false"
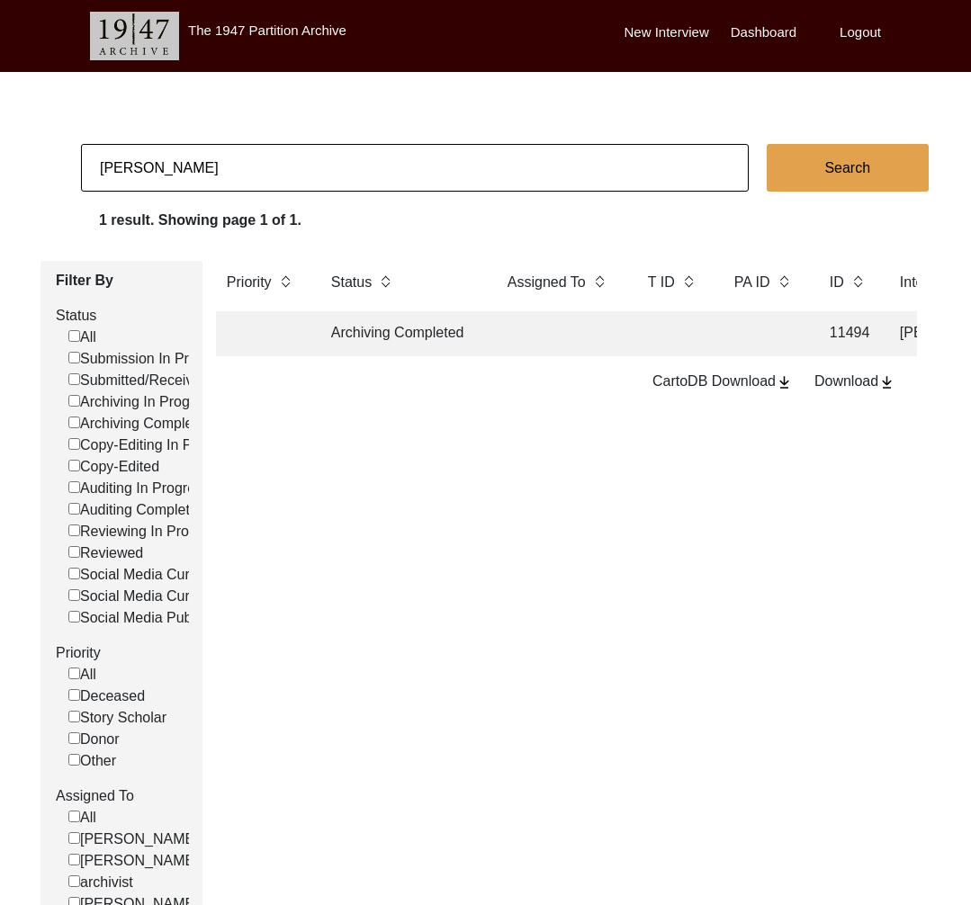
checkbox input "false"
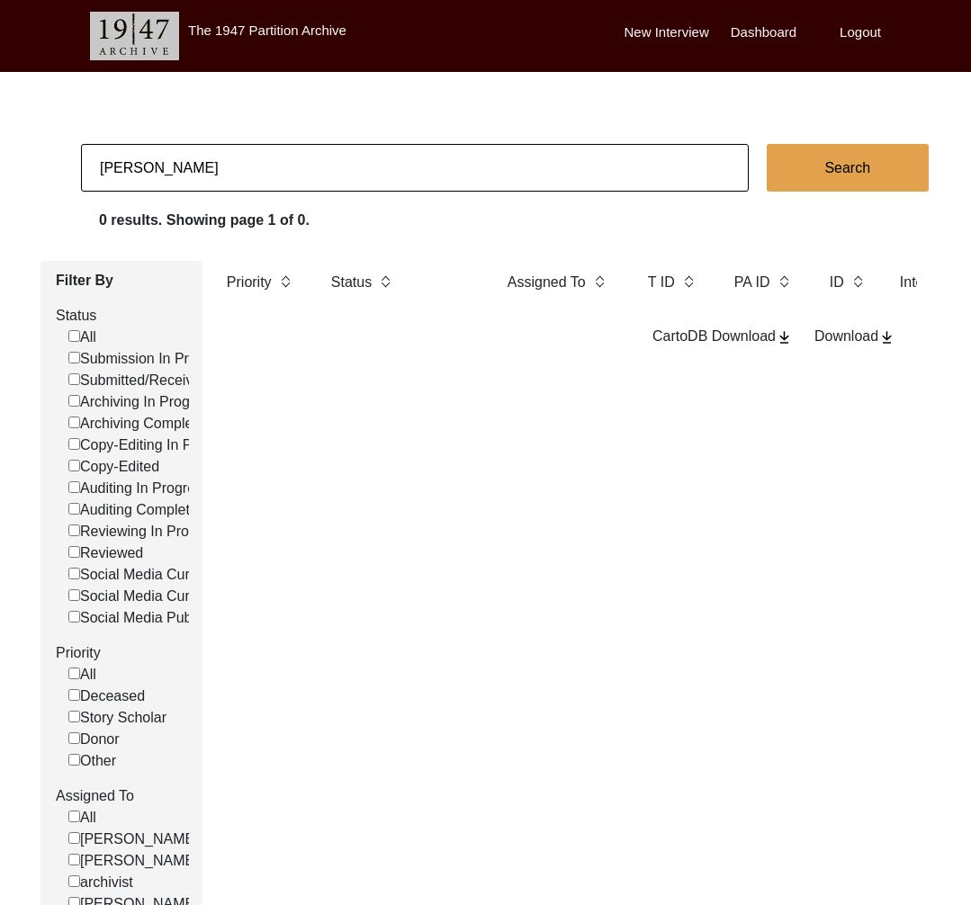
click at [207, 173] on input "[PERSON_NAME]" at bounding box center [415, 168] width 668 height 48
drag, startPoint x: 204, startPoint y: 180, endPoint x: 202, endPoint y: 190, distance: 10.1
click at [203, 184] on input "[PERSON_NAME]" at bounding box center [415, 168] width 668 height 48
click at [190, 163] on input "[PERSON_NAME]" at bounding box center [415, 168] width 668 height 48
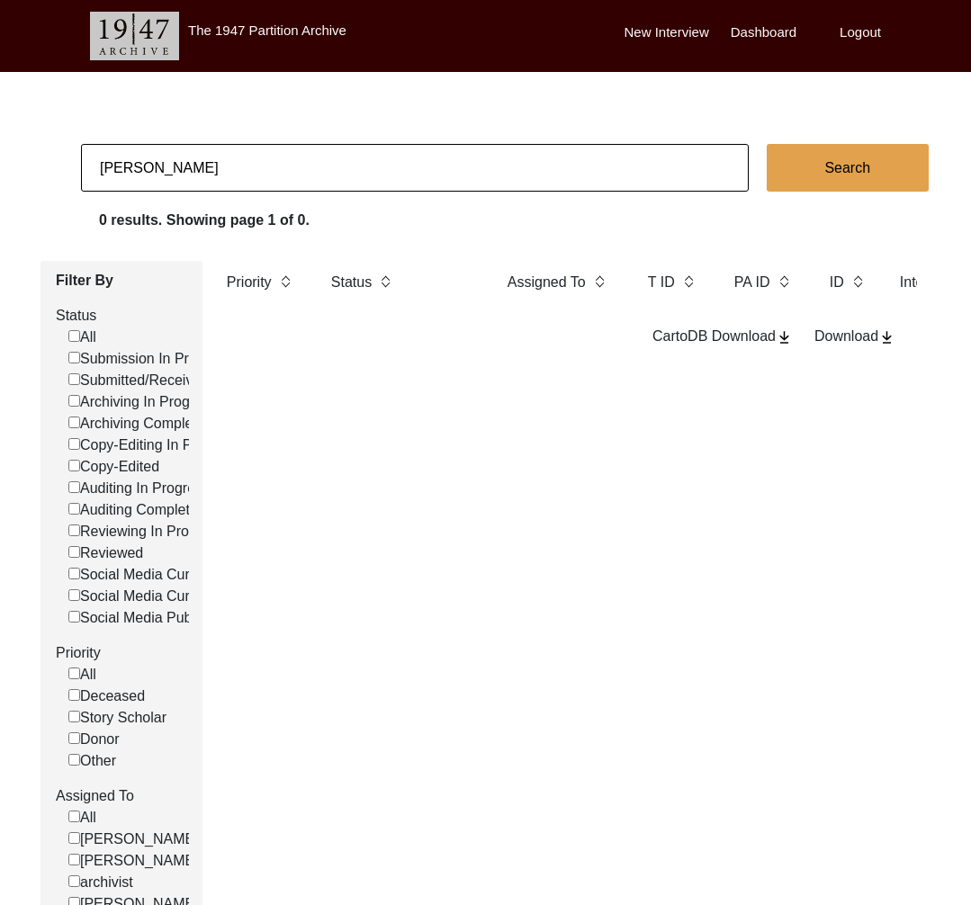
click at [190, 163] on input "[PERSON_NAME]" at bounding box center [415, 168] width 668 height 48
checkbox input "false"
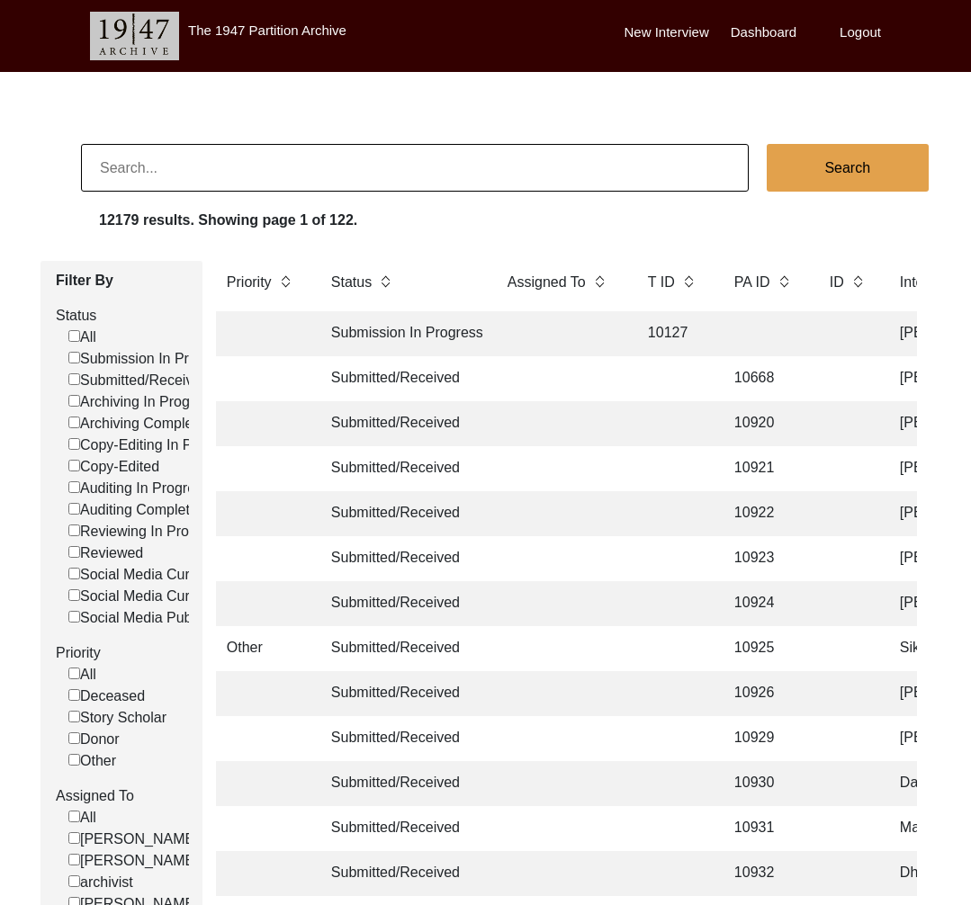
click at [150, 159] on input at bounding box center [415, 168] width 668 height 48
paste input "[PERSON_NAME]"
type input "[PERSON_NAME]"
checkbox input "false"
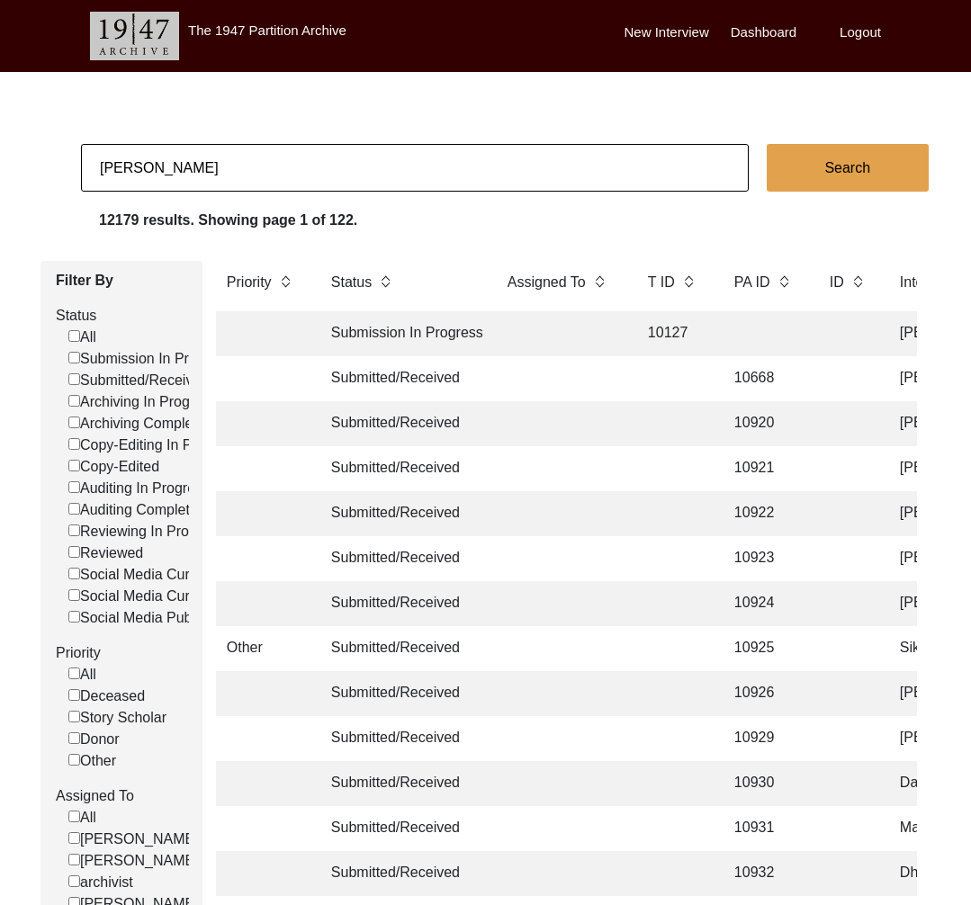
checkbox input "false"
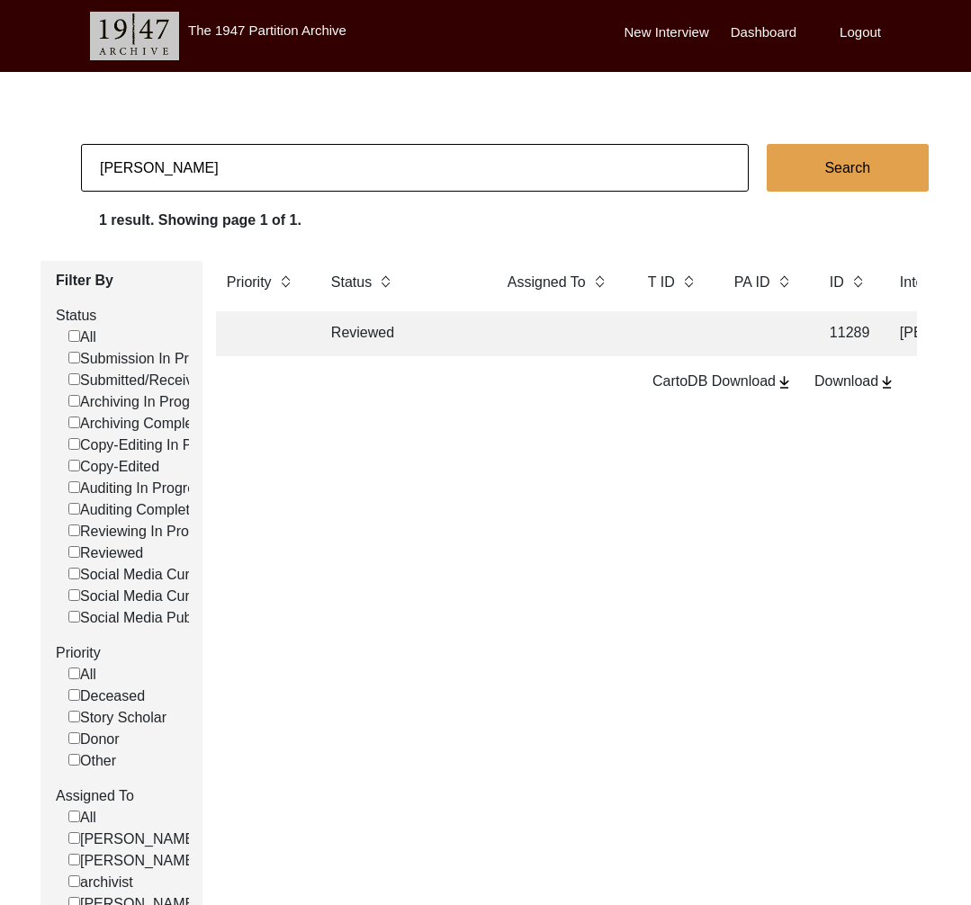
click at [427, 344] on td "Reviewed" at bounding box center [401, 333] width 162 height 45
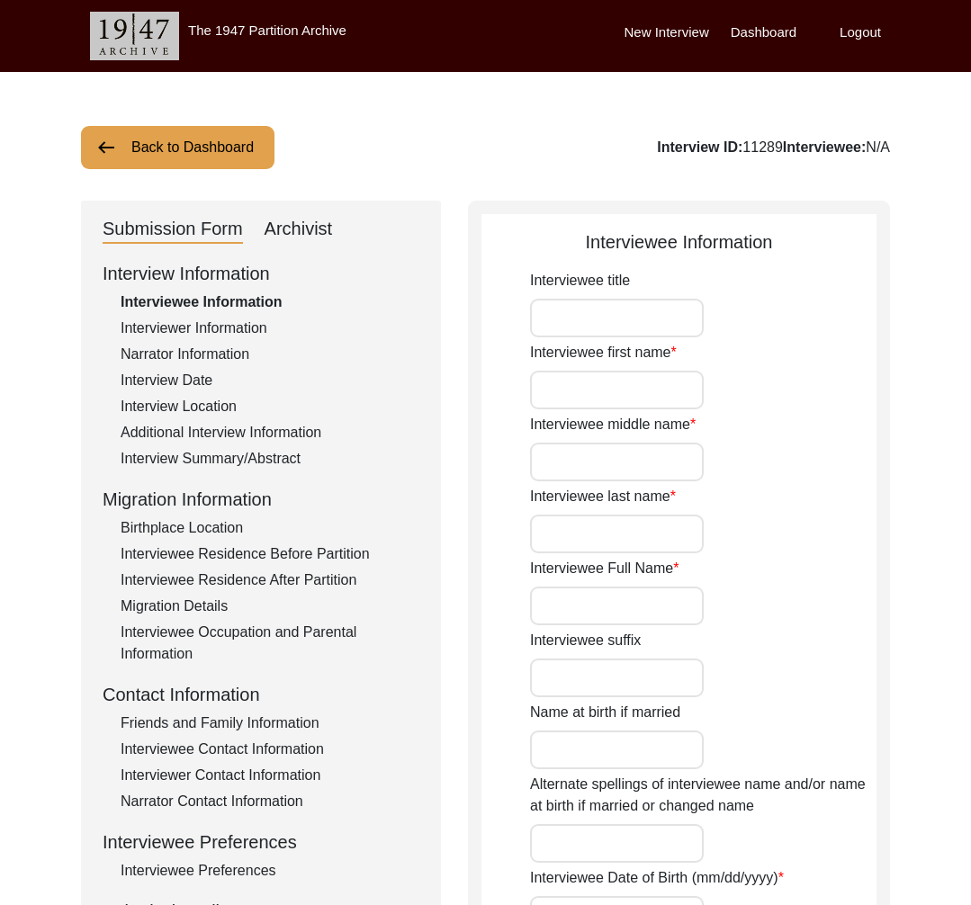
type input "Mrs."
type input "[PERSON_NAME]"
type input "Kanta"
type input "Soni"
type input "[PERSON_NAME]"
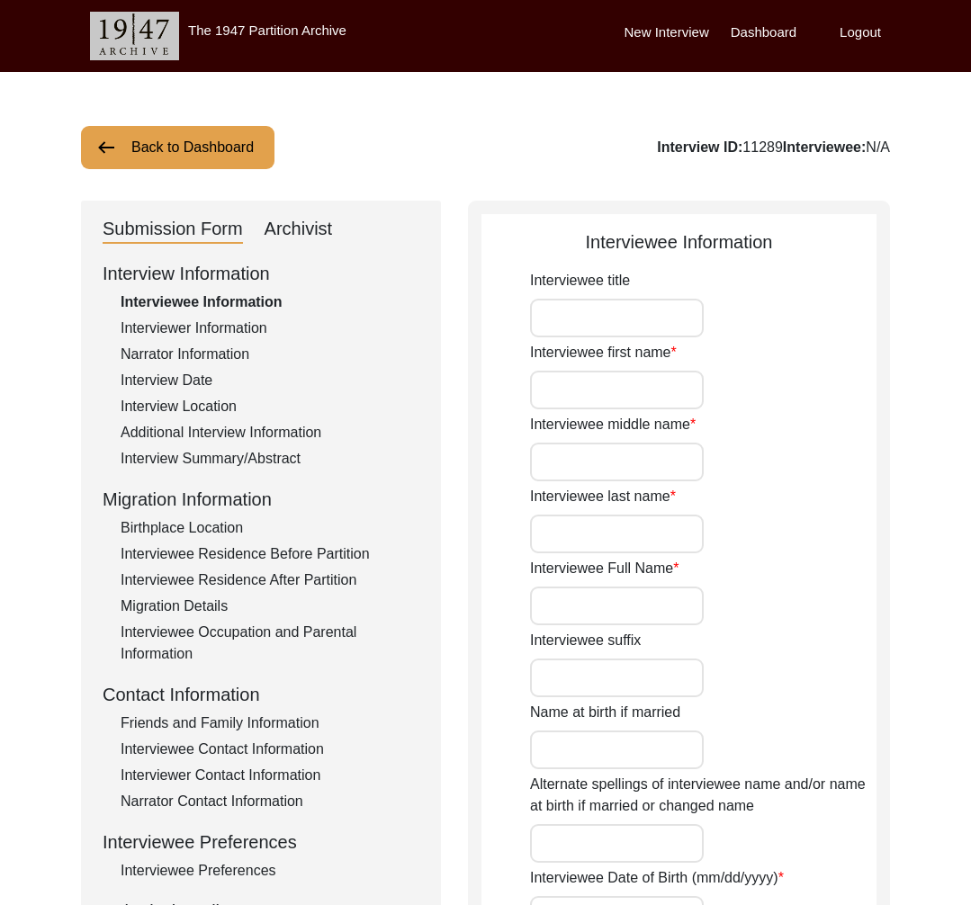
type input "[PERSON_NAME]"
type input "[DATE]"
type input "81"
type input "[DEMOGRAPHIC_DATA]"
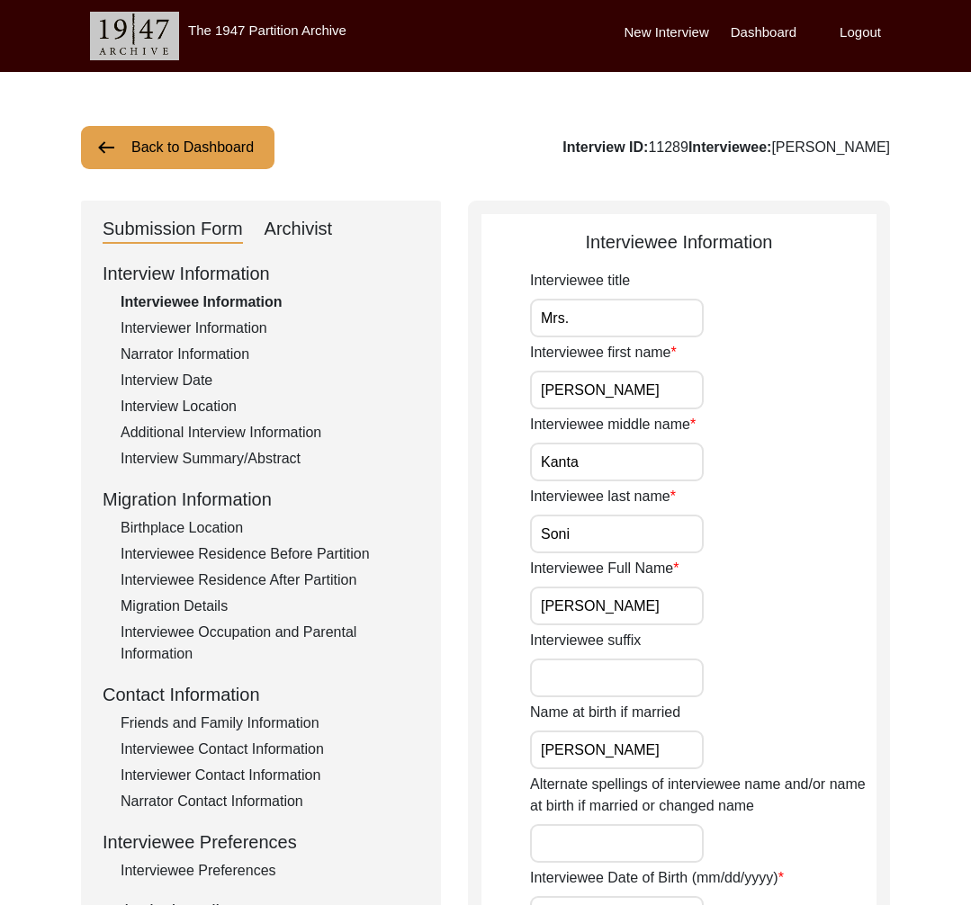
click at [240, 330] on div "Interviewer Information" at bounding box center [270, 329] width 299 height 22
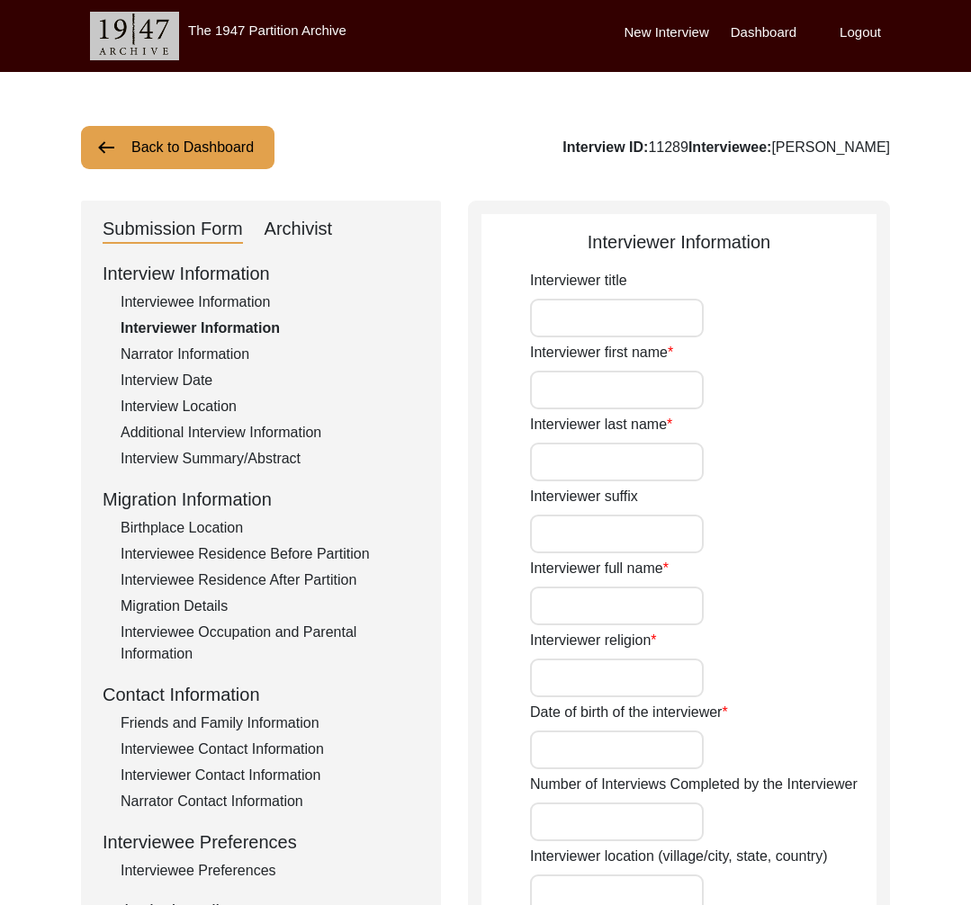
type input "Mr."
type input "Sarvodaya"
type input "[PERSON_NAME]"
type input "Sarvodaya SJB Rana"
type input "[DEMOGRAPHIC_DATA]"
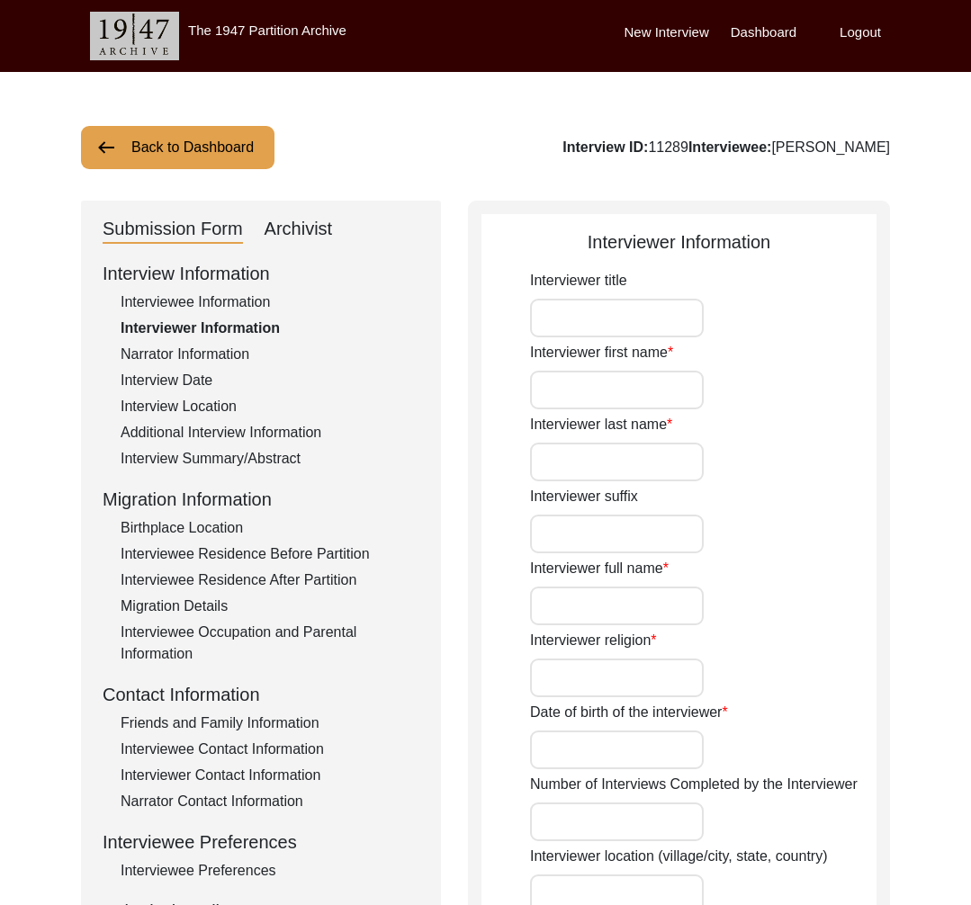
type input "[DATE]"
type input "Student"
type input "Mr."
type input "[PERSON_NAME]"
type input "Soni"
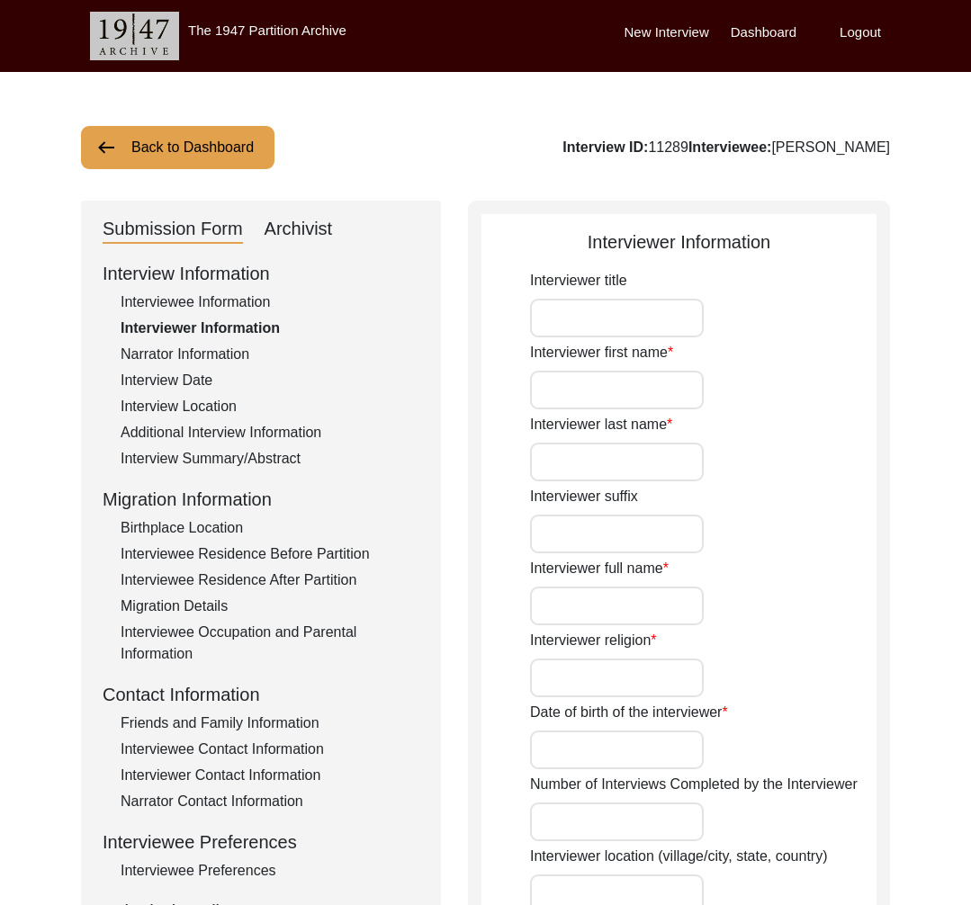
type textarea "Partition has been a very integral part of the history of the entire [GEOGRAPHI…"
type input "Punjabi/Hindi"
type textarea "Friend's grandmother."
click at [307, 220] on div "Archivist" at bounding box center [299, 229] width 68 height 29
select select "Reviewed"
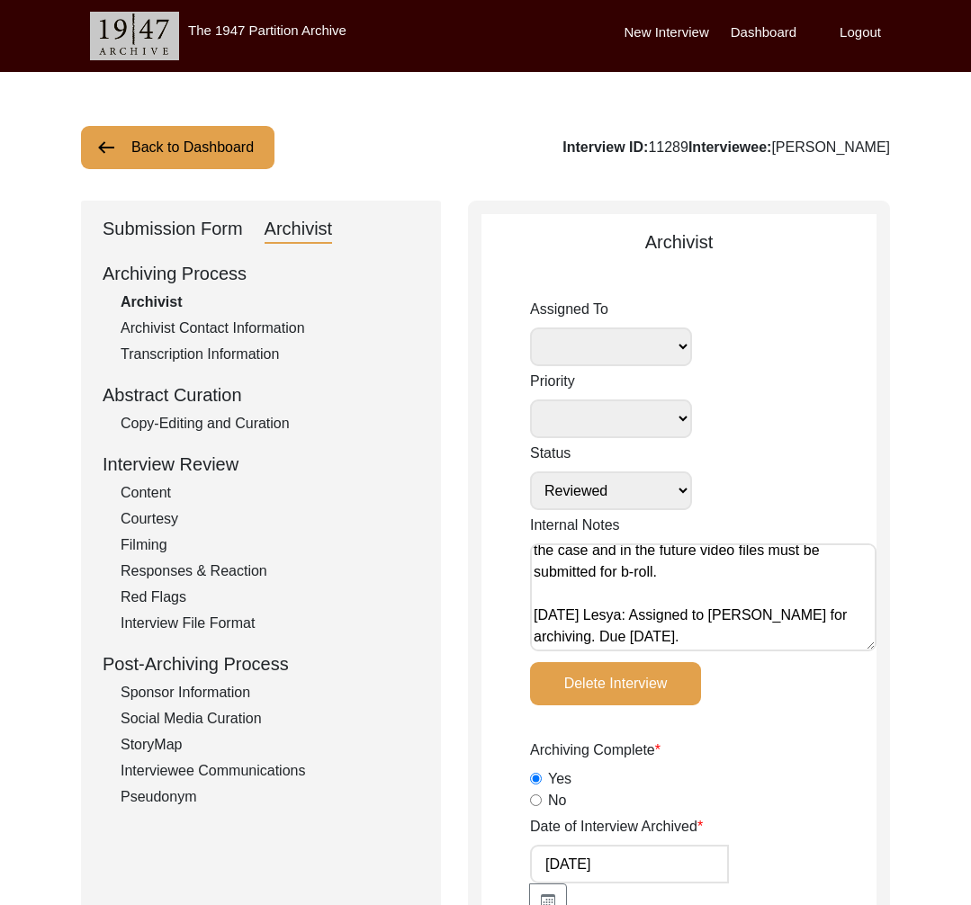
drag, startPoint x: 871, startPoint y: 148, endPoint x: 881, endPoint y: 149, distance: 10.1
click at [875, 148] on div "Interview ID: 11289 Interviewee: [PERSON_NAME]" at bounding box center [726, 148] width 328 height 22
drag, startPoint x: 908, startPoint y: 150, endPoint x: 760, endPoint y: 148, distance: 147.6
copy div "[PERSON_NAME]"
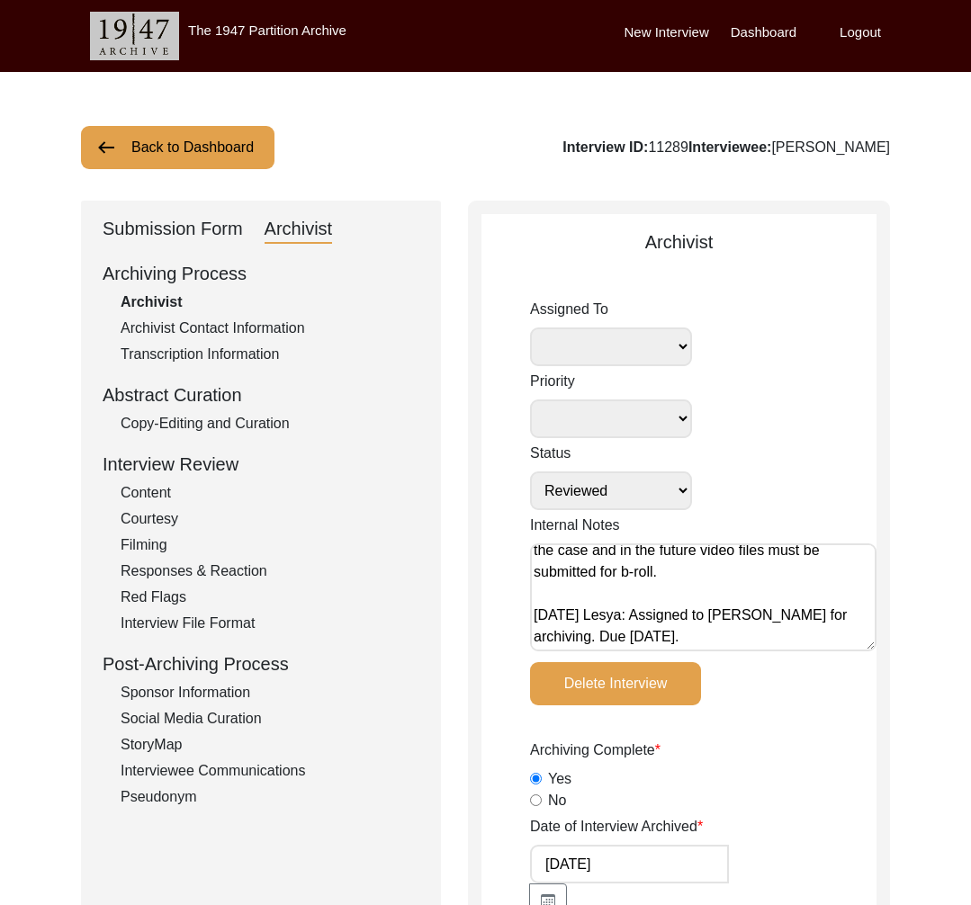
click at [165, 227] on div "Submission Form" at bounding box center [173, 229] width 140 height 29
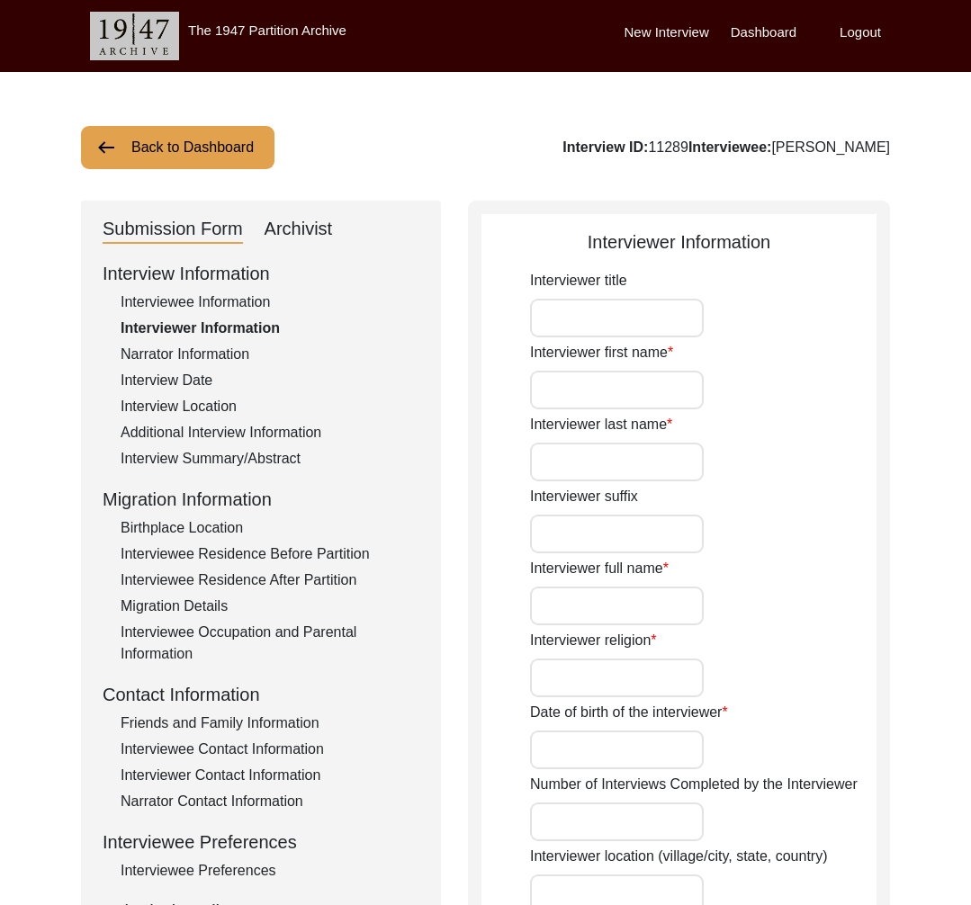
type input "Mr."
type input "Sarvodaya"
type input "[PERSON_NAME]"
type input "Sarvodaya SJB Rana"
type input "[DEMOGRAPHIC_DATA]"
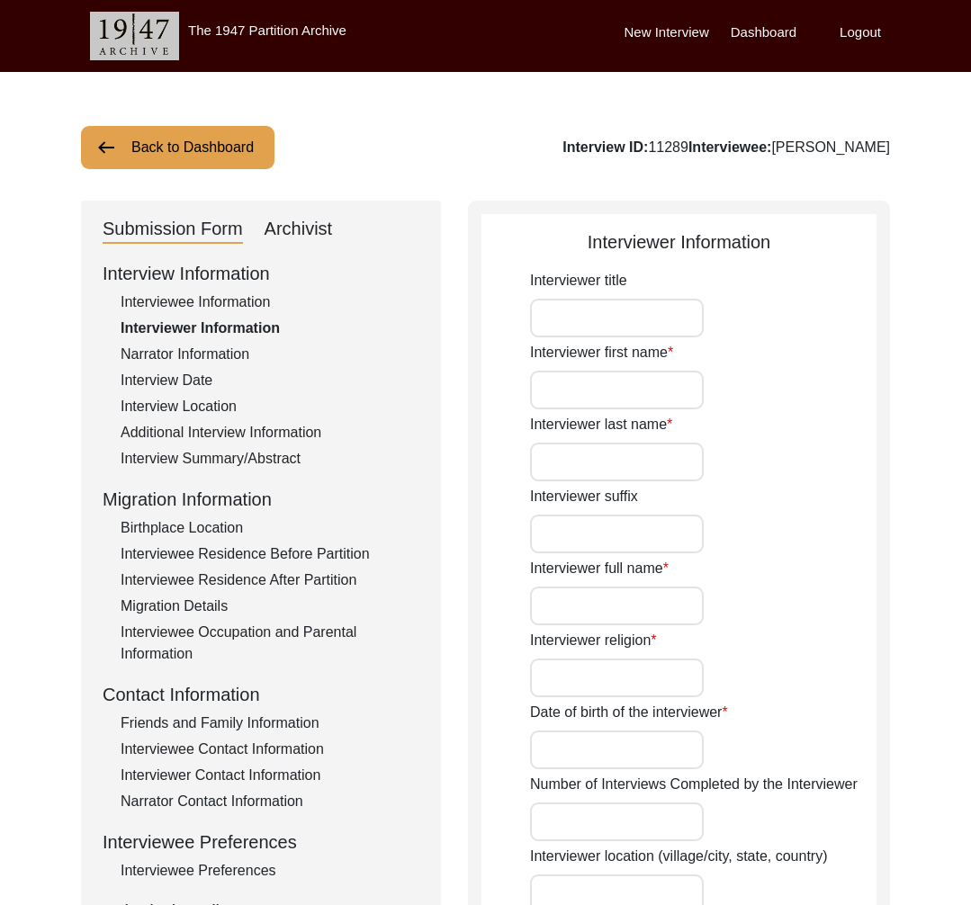
type input "[DATE]"
type input "Student"
type input "Mr."
type input "[PERSON_NAME]"
type input "Soni"
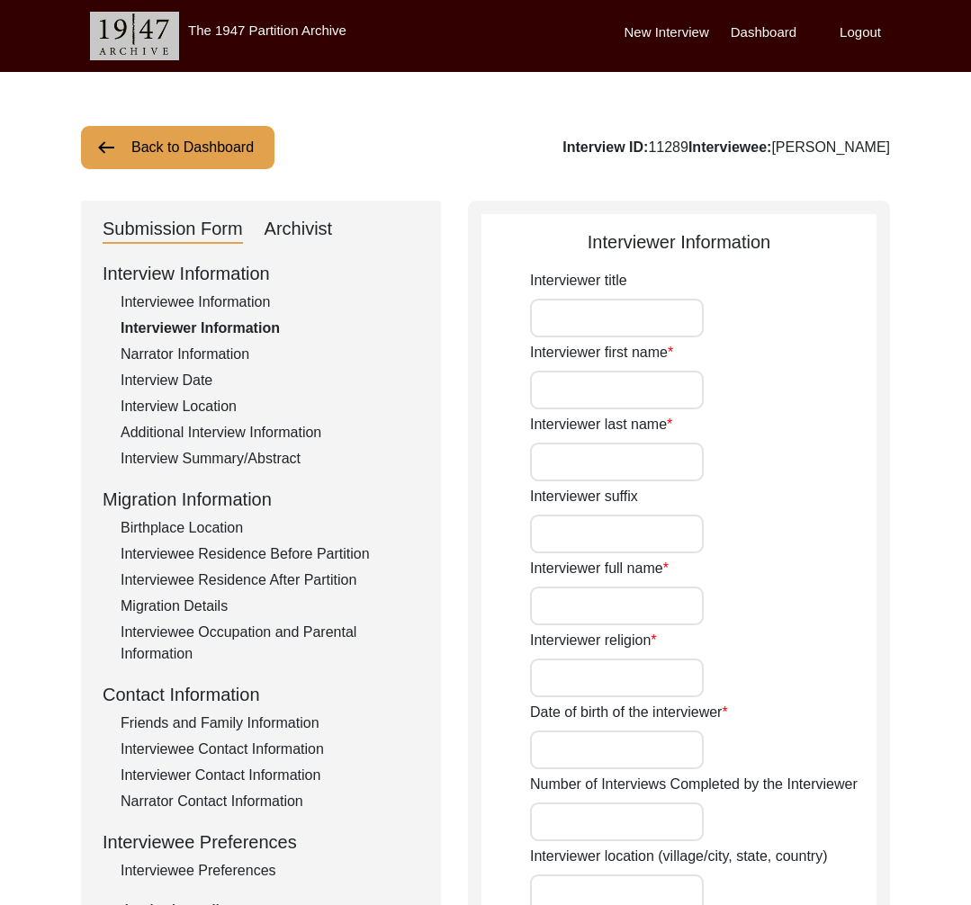
type textarea "Partition has been a very integral part of the history of the entire [GEOGRAPHI…"
type input "Punjabi/Hindi"
type textarea "Friend's grandmother."
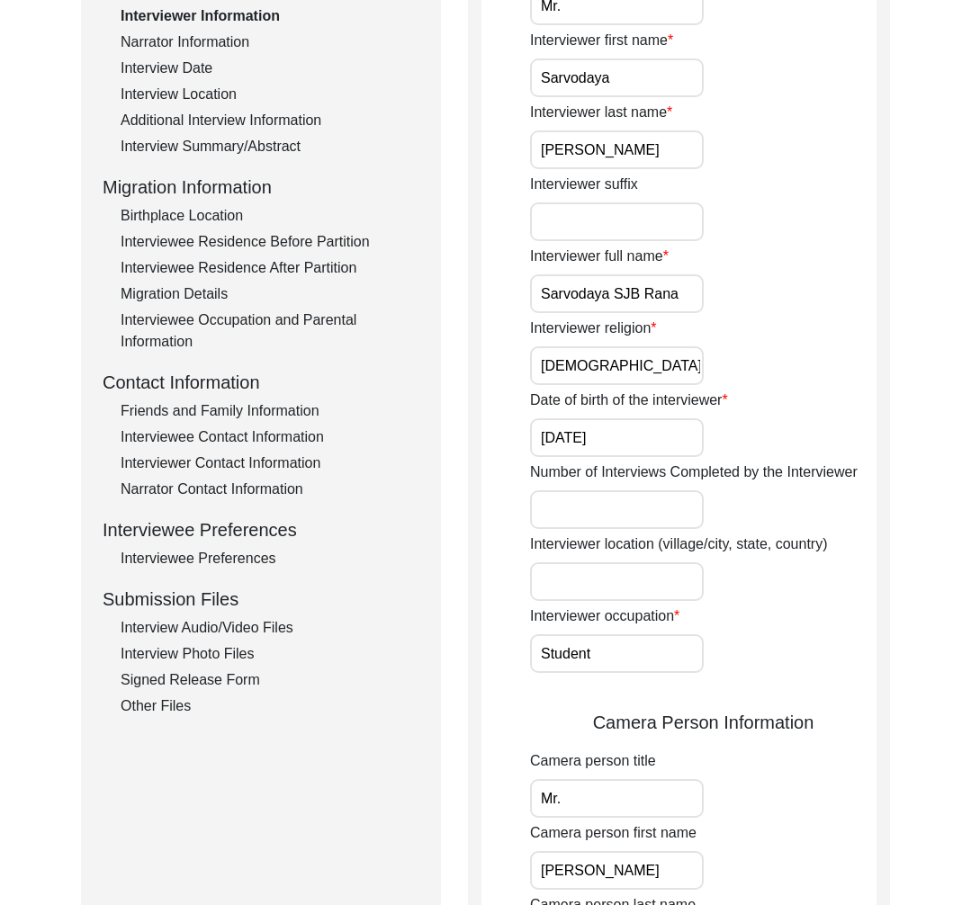
scroll to position [339, 0]
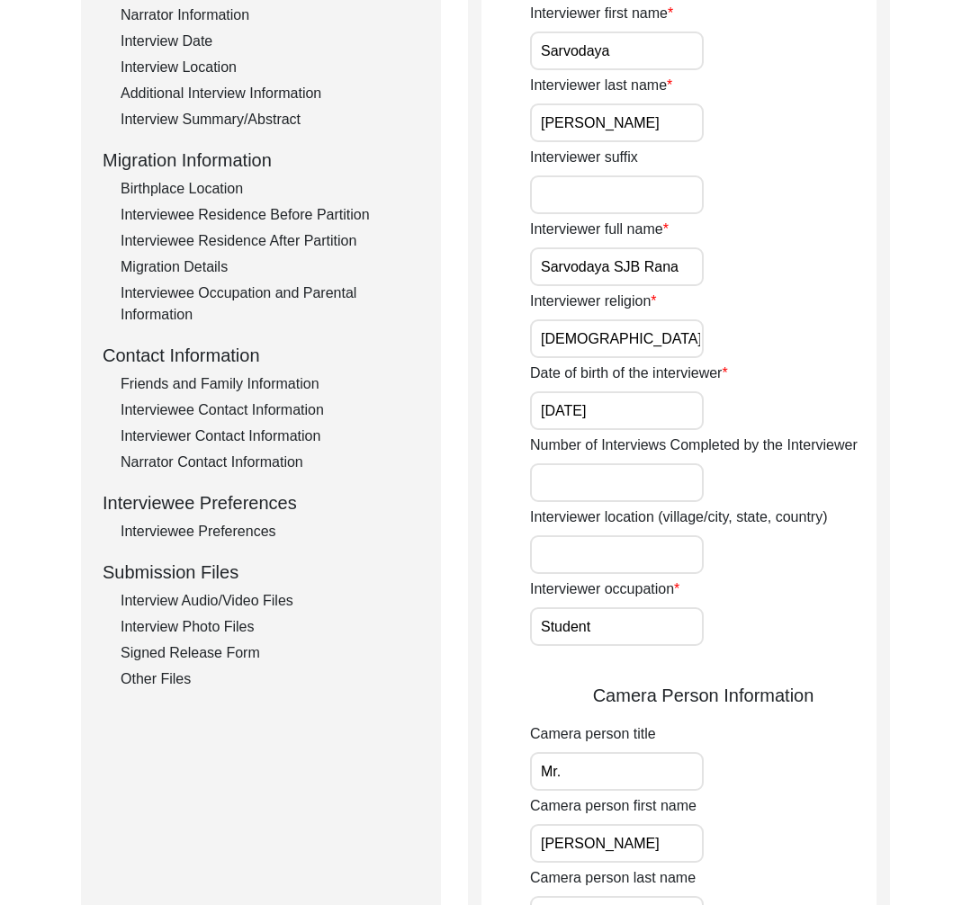
click at [208, 536] on div "Interviewee Preferences" at bounding box center [270, 532] width 299 height 22
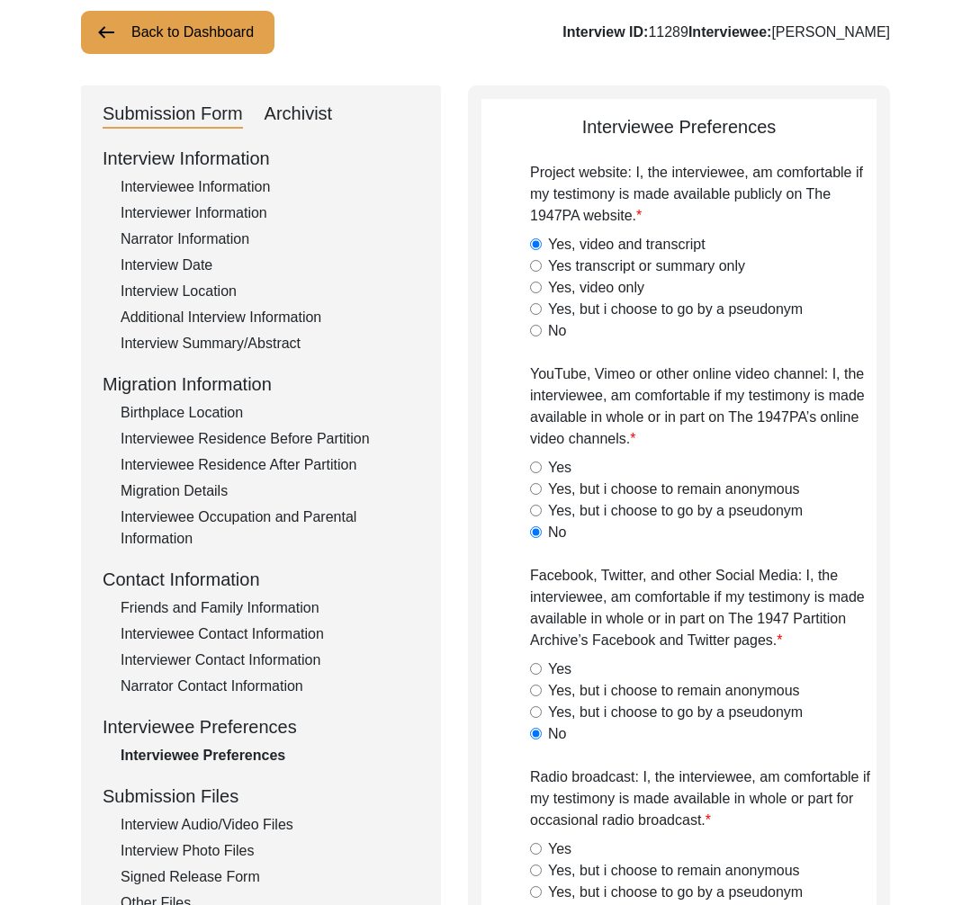
scroll to position [0, 0]
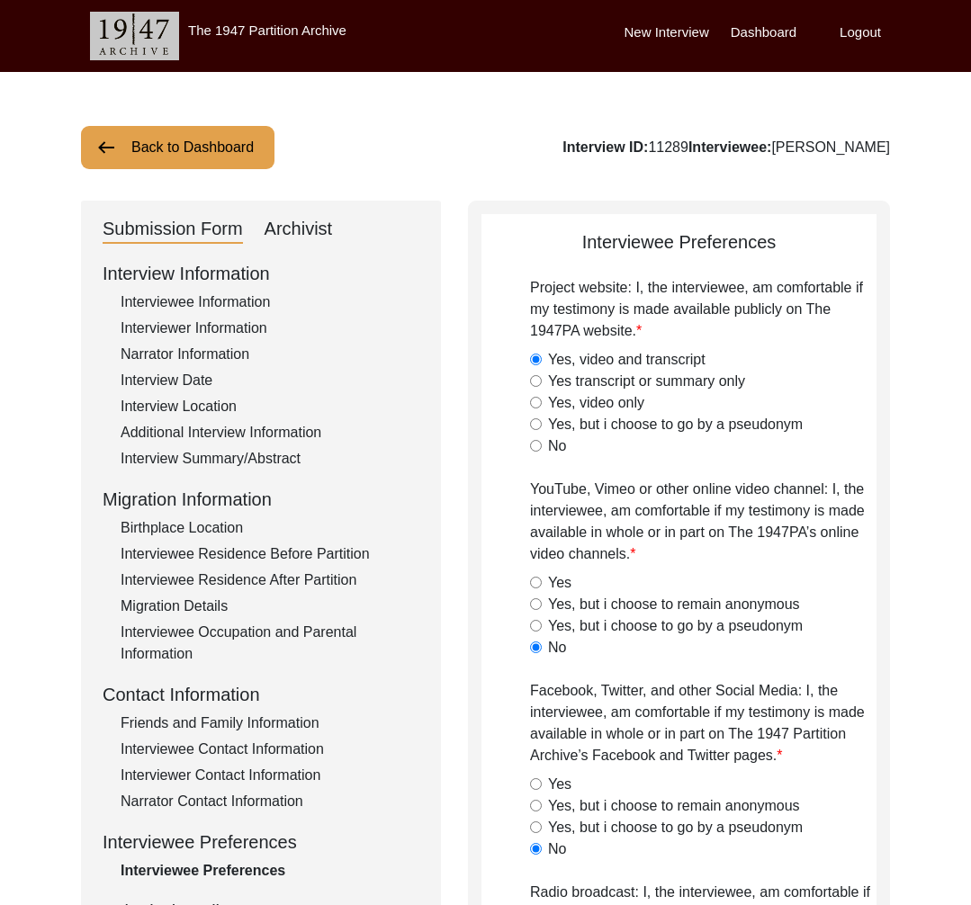
click at [218, 132] on button "Back to Dashboard" at bounding box center [177, 147] width 193 height 43
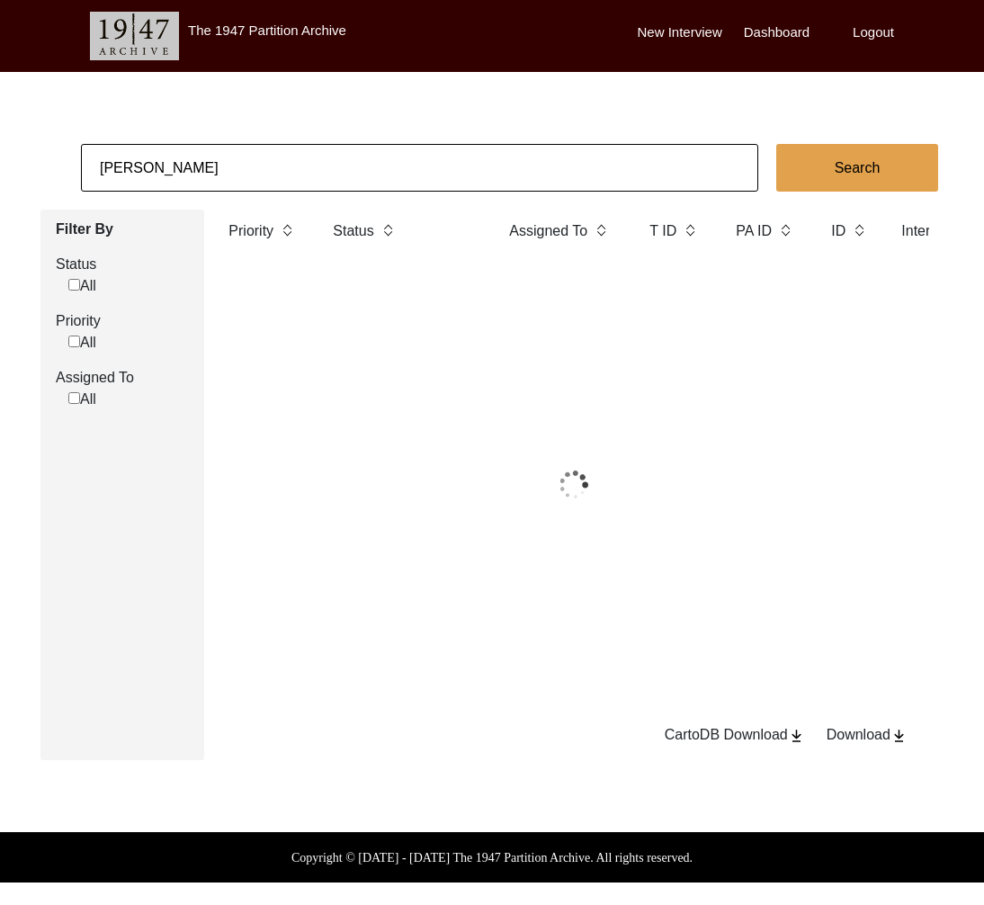
click at [227, 151] on input "[PERSON_NAME]" at bounding box center [420, 168] width 678 height 48
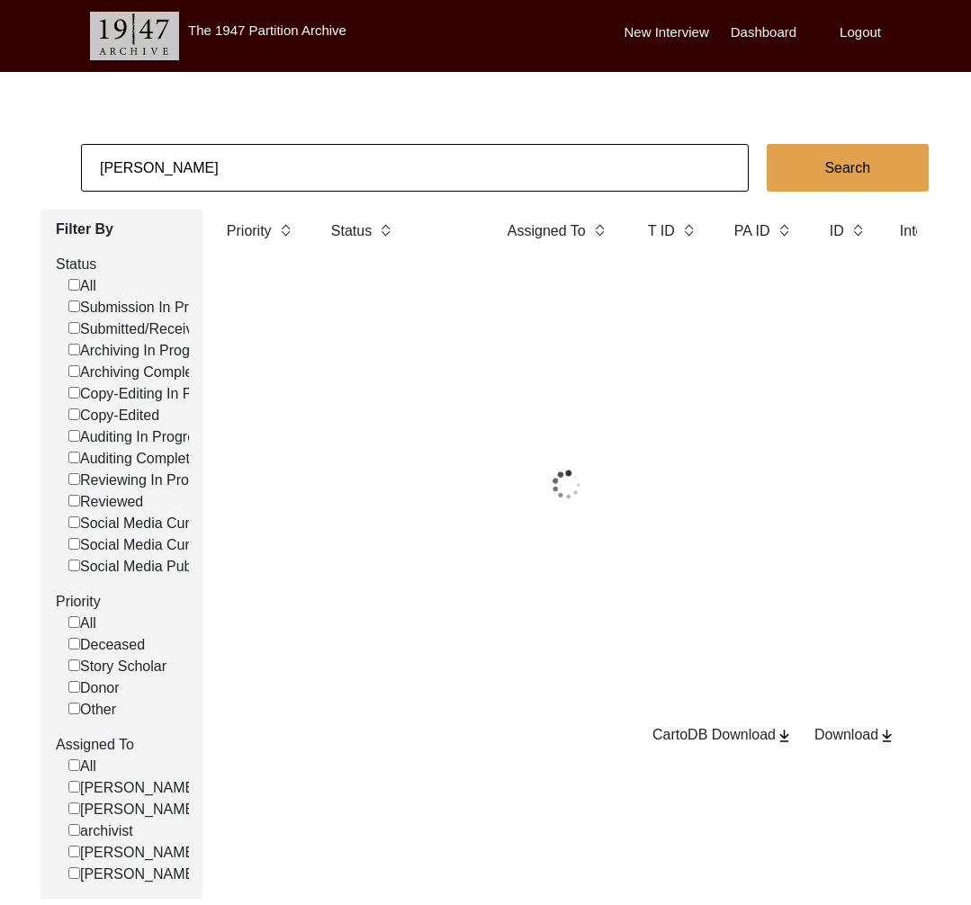
click at [227, 151] on input "[PERSON_NAME]" at bounding box center [415, 168] width 668 height 48
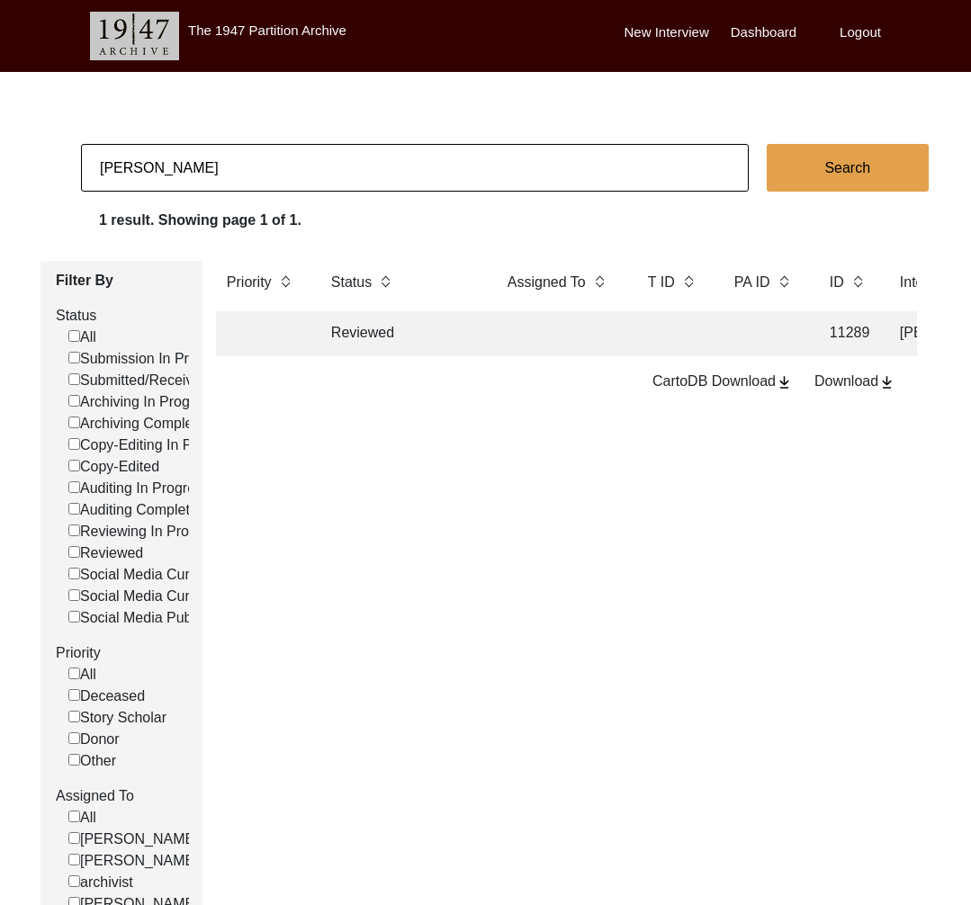
click at [227, 151] on input "[PERSON_NAME]" at bounding box center [415, 168] width 668 height 48
paste input "5767"
type input "5767"
checkbox input "false"
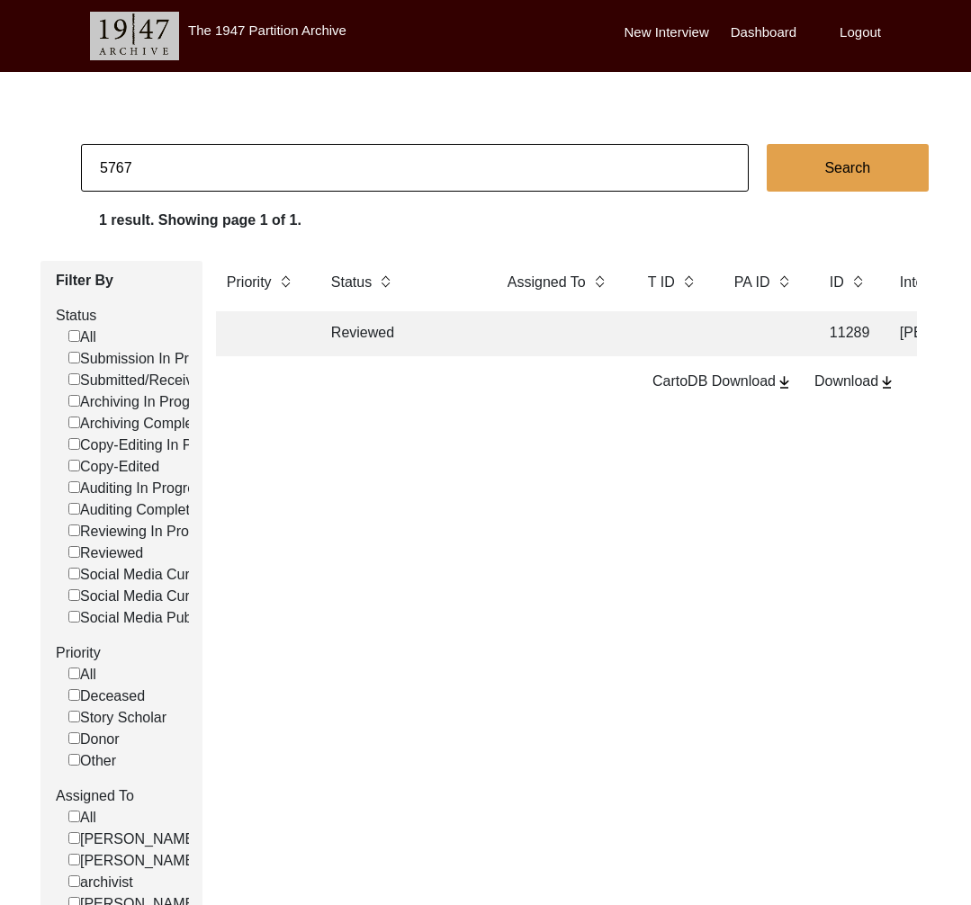
checkbox input "false"
click at [339, 324] on td "Reviewed" at bounding box center [401, 333] width 162 height 45
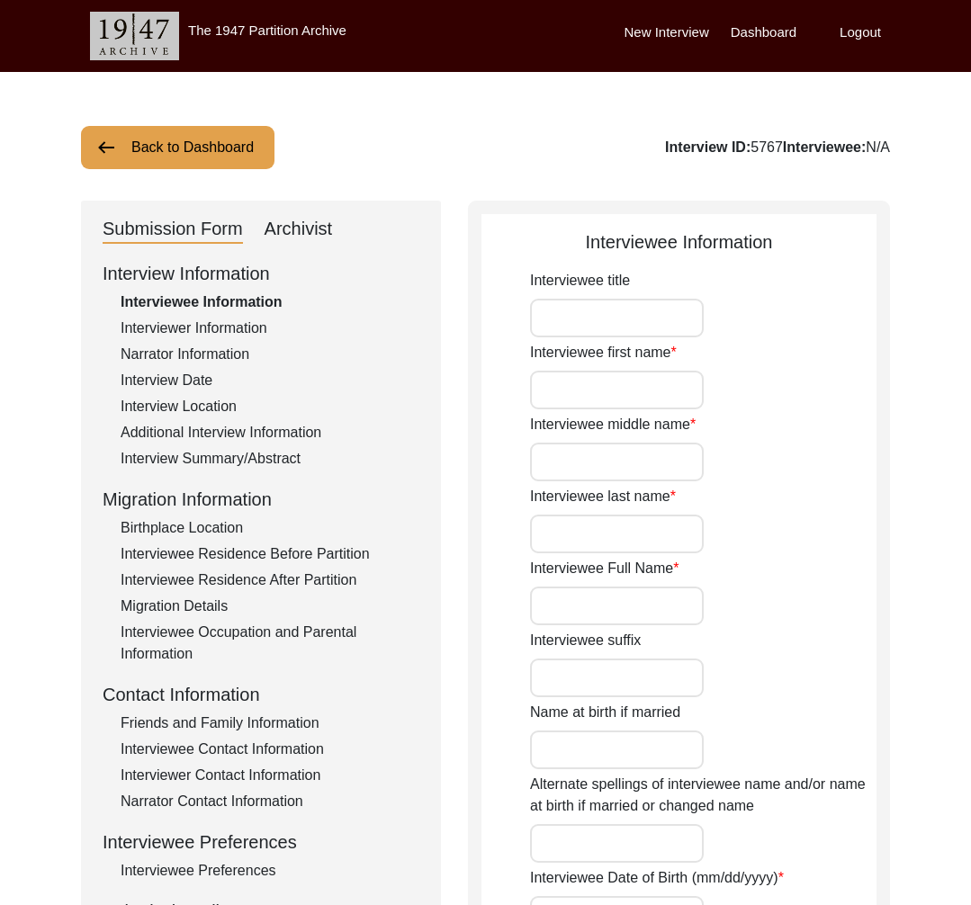
type input "Mr"
type input "Suresh"
type input "Chandra"
type input "Java"
type input "[PERSON_NAME]"
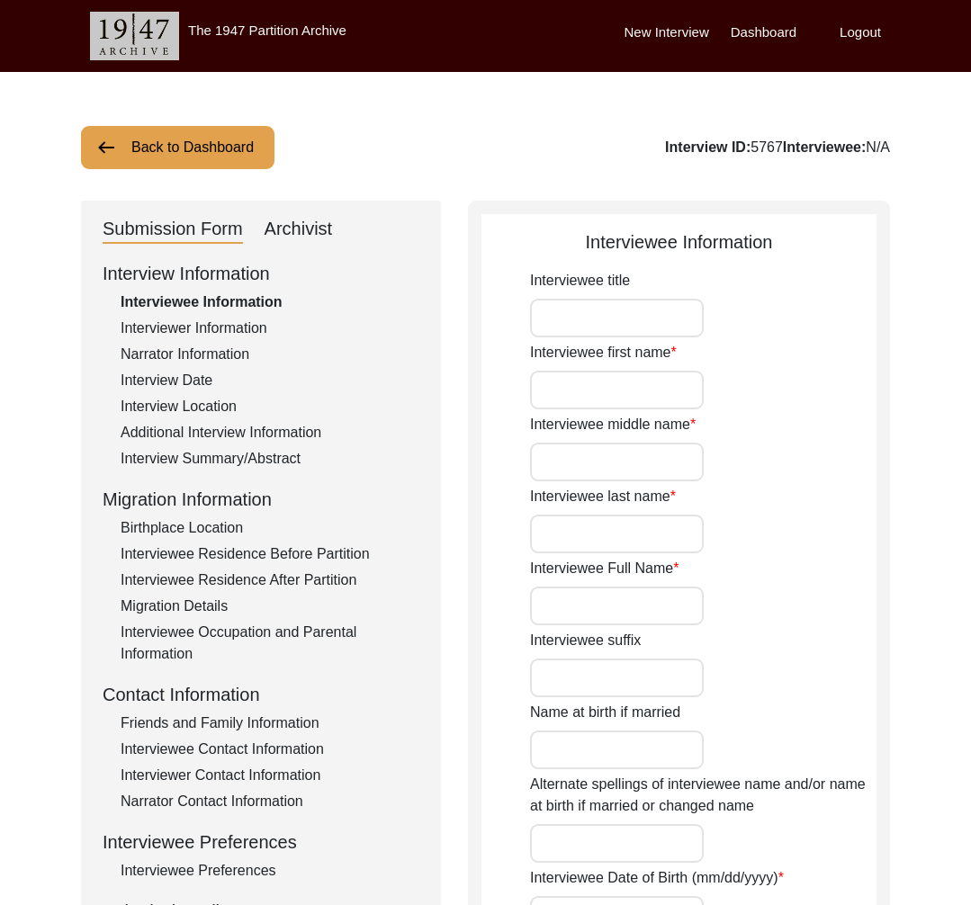
type input "[PERSON_NAME]"
type input "[DATE]"
type input "74"
type textarea "-Interview [PERSON_NAME] states: "In his village the"
type input "[DEMOGRAPHIC_DATA]"
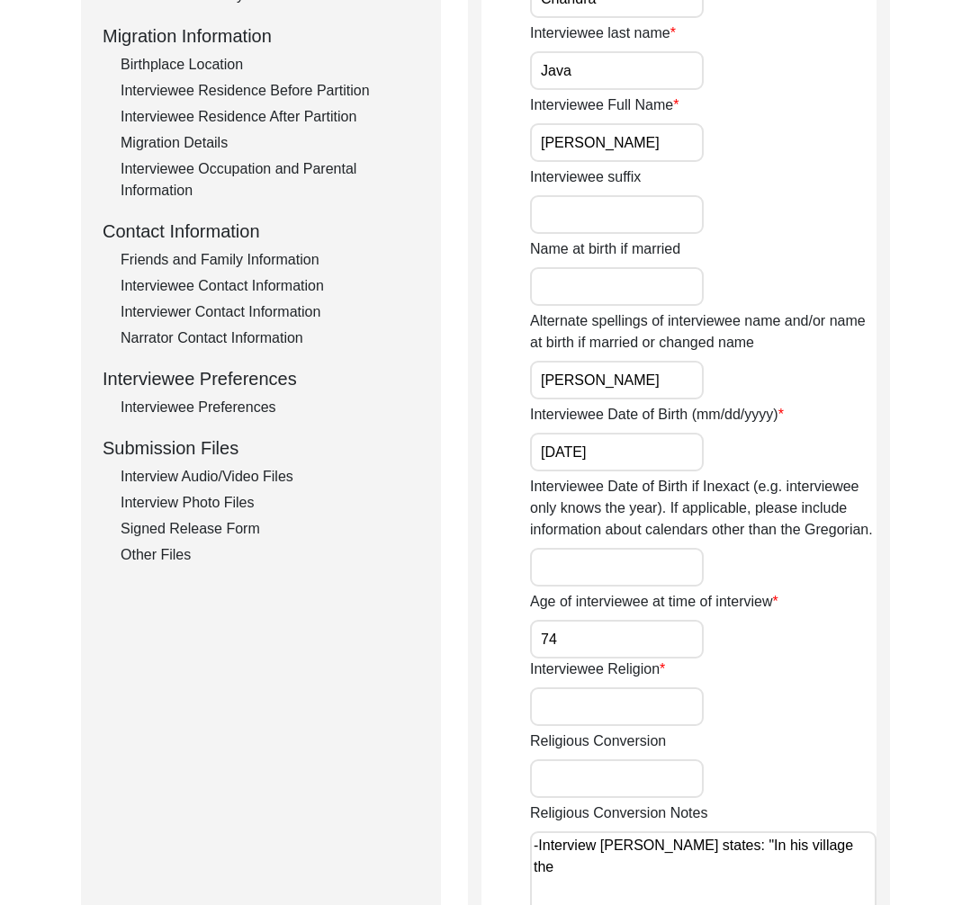
click at [155, 564] on div "Other Files" at bounding box center [270, 555] width 299 height 22
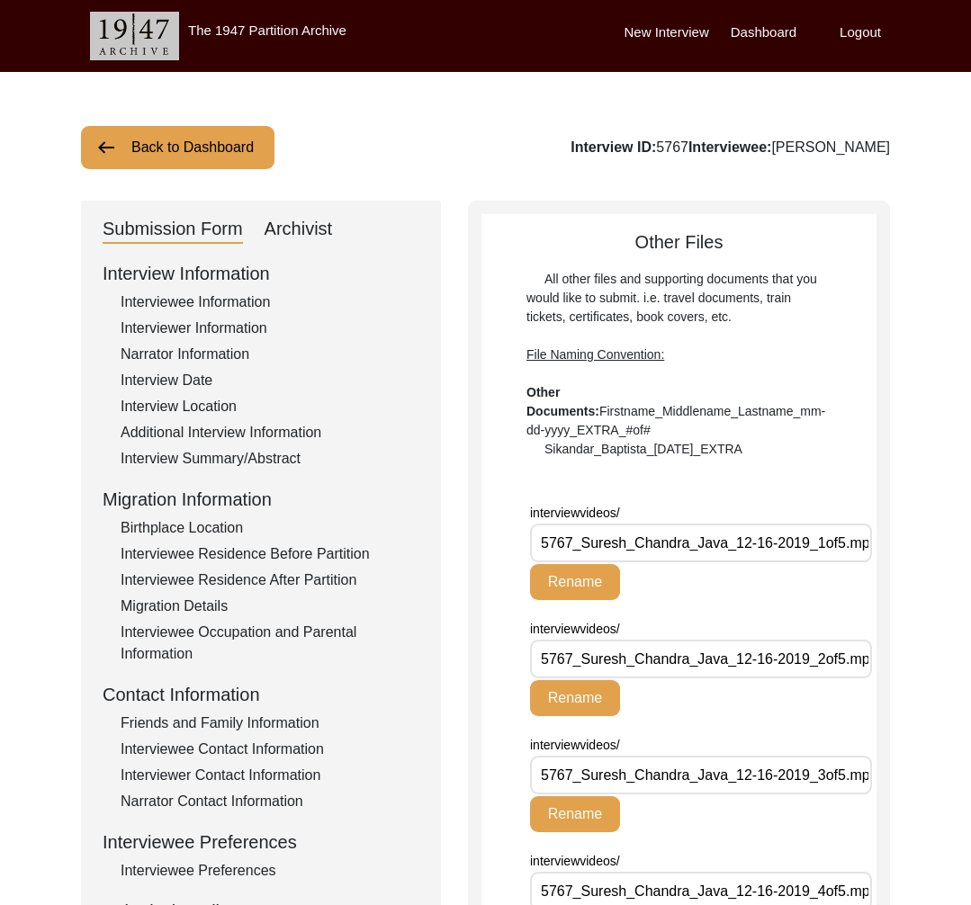
click at [648, 142] on div "Interview ID: 5767 Interviewee: [PERSON_NAME]" at bounding box center [729, 148] width 319 height 22
copy div "5767"
